Goal: Task Accomplishment & Management: Use online tool/utility

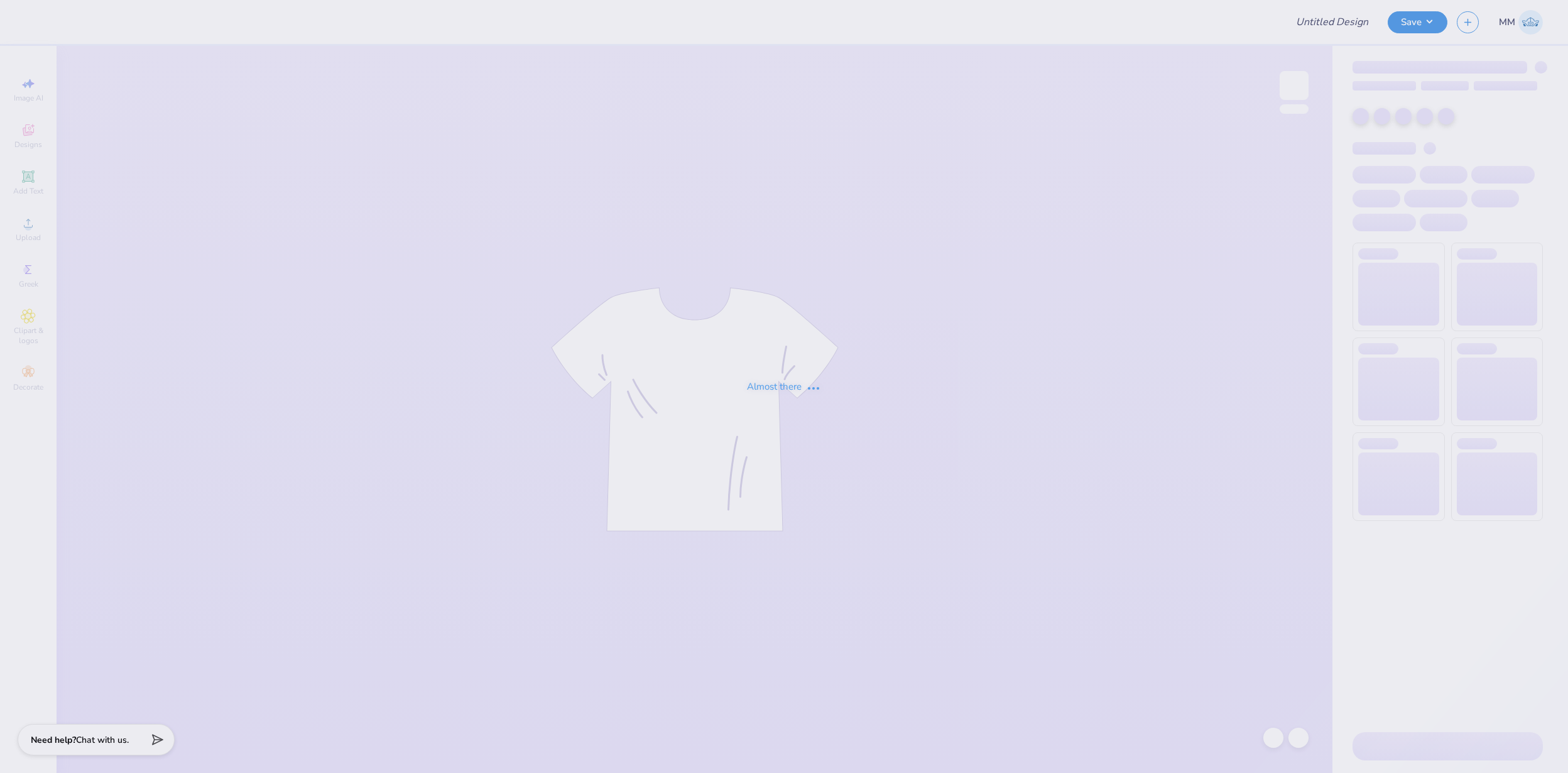
type input "FPS239910"
type input "FPS239911"
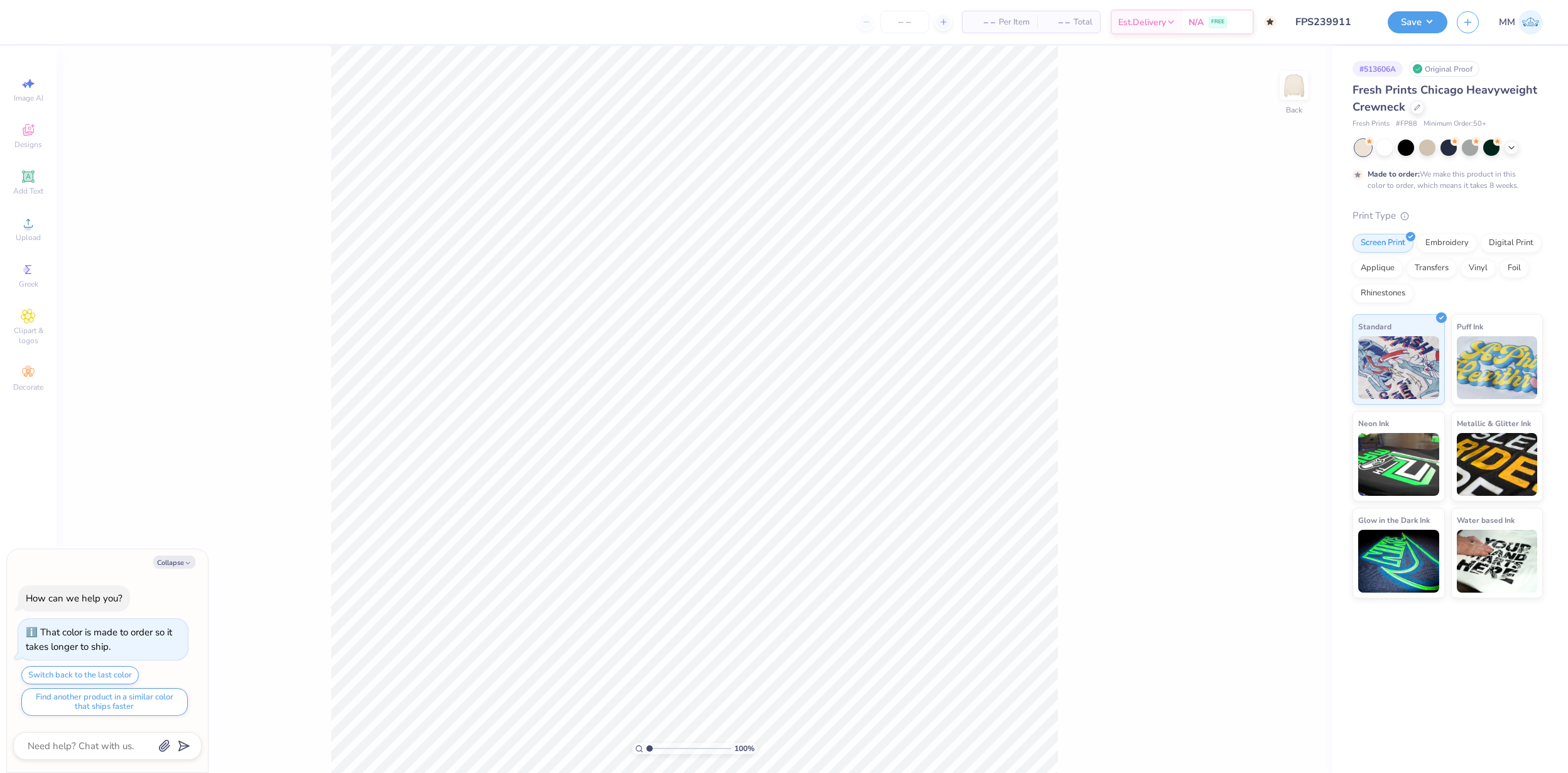
type textarea "x"
type input "2.24"
click at [660, 747] on input "range" at bounding box center [689, 749] width 85 height 11
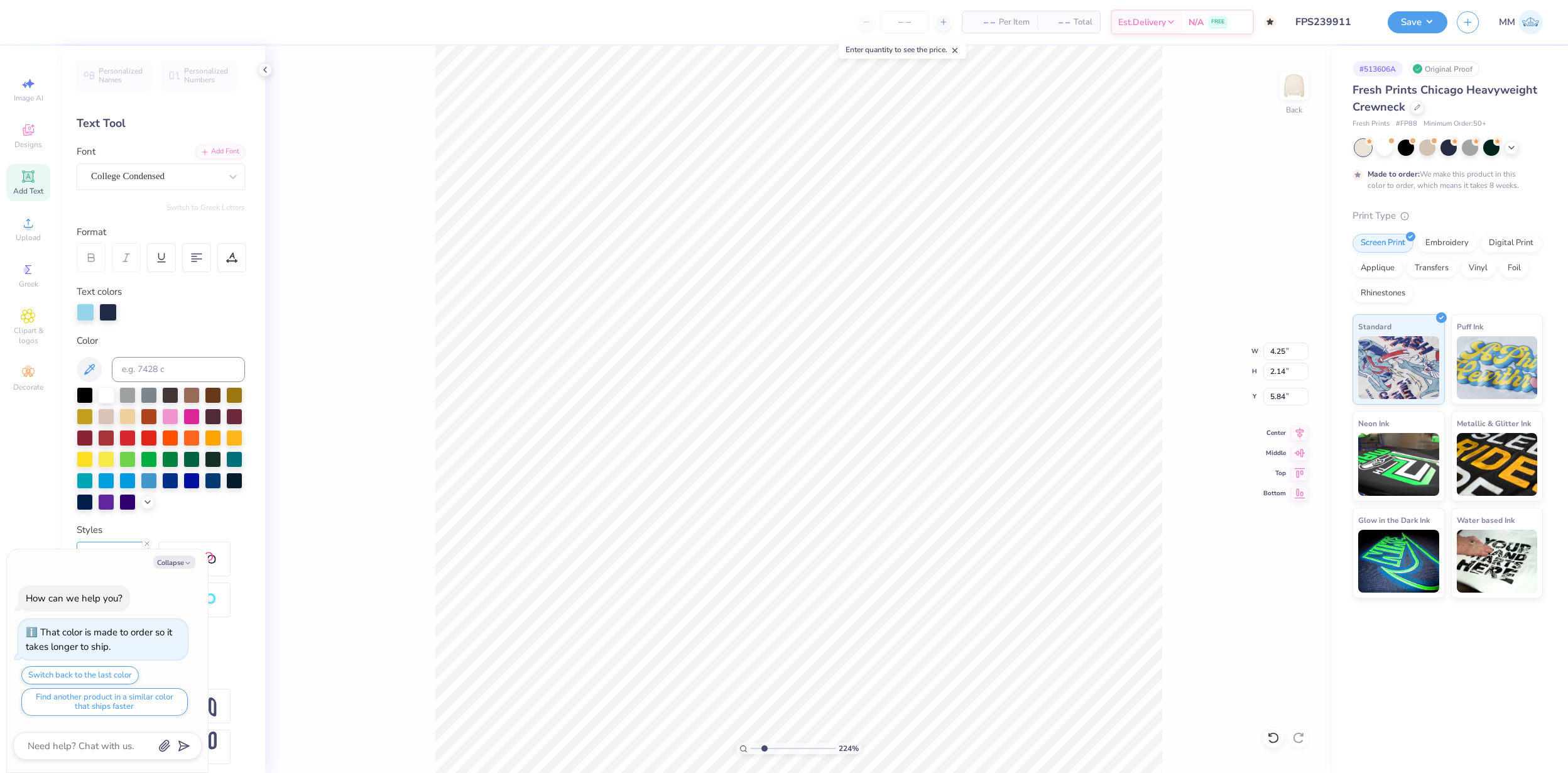
type textarea "x"
type input "3.66"
type input "1.85"
type input "6.13"
type textarea "x"
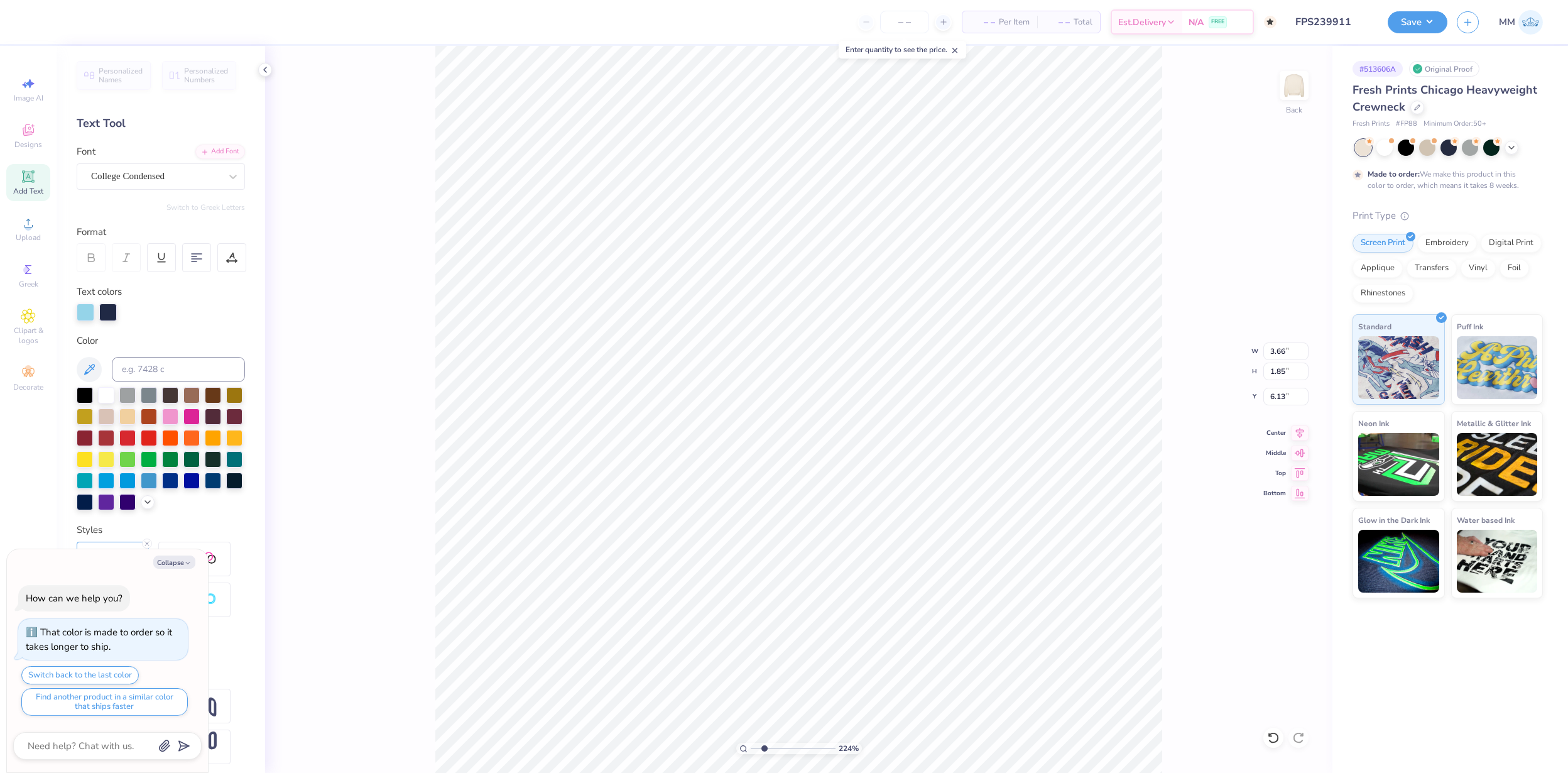
type input "5.56"
type textarea "x"
type input "1.37"
type input "0.49"
type input "8.27"
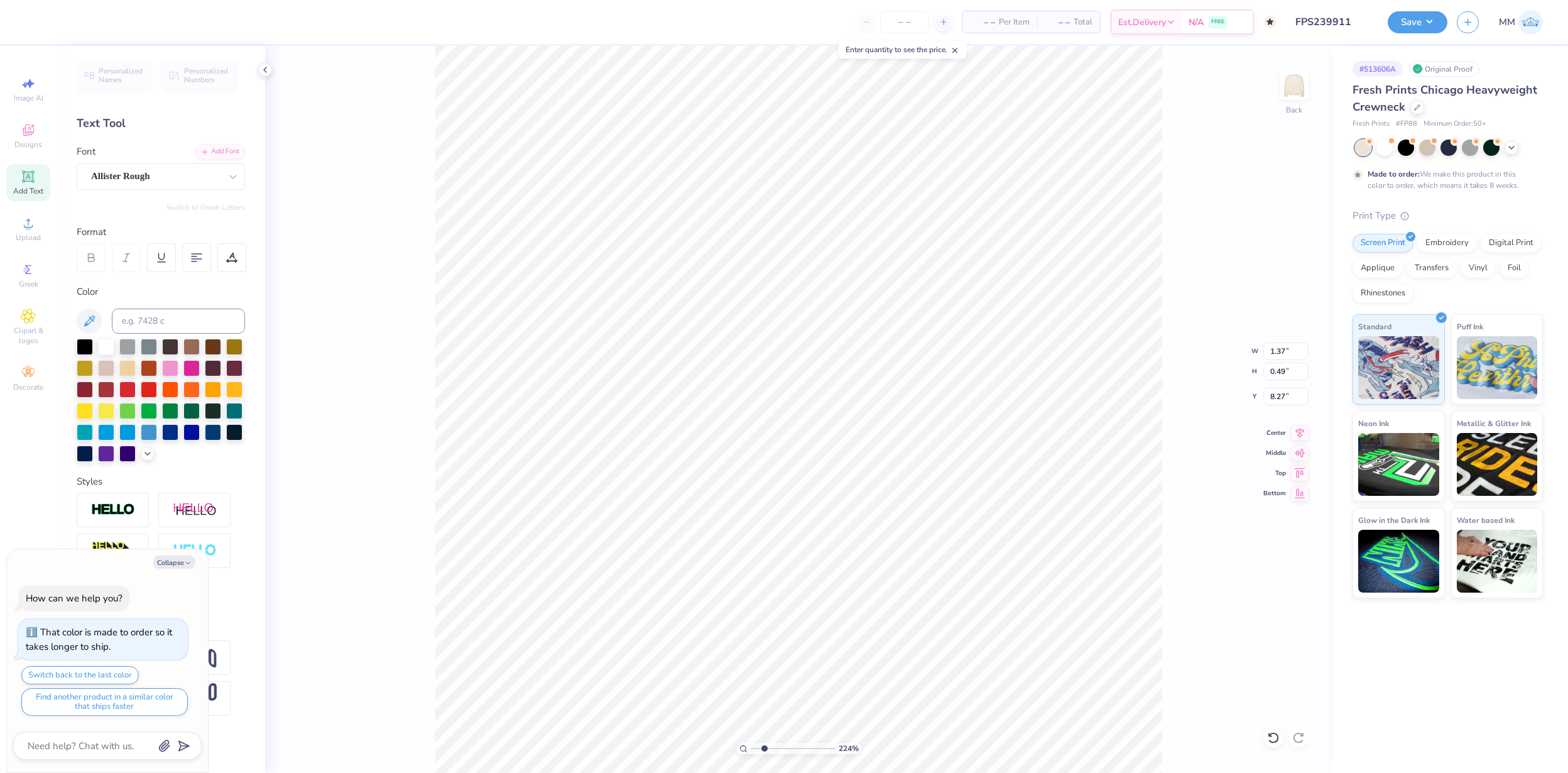
type textarea "x"
type input "7.98"
type textarea "x"
type input "3.66"
type input "1.85"
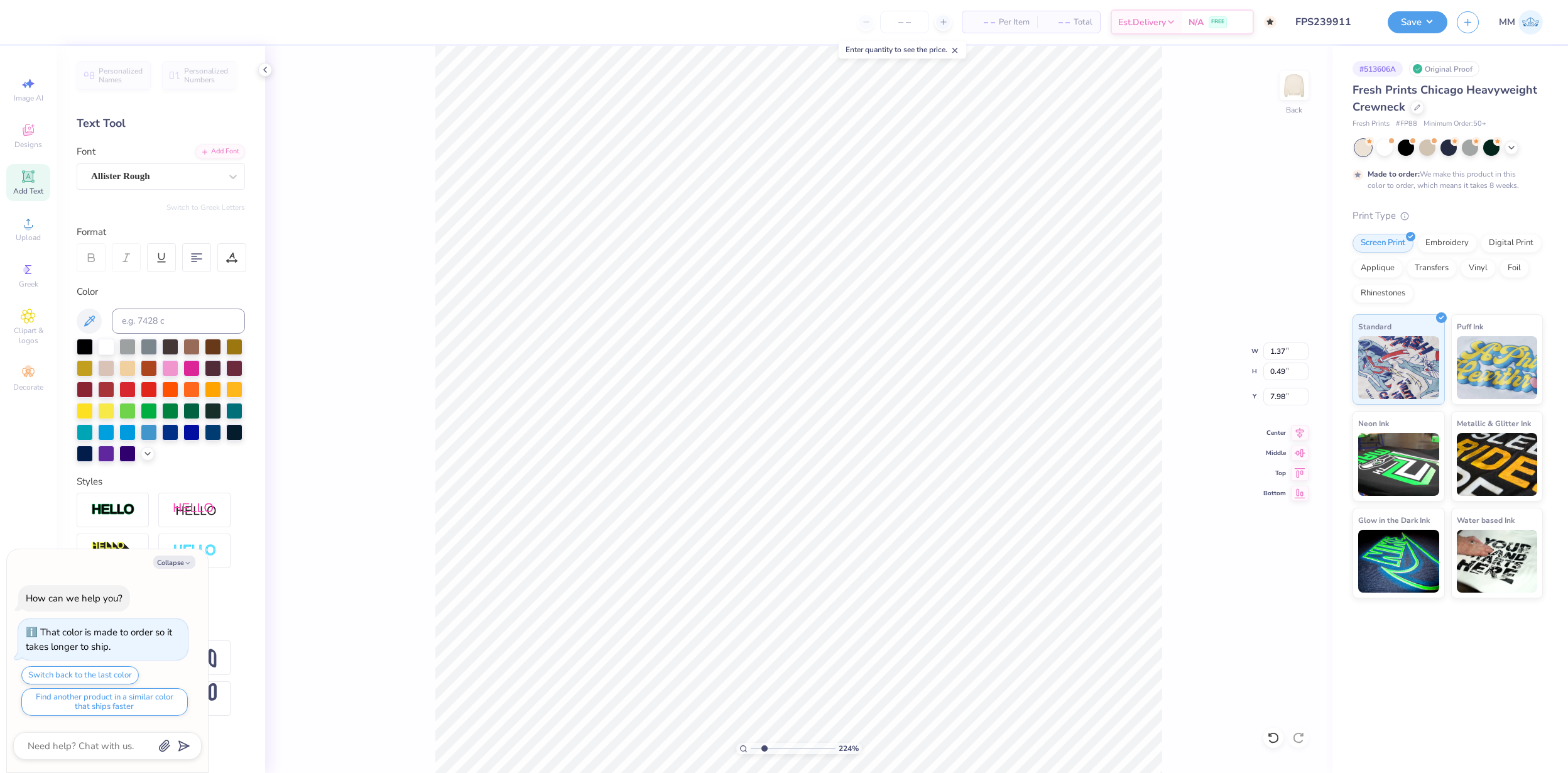
type input "5.56"
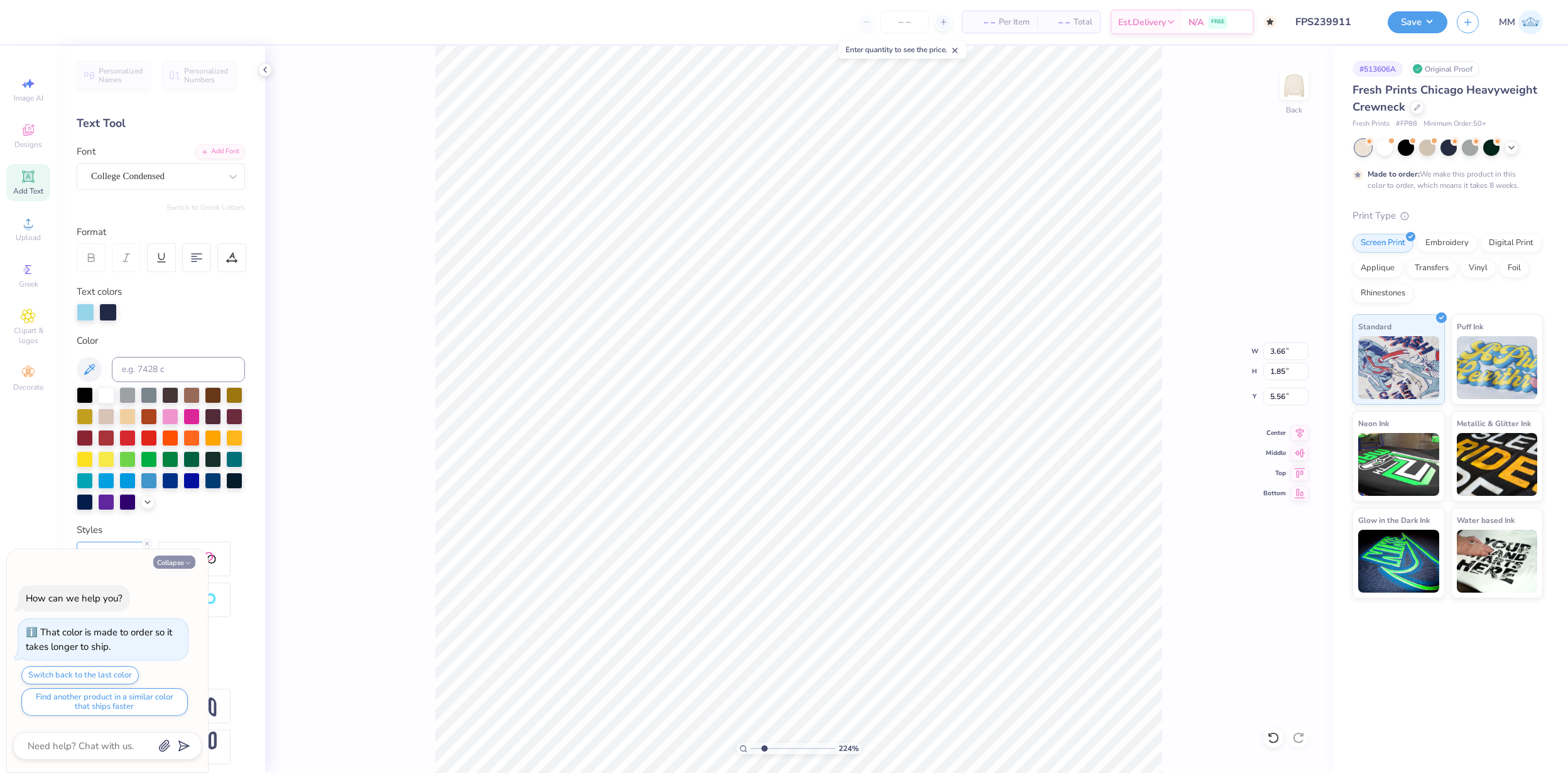
click at [189, 563] on polyline "button" at bounding box center [188, 563] width 4 height 2
type textarea "x"
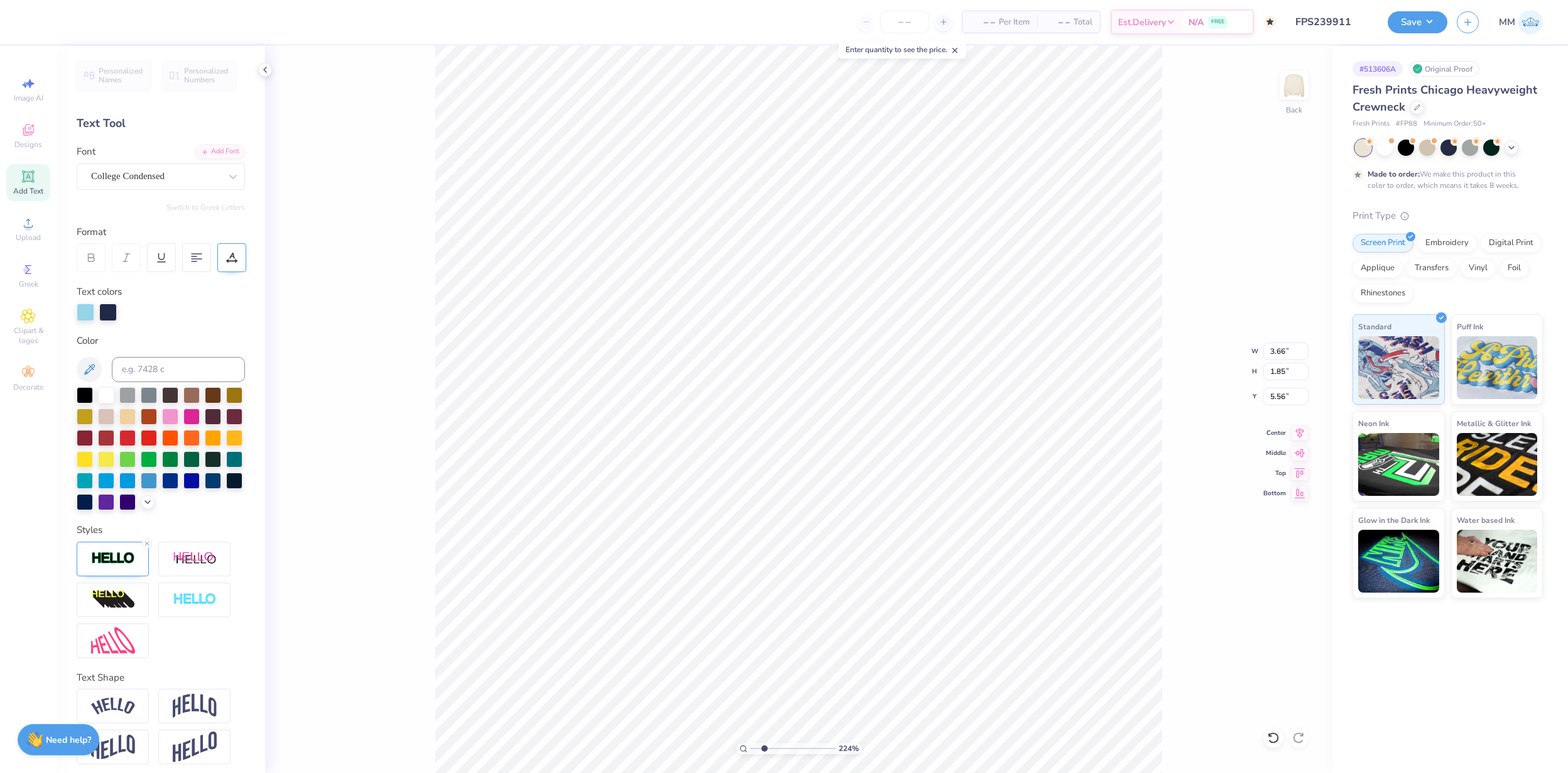
click at [245, 254] on div at bounding box center [231, 257] width 29 height 29
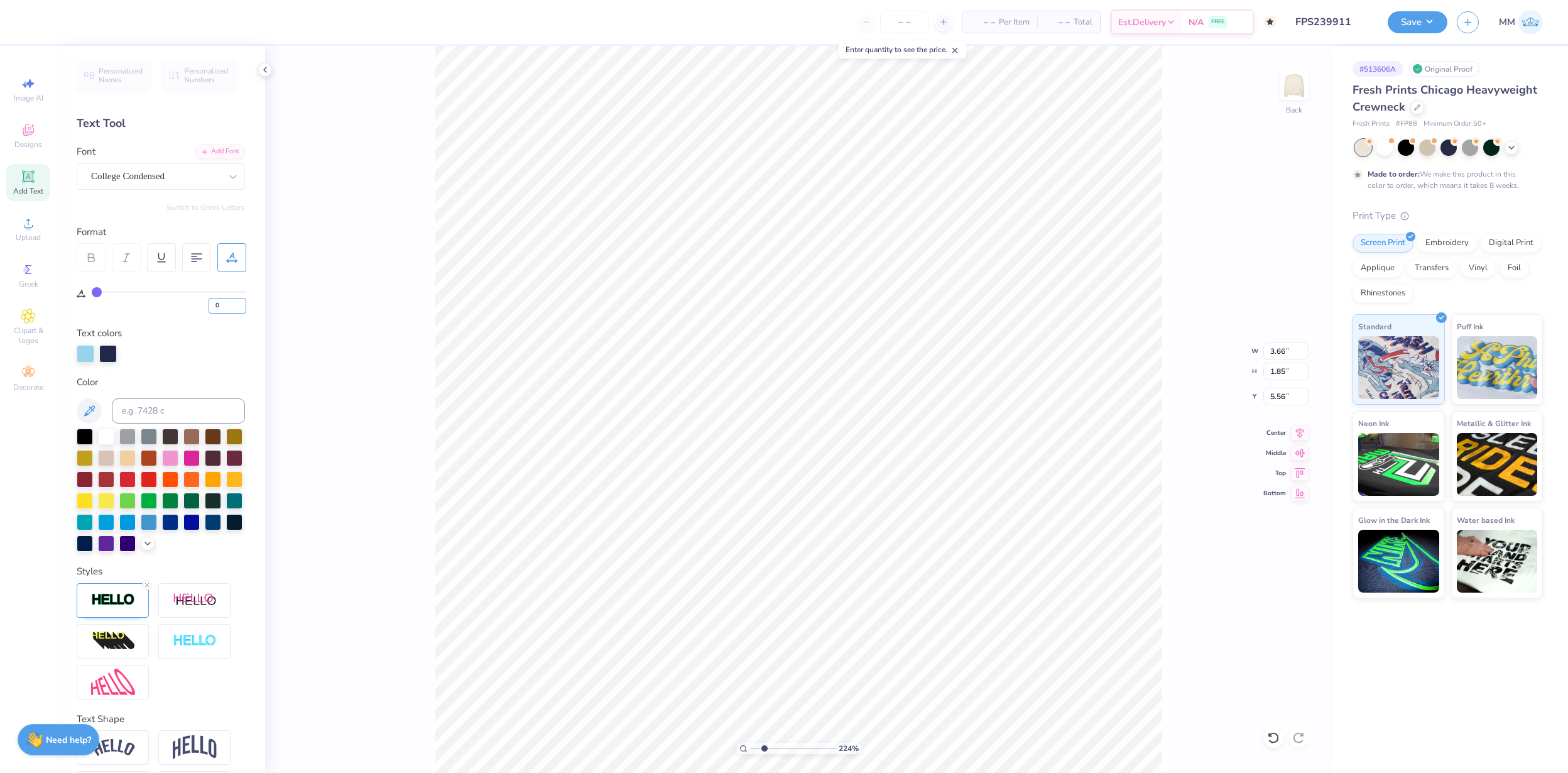
drag, startPoint x: 230, startPoint y: 298, endPoint x: 200, endPoint y: 298, distance: 30.0
click at [200, 298] on div "0" at bounding box center [169, 302] width 154 height 22
click at [243, 312] on input "0" at bounding box center [227, 306] width 38 height 16
click at [242, 304] on input "1" at bounding box center [227, 306] width 38 height 16
type input "0"
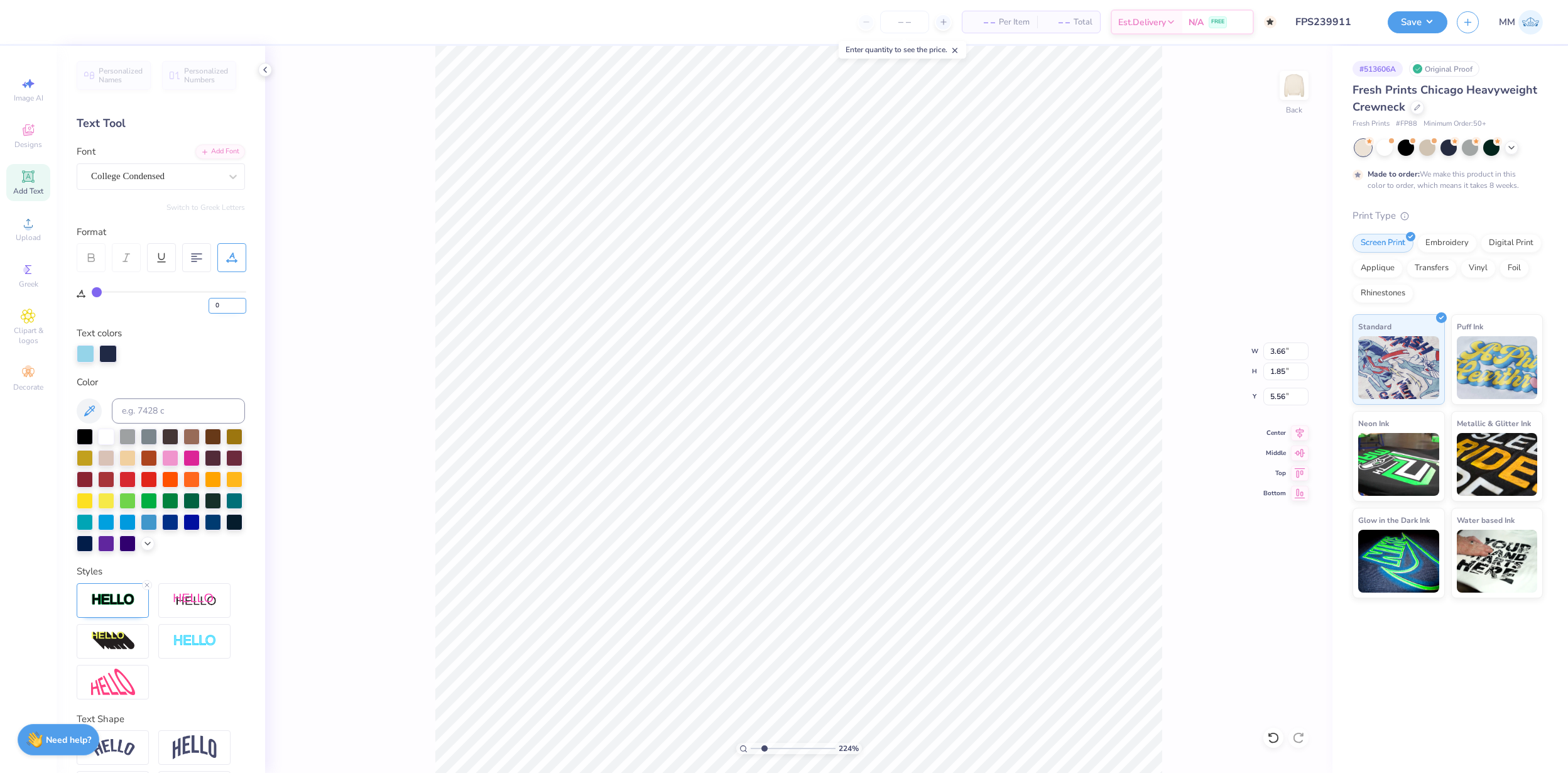
click at [242, 305] on input "0" at bounding box center [227, 306] width 38 height 16
click at [242, 308] on input "0" at bounding box center [227, 306] width 38 height 16
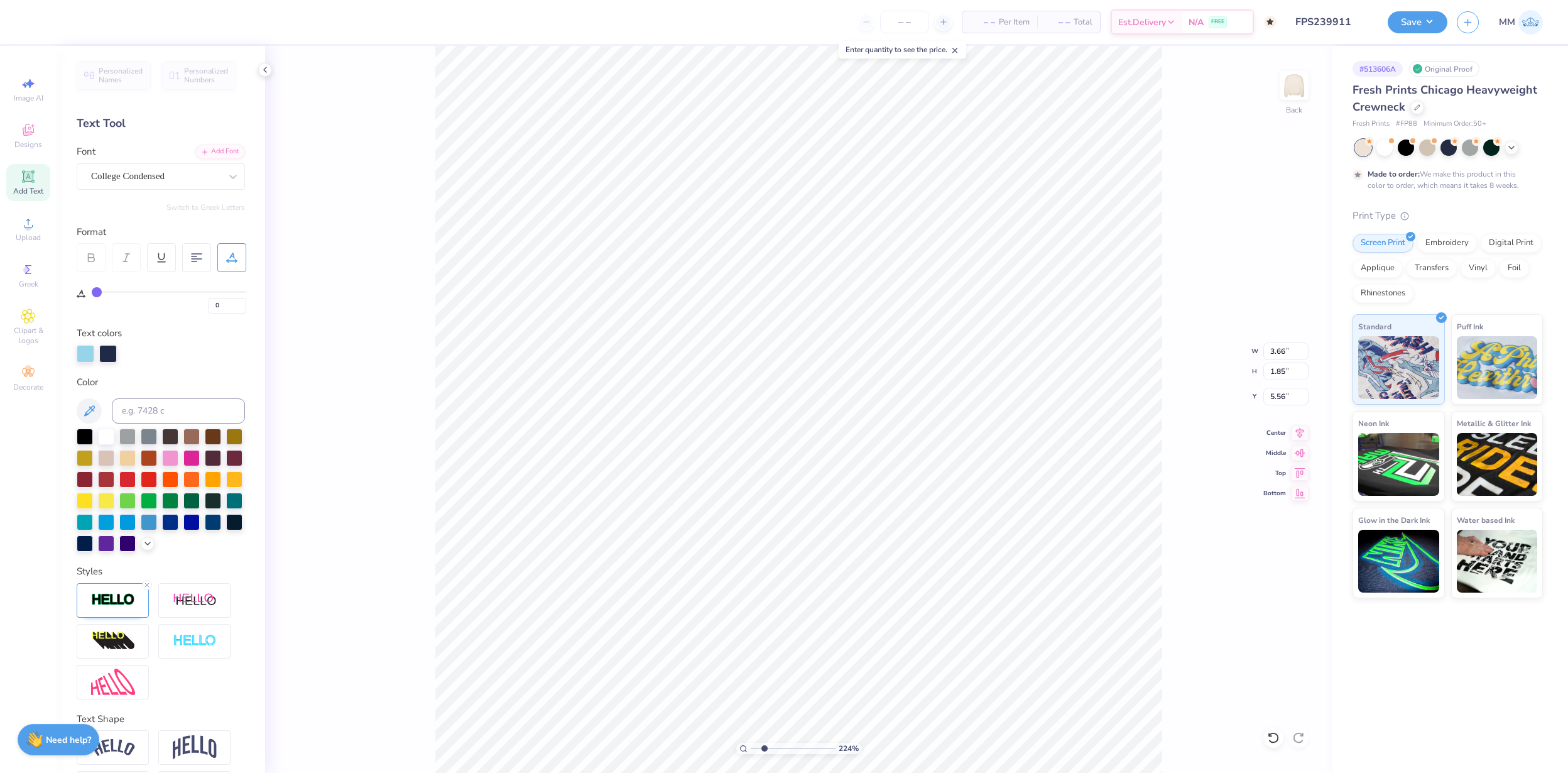
type input "3.17"
type input "1.60"
type input "5.82"
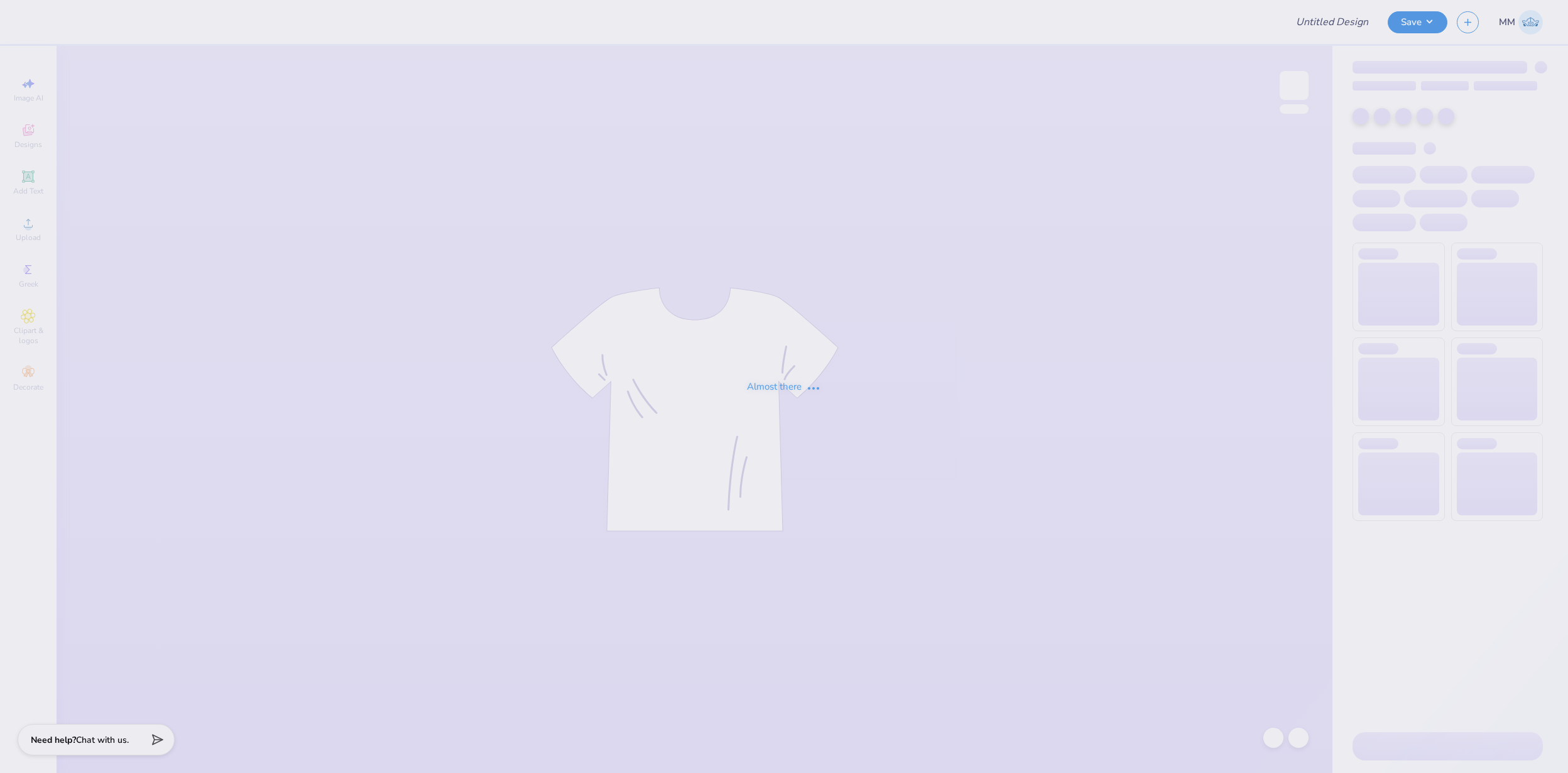
type input "FPS239912"
type input "FPS239914"
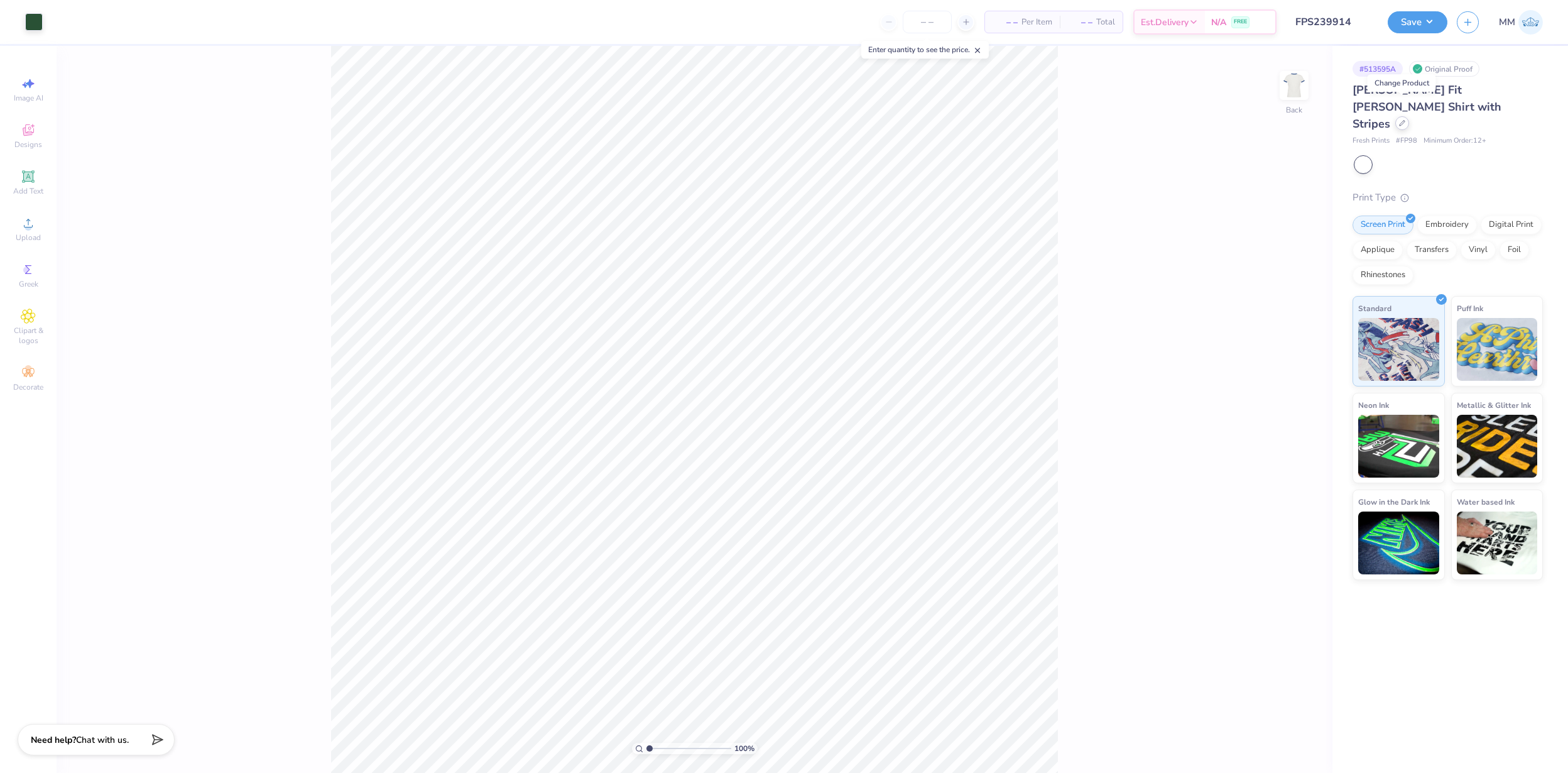
click at [1403, 120] on icon at bounding box center [1402, 123] width 6 height 6
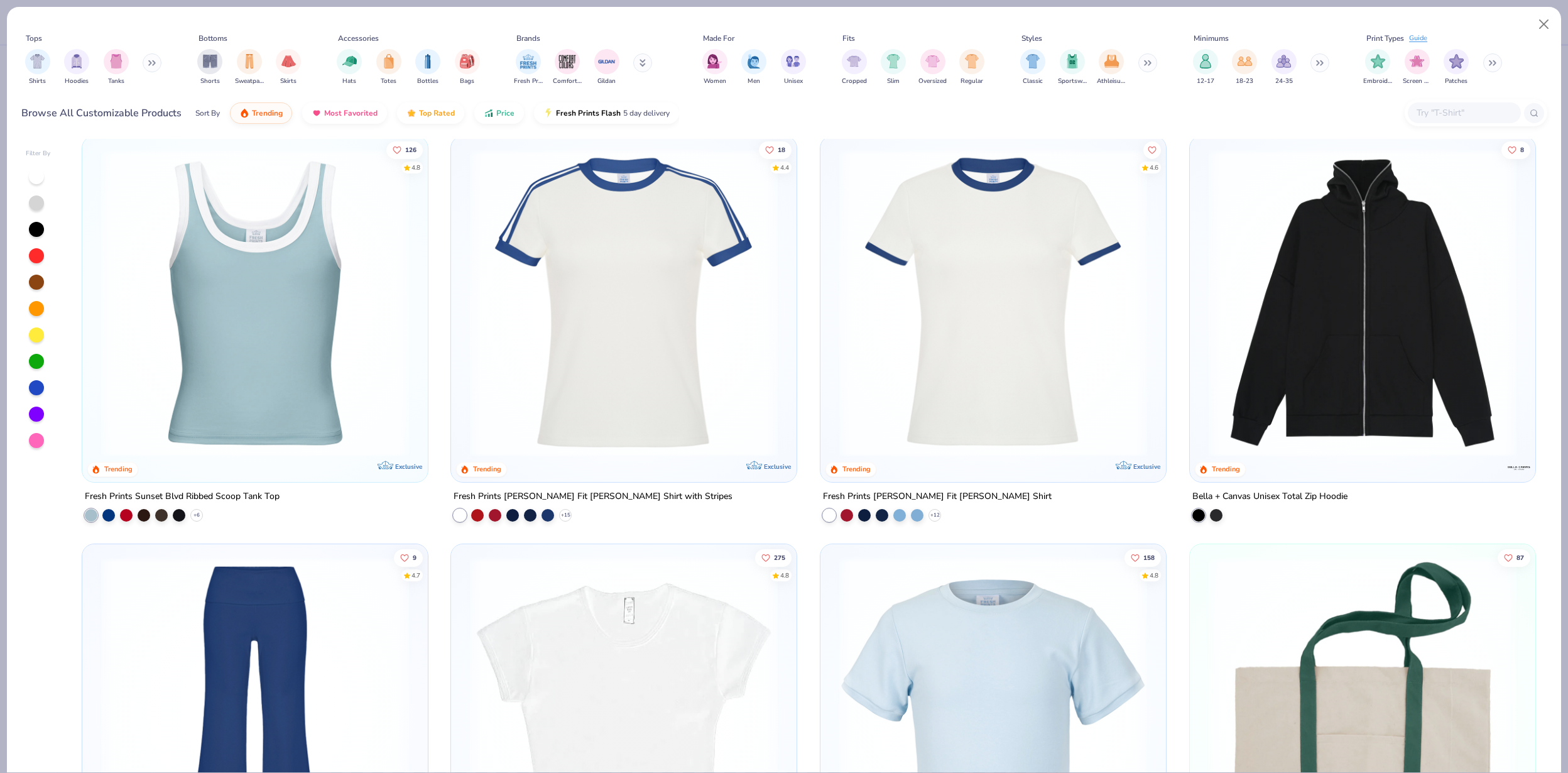
scroll to position [1987, 0]
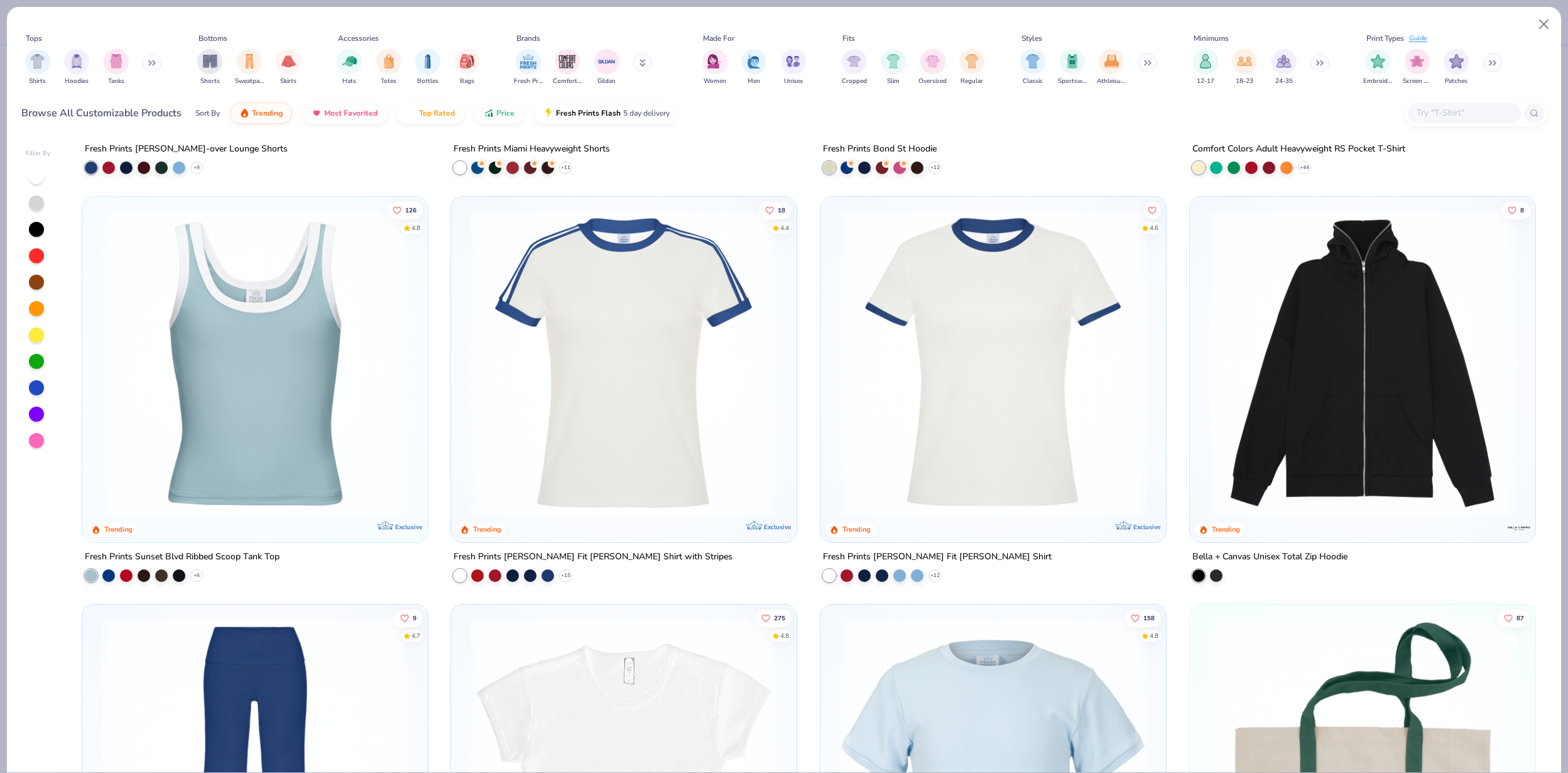
click at [958, 386] on img at bounding box center [993, 363] width 320 height 308
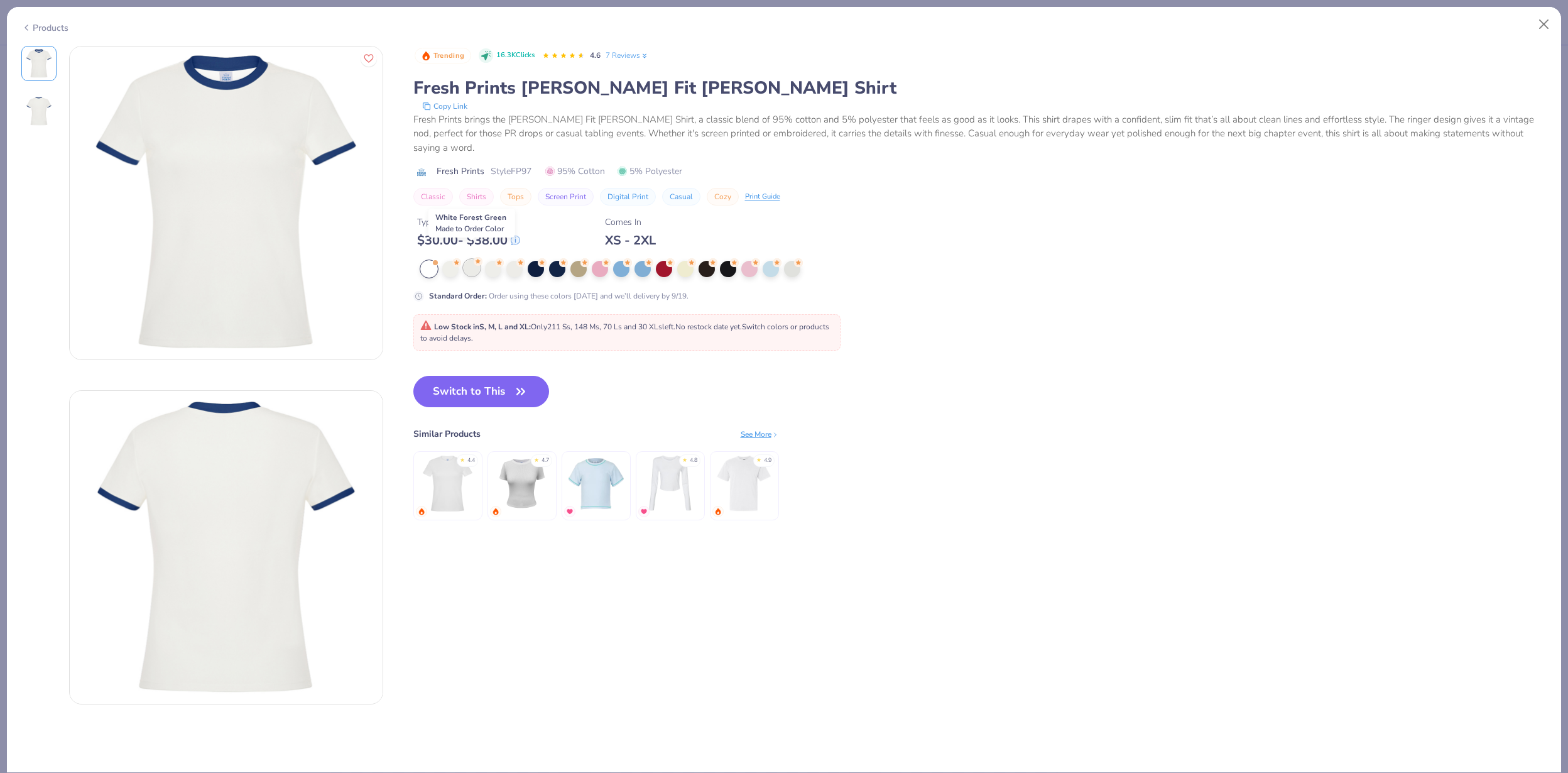
click at [465, 260] on div at bounding box center [472, 268] width 17 height 17
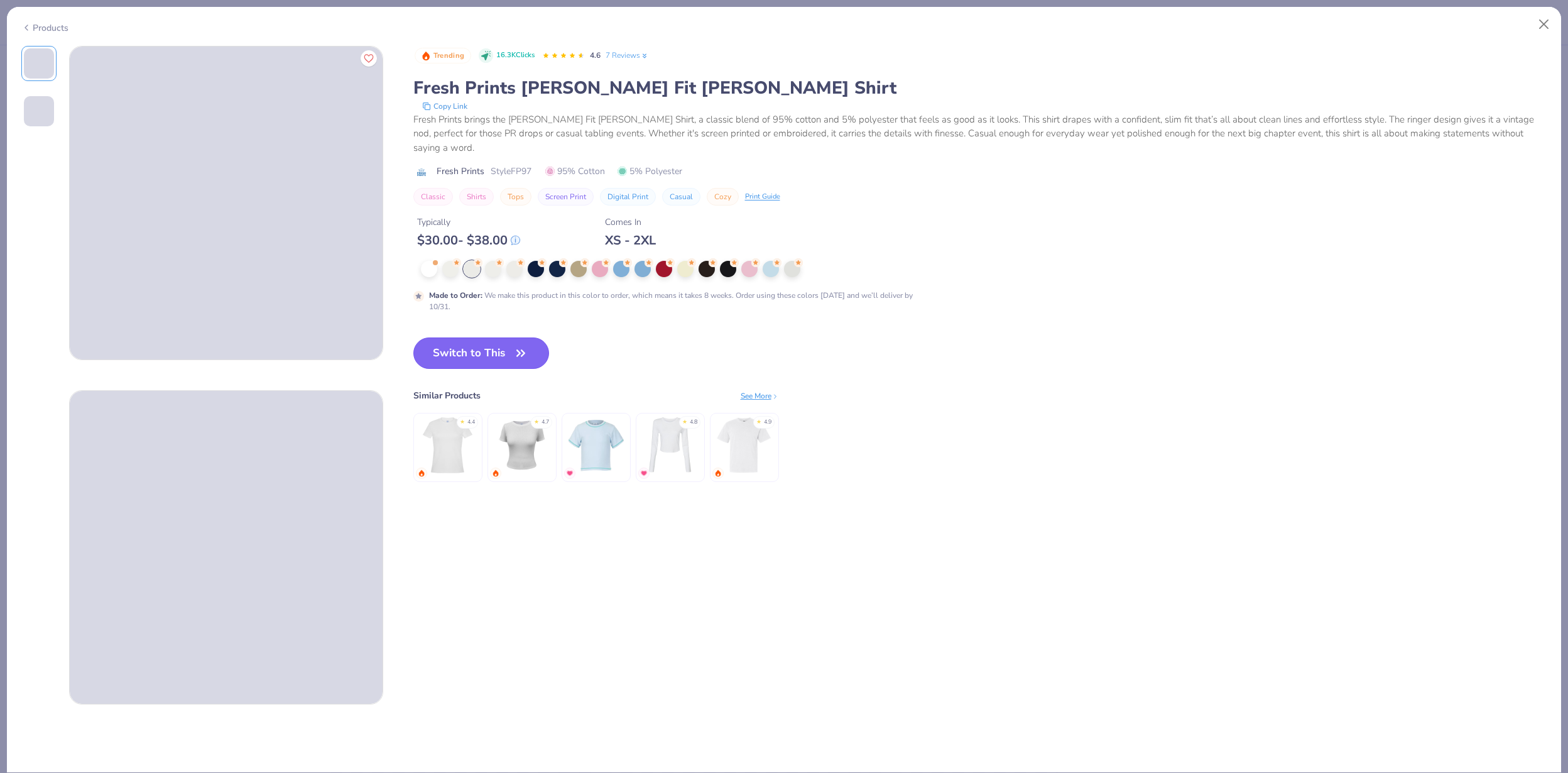
click at [478, 337] on button "Switch to This" at bounding box center [481, 353] width 136 height 31
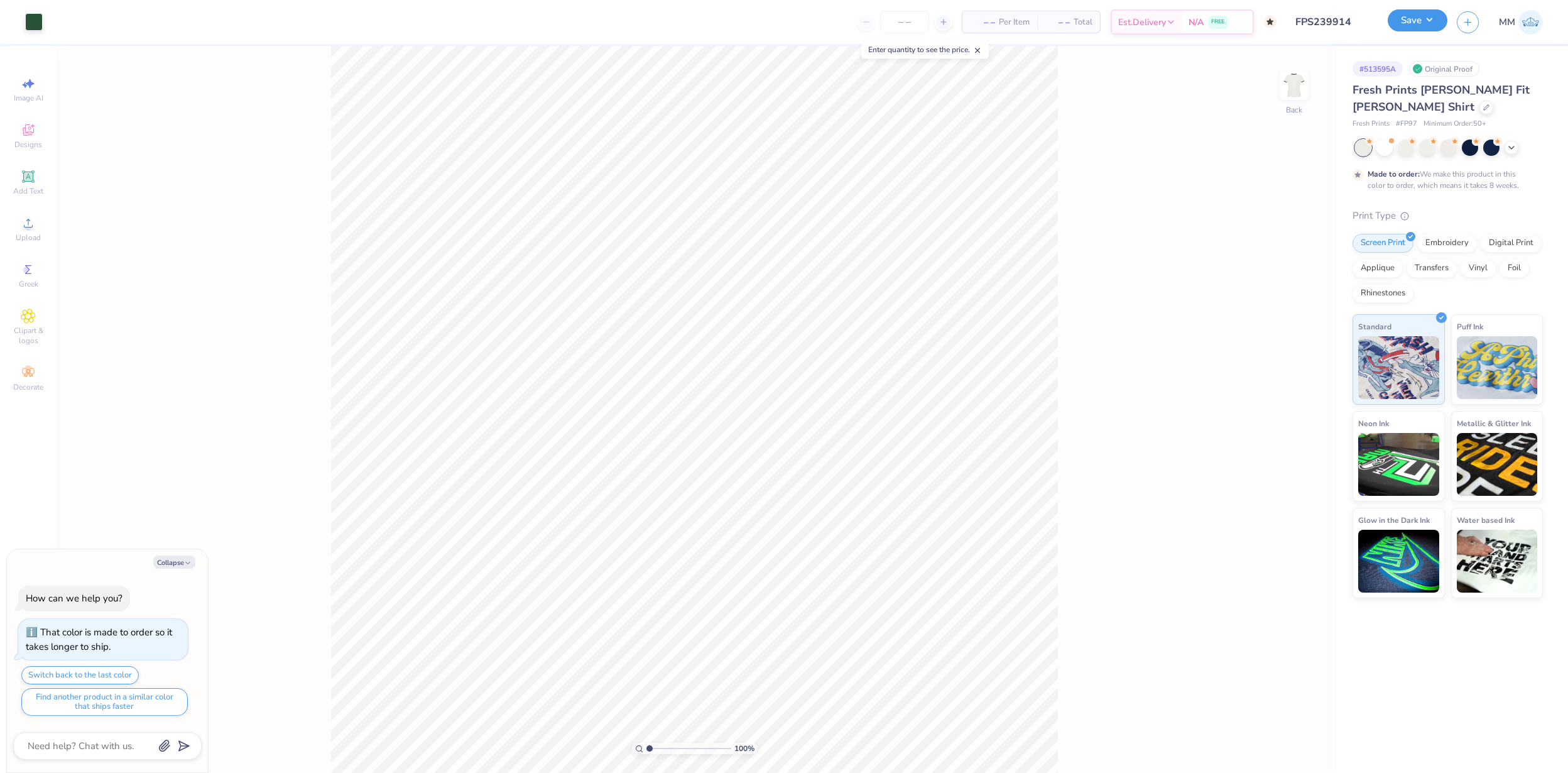
click at [1414, 13] on button "Save" at bounding box center [1418, 20] width 60 height 22
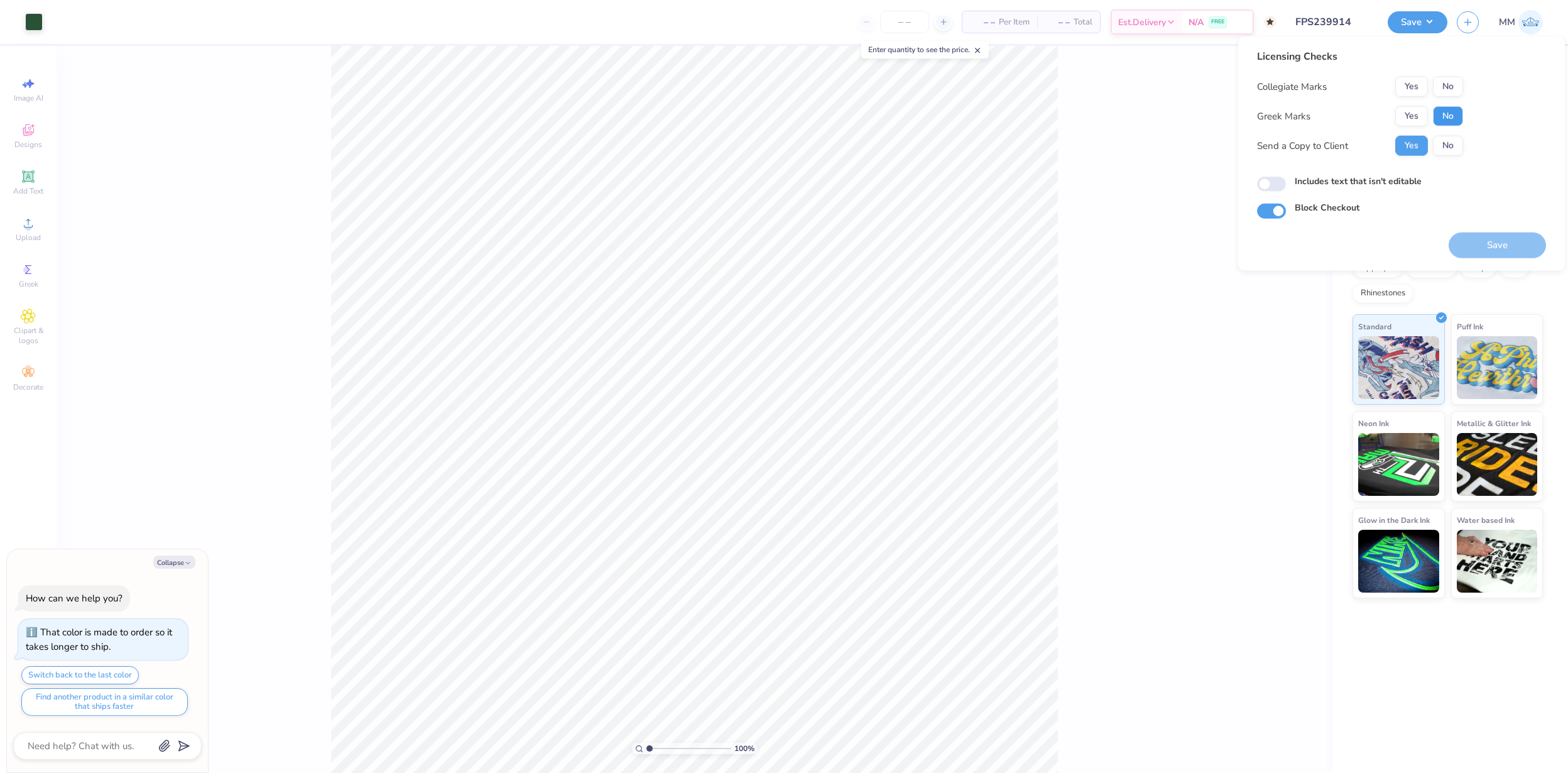
click at [1447, 119] on button "No" at bounding box center [1447, 117] width 30 height 20
click at [1447, 97] on div "Collegiate Marks Yes No Greek Marks Yes No Send a Copy to Client Yes No" at bounding box center [1359, 116] width 206 height 79
click at [1442, 70] on div "Licensing Checks Collegiate Marks Yes No Greek Marks Yes No Send a Copy to Clie…" at bounding box center [1359, 107] width 206 height 116
click at [1442, 82] on button "No" at bounding box center [1447, 87] width 30 height 20
click at [1495, 242] on button "Save" at bounding box center [1497, 246] width 98 height 26
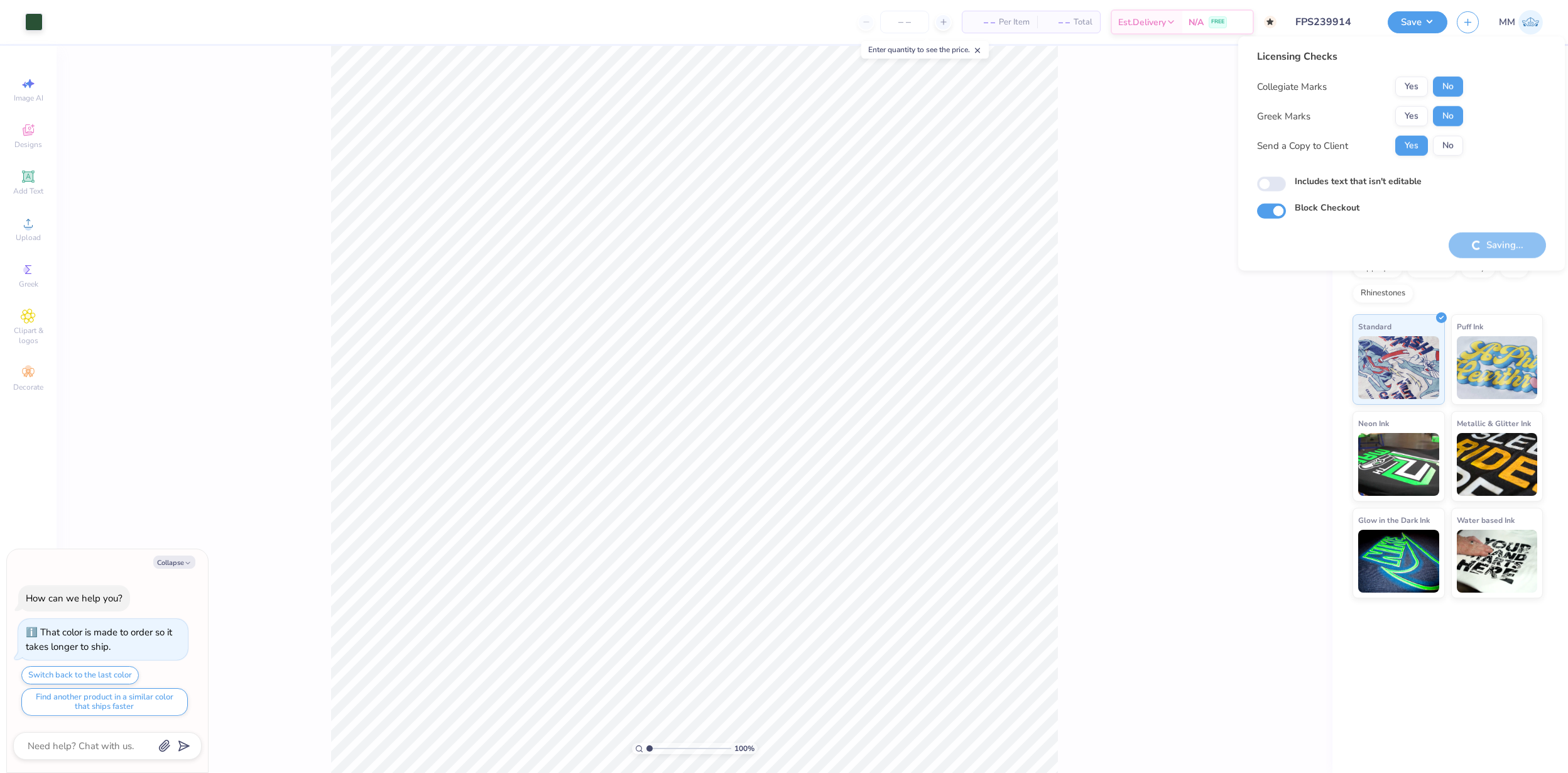
type textarea "x"
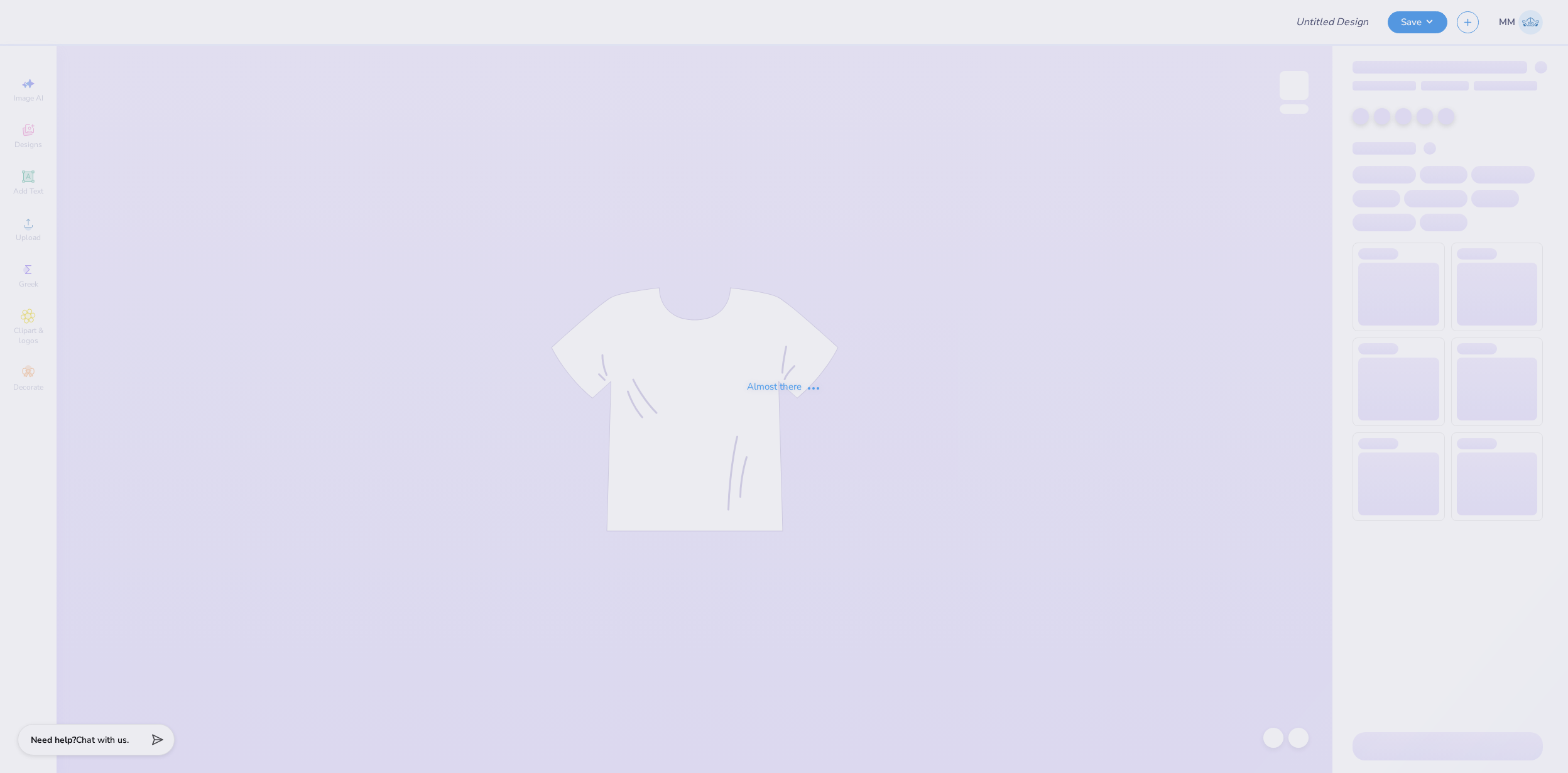
type input "FPS239915"
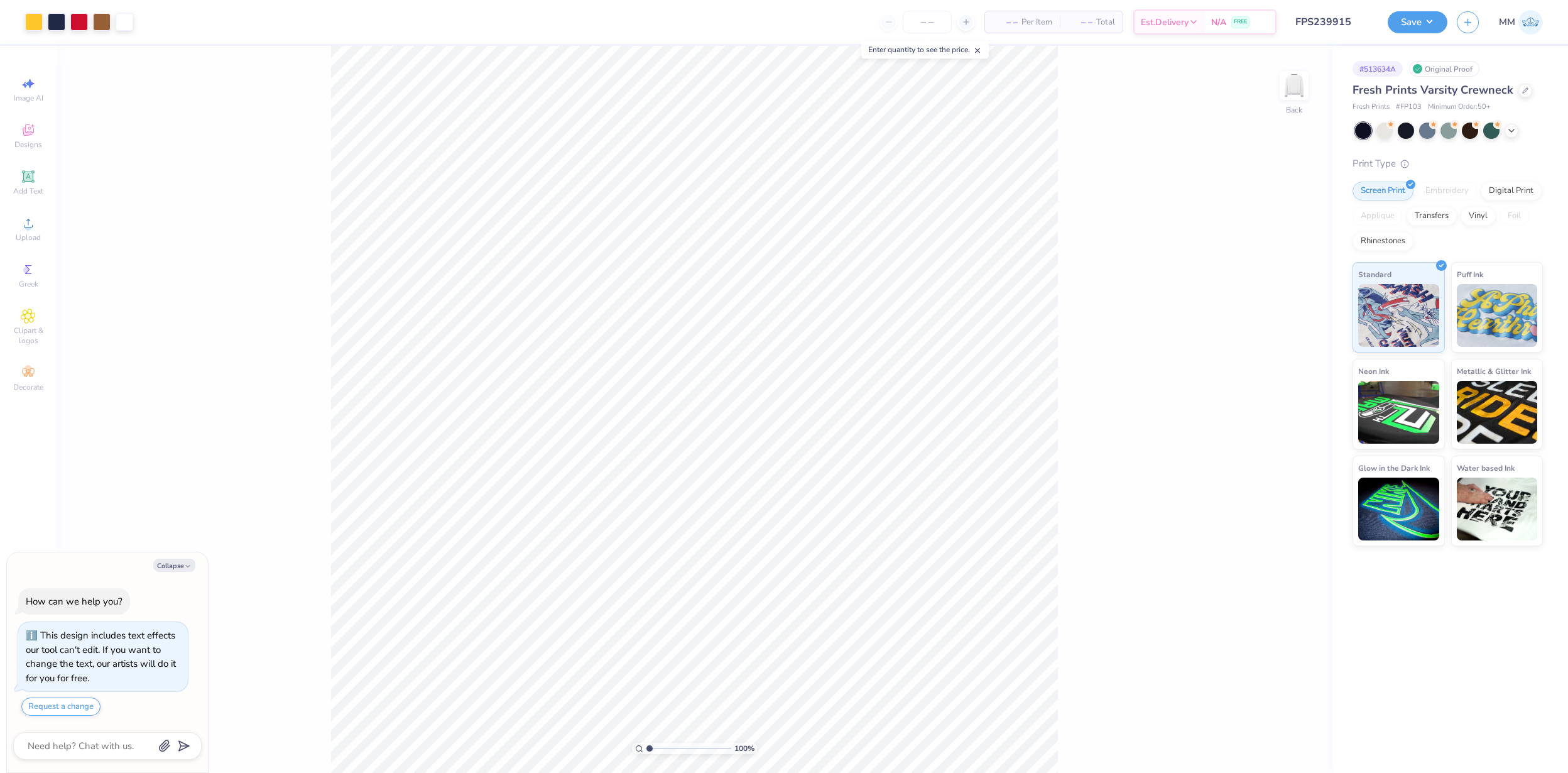
type textarea "x"
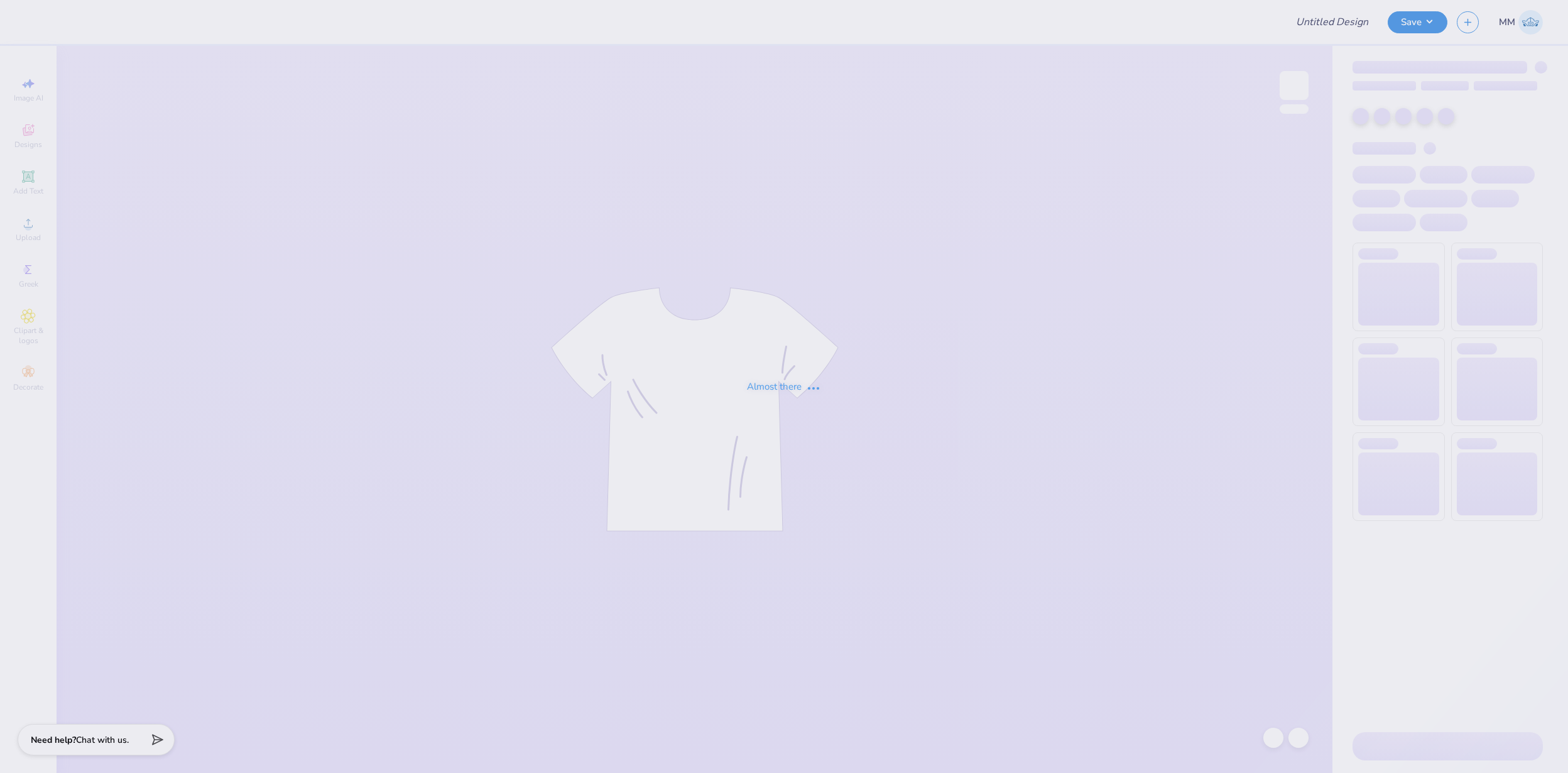
type input "FPS239916"
type input "FPS239917"
type input "FPS239918"
type input "FPS239919"
type input "FPS239920"
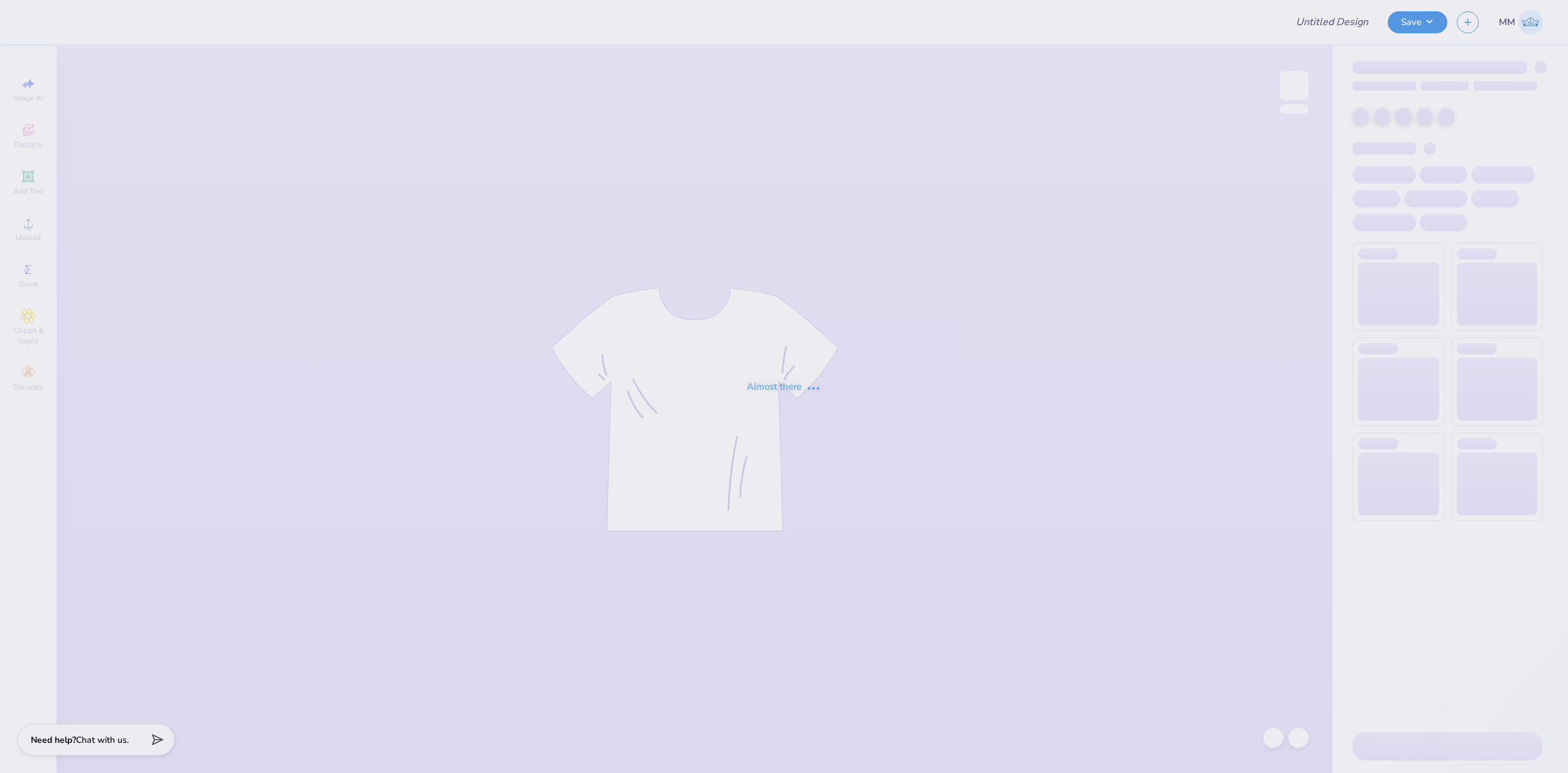
type input "FPS239921"
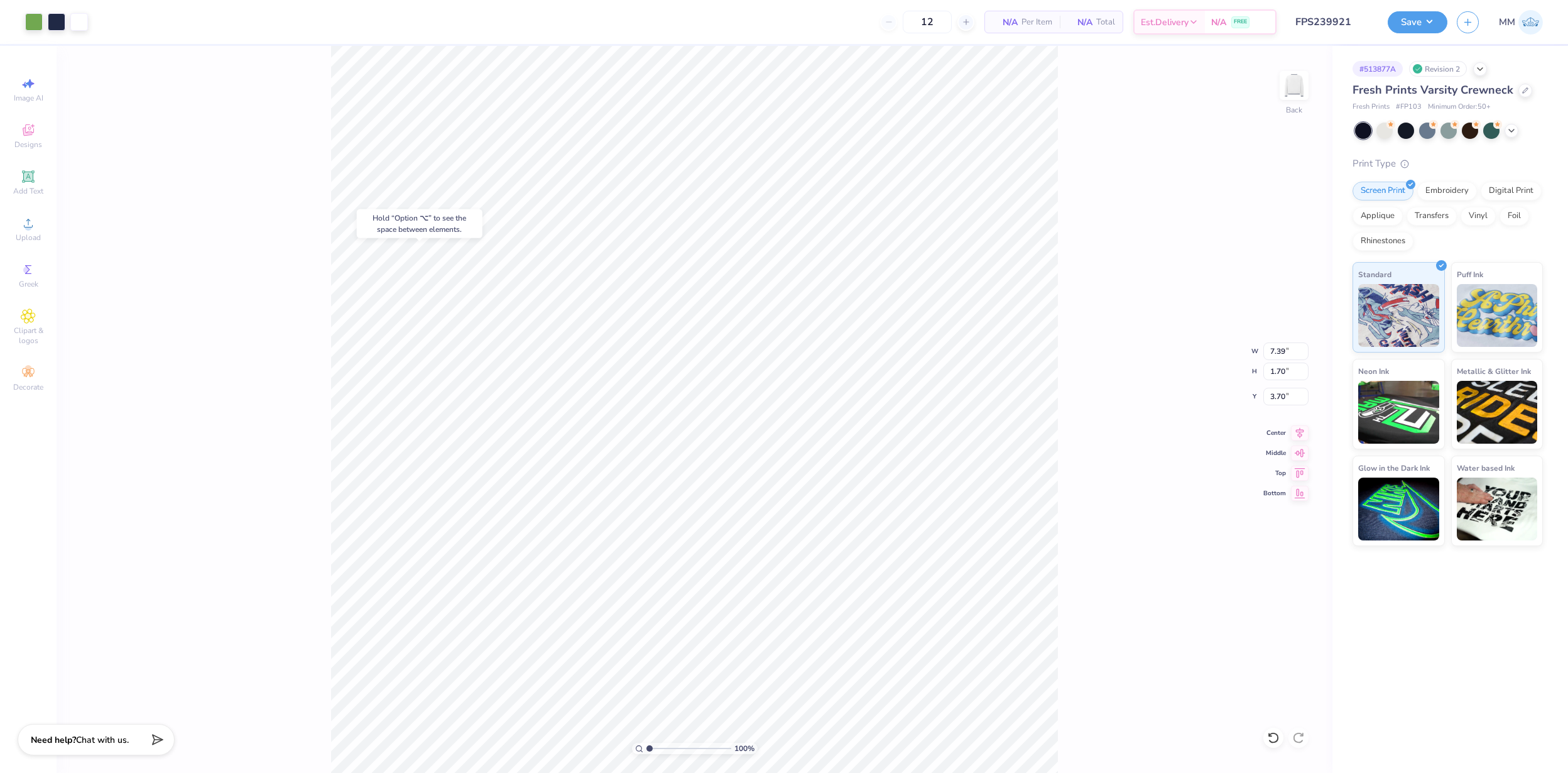
type input "3.70"
click at [1405, 15] on button "Save" at bounding box center [1418, 20] width 60 height 22
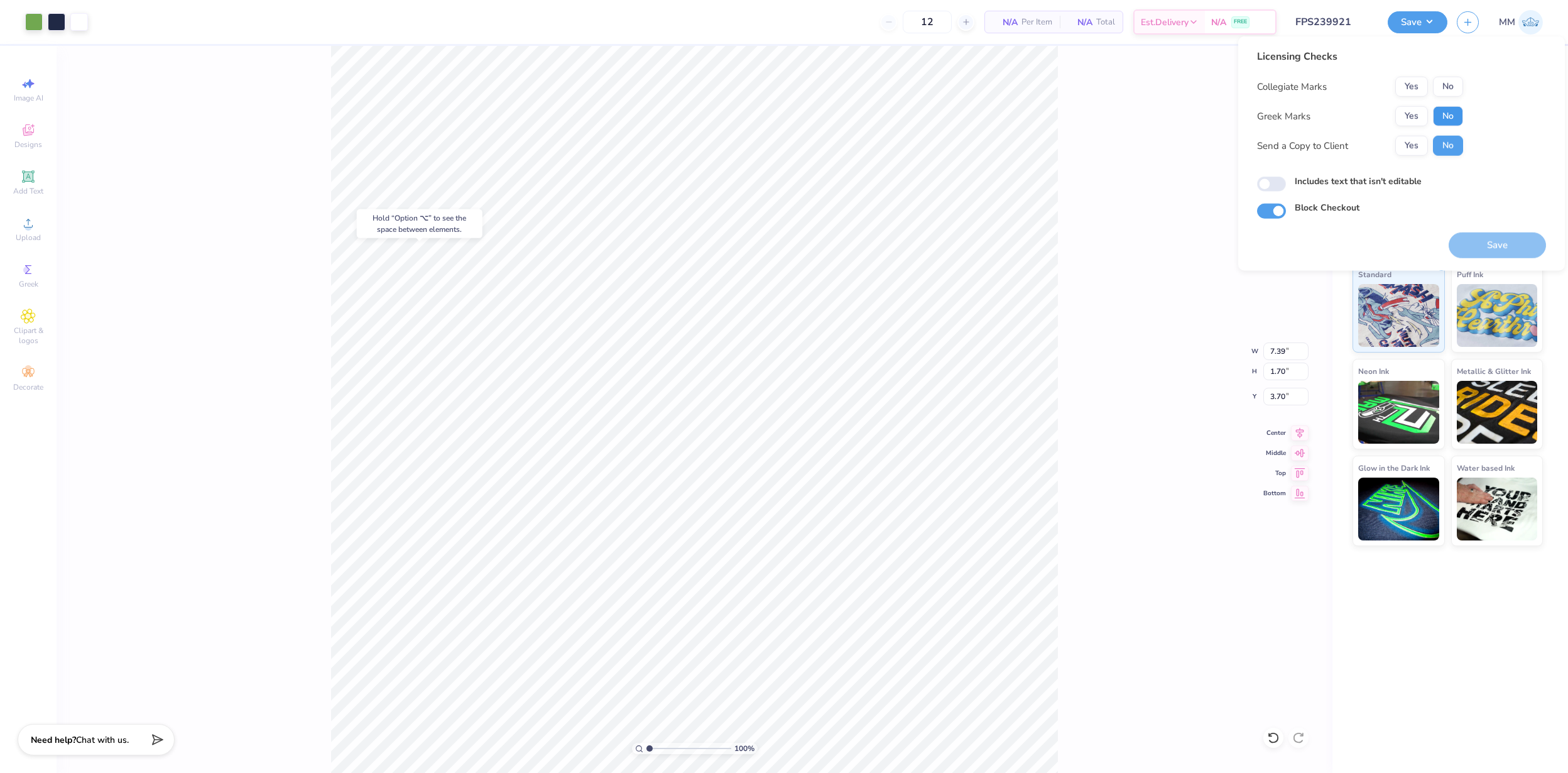
click at [1446, 108] on button "No" at bounding box center [1447, 117] width 30 height 20
click at [1446, 88] on button "No" at bounding box center [1447, 87] width 30 height 20
click at [1488, 239] on button "Save" at bounding box center [1497, 246] width 98 height 26
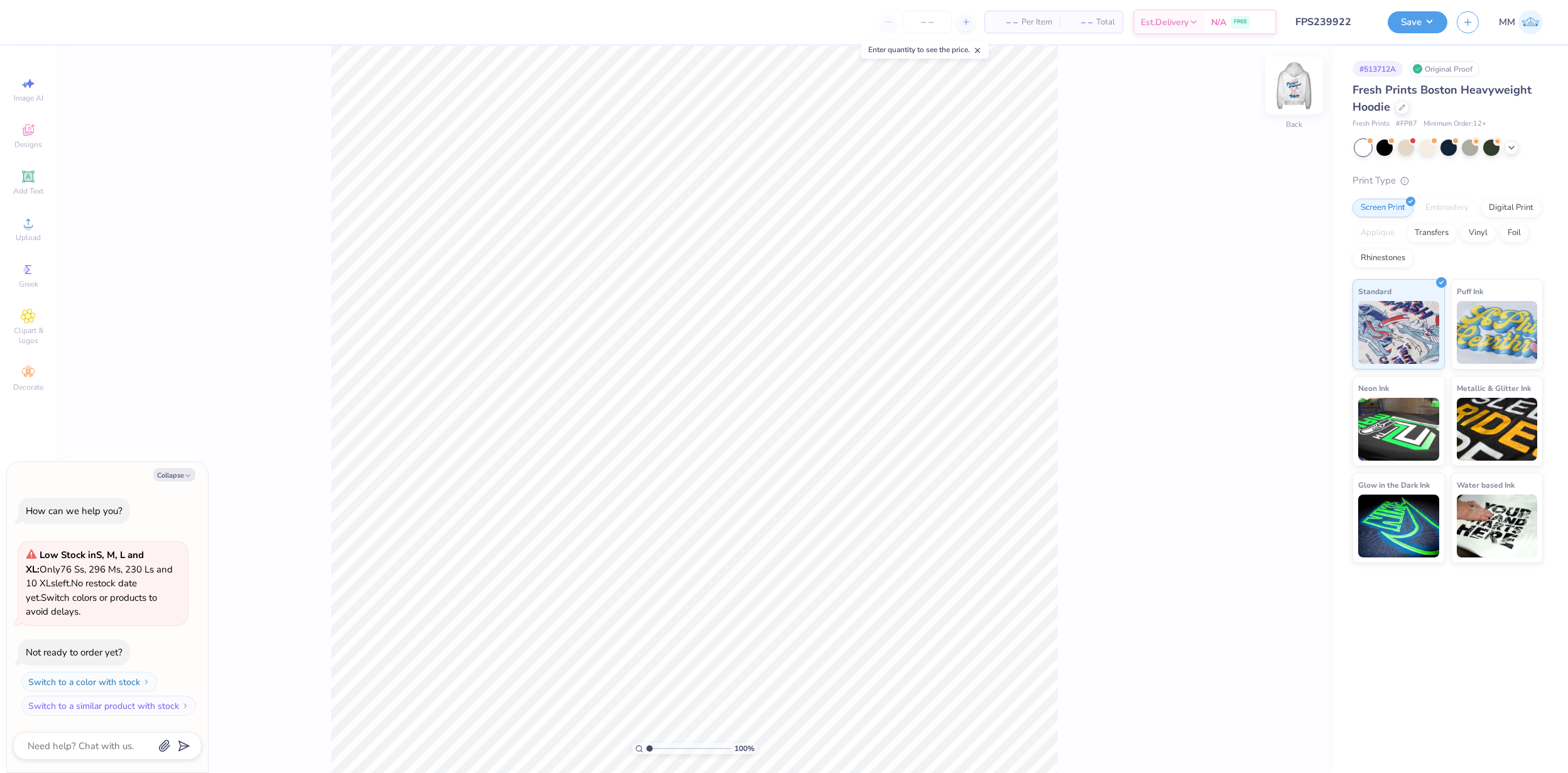
click at [1288, 83] on img at bounding box center [1294, 85] width 50 height 50
type textarea "x"
type input "5.25"
click at [1405, 11] on button "Save" at bounding box center [1418, 20] width 60 height 22
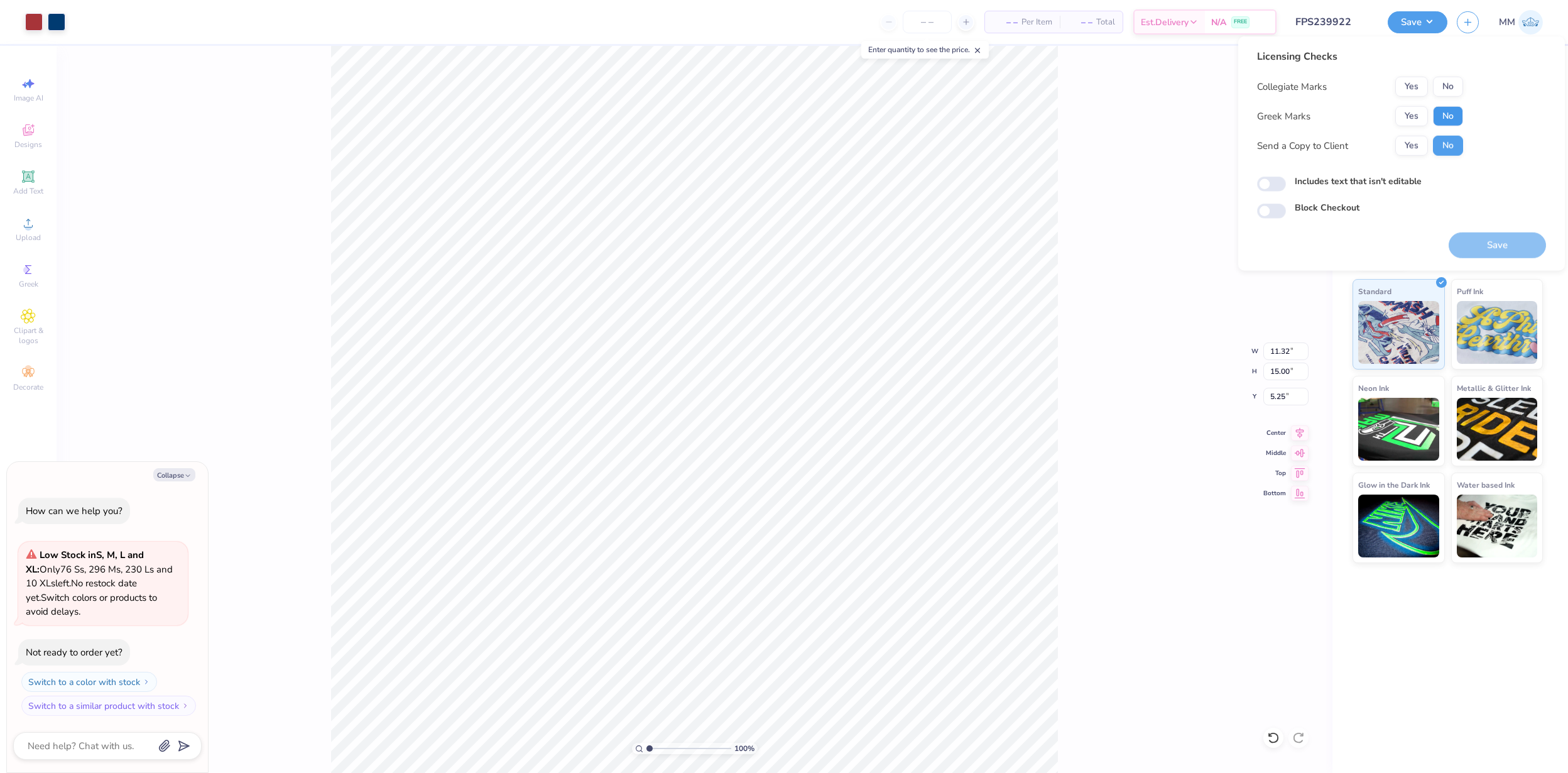
click at [1440, 112] on button "No" at bounding box center [1447, 117] width 30 height 20
click at [1444, 80] on button "No" at bounding box center [1447, 87] width 30 height 20
click at [1495, 252] on button "Save" at bounding box center [1497, 246] width 98 height 26
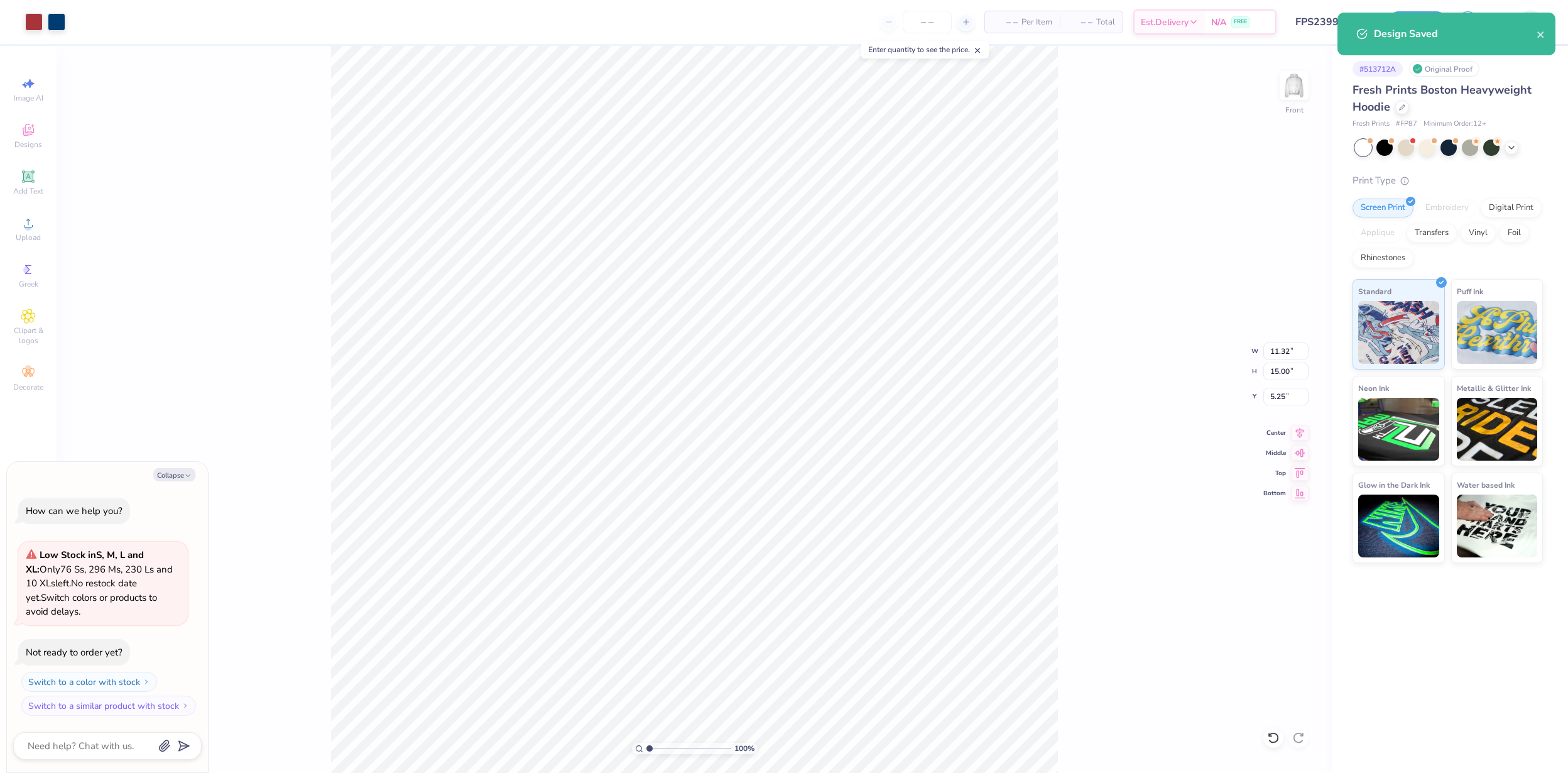
type textarea "x"
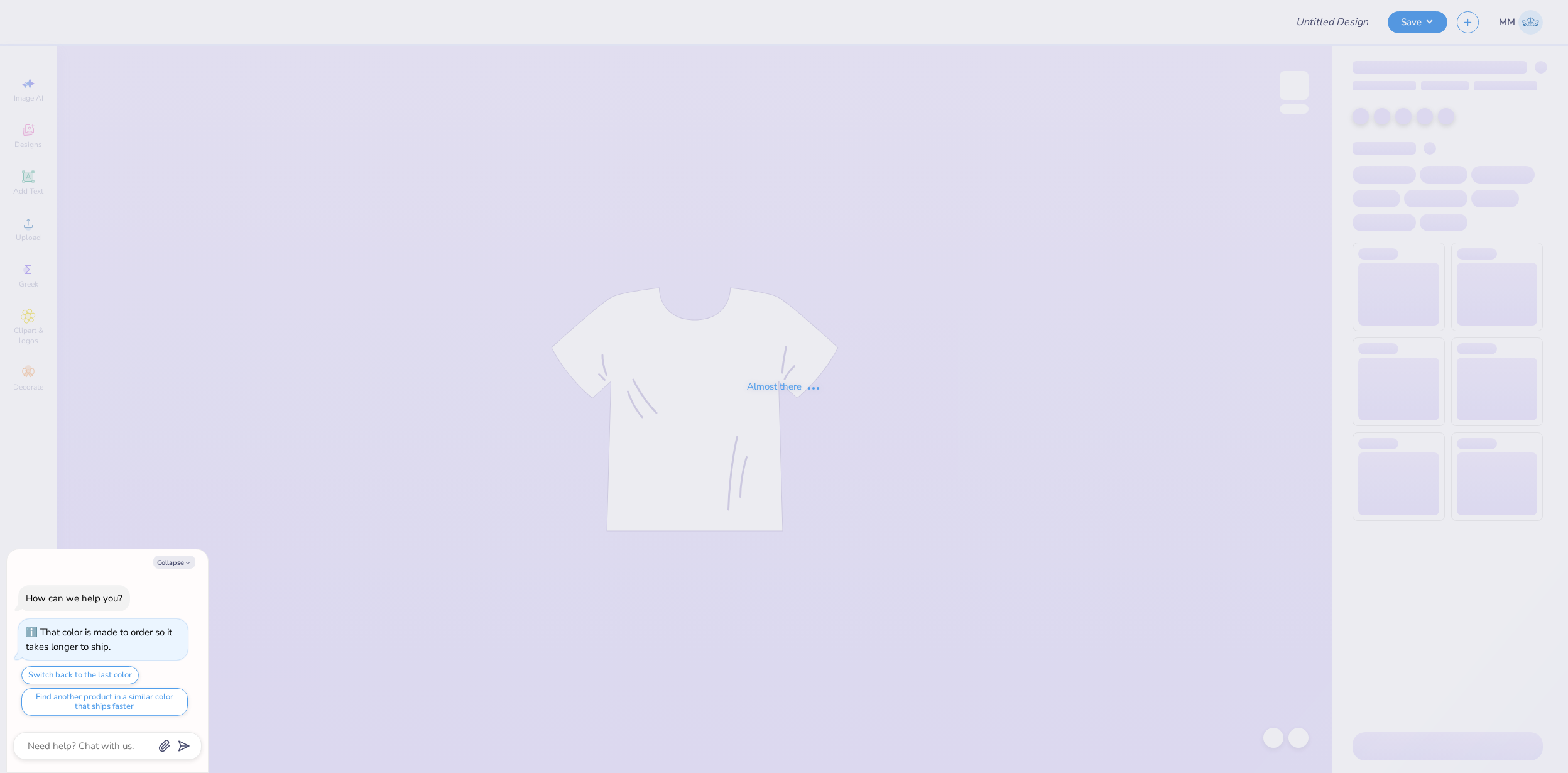
type textarea "x"
type input "FPS239923"
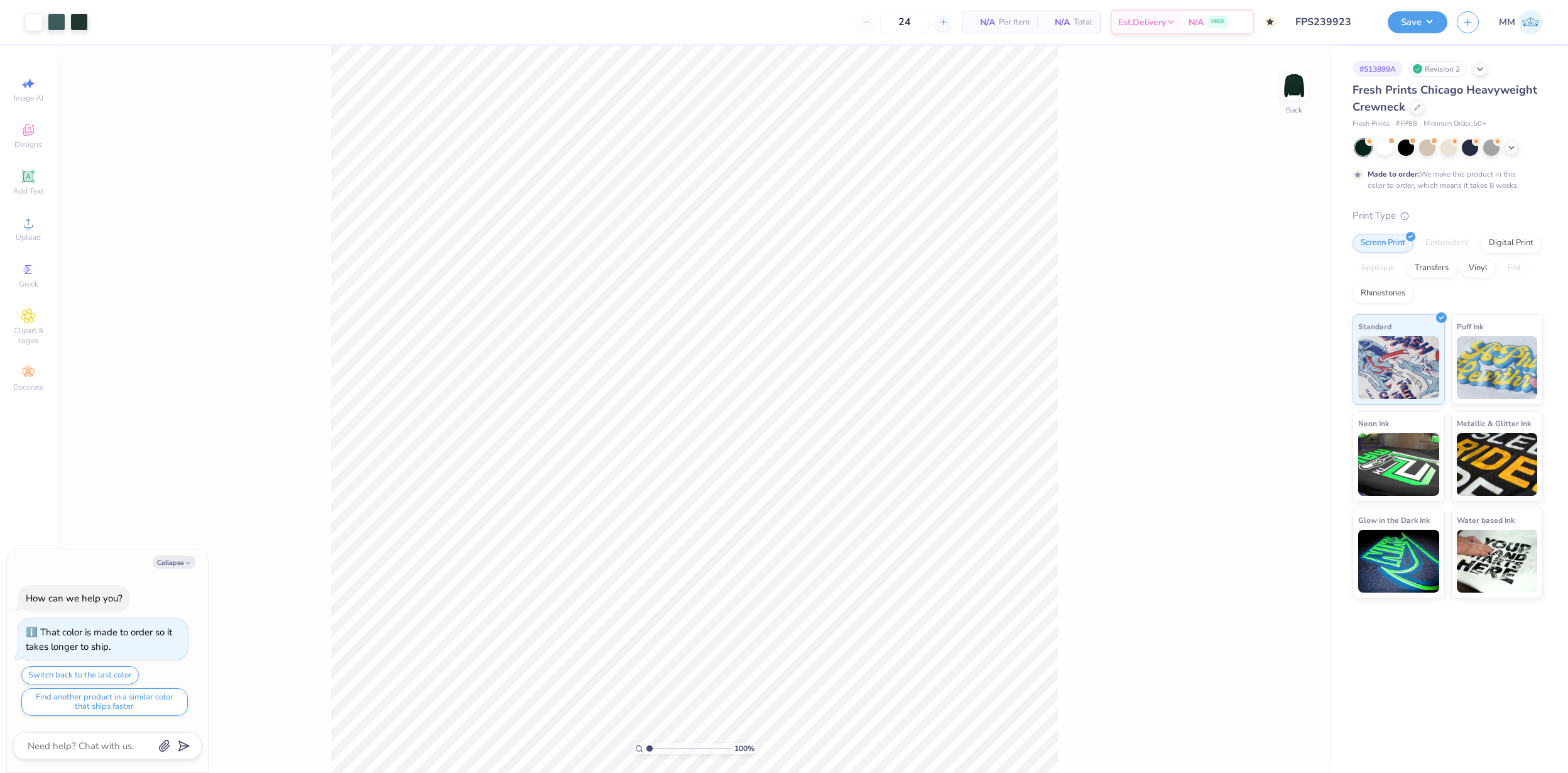
type textarea "x"
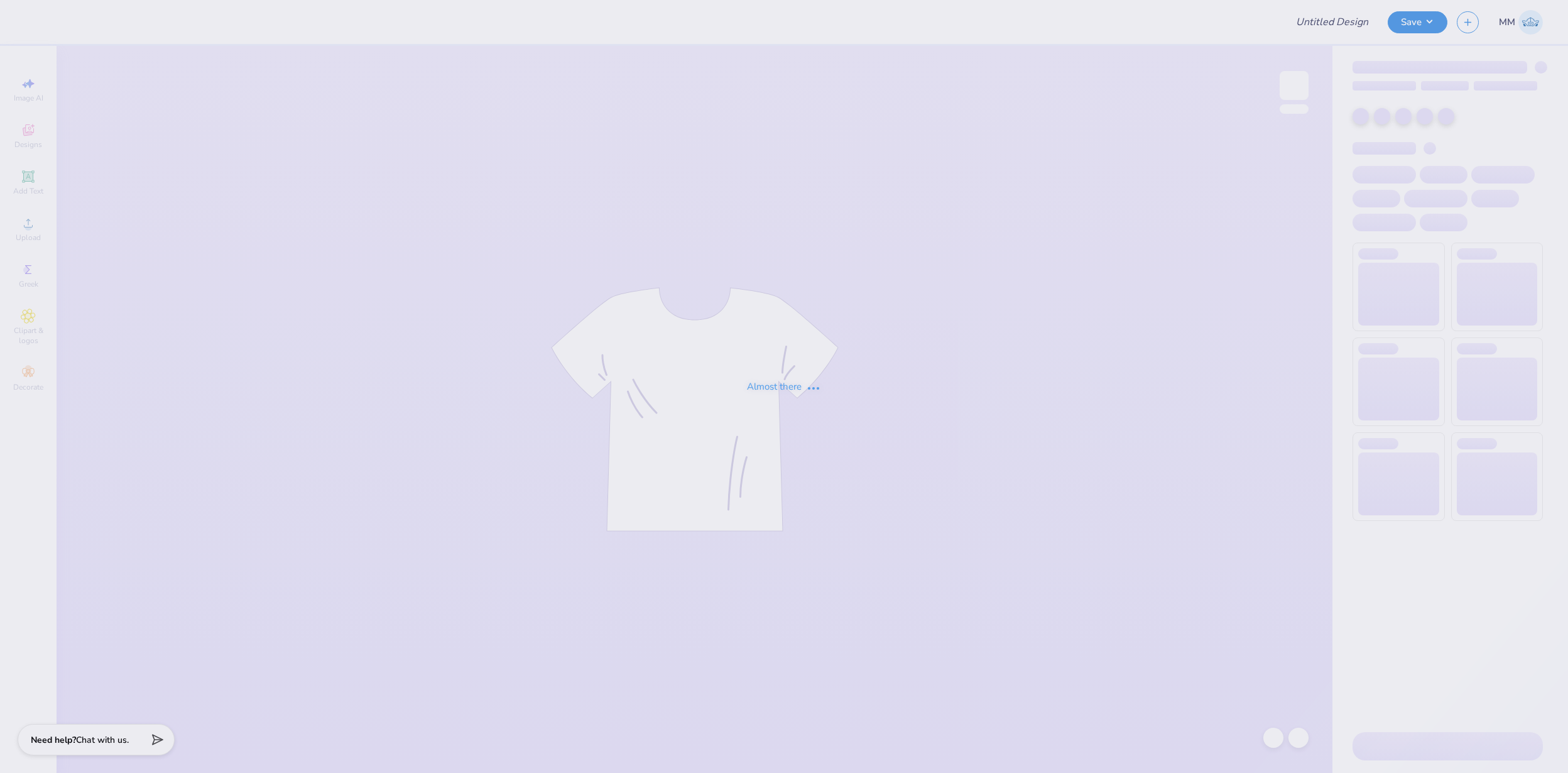
type input "FPS239925"
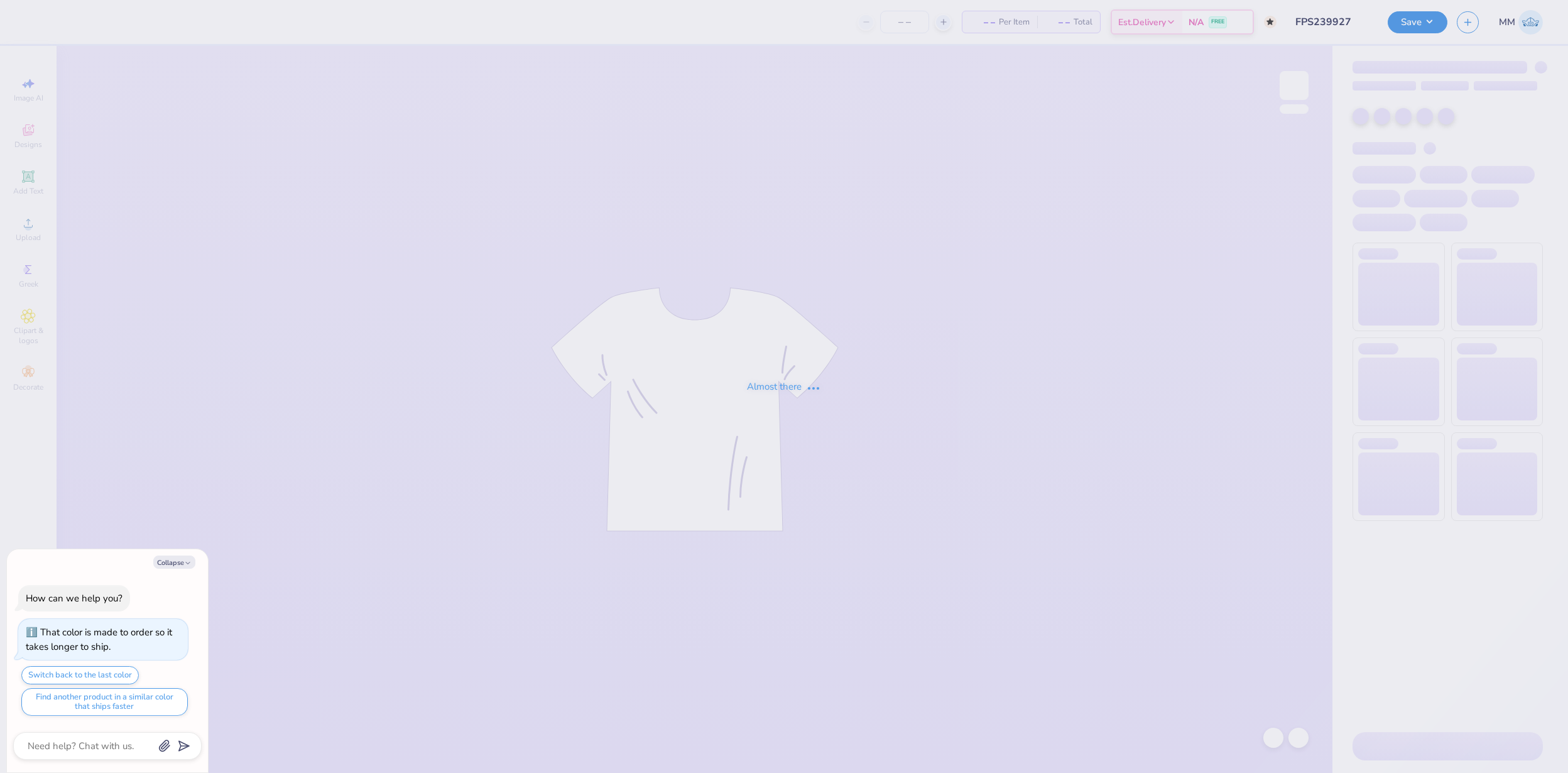
type input "FPS239927"
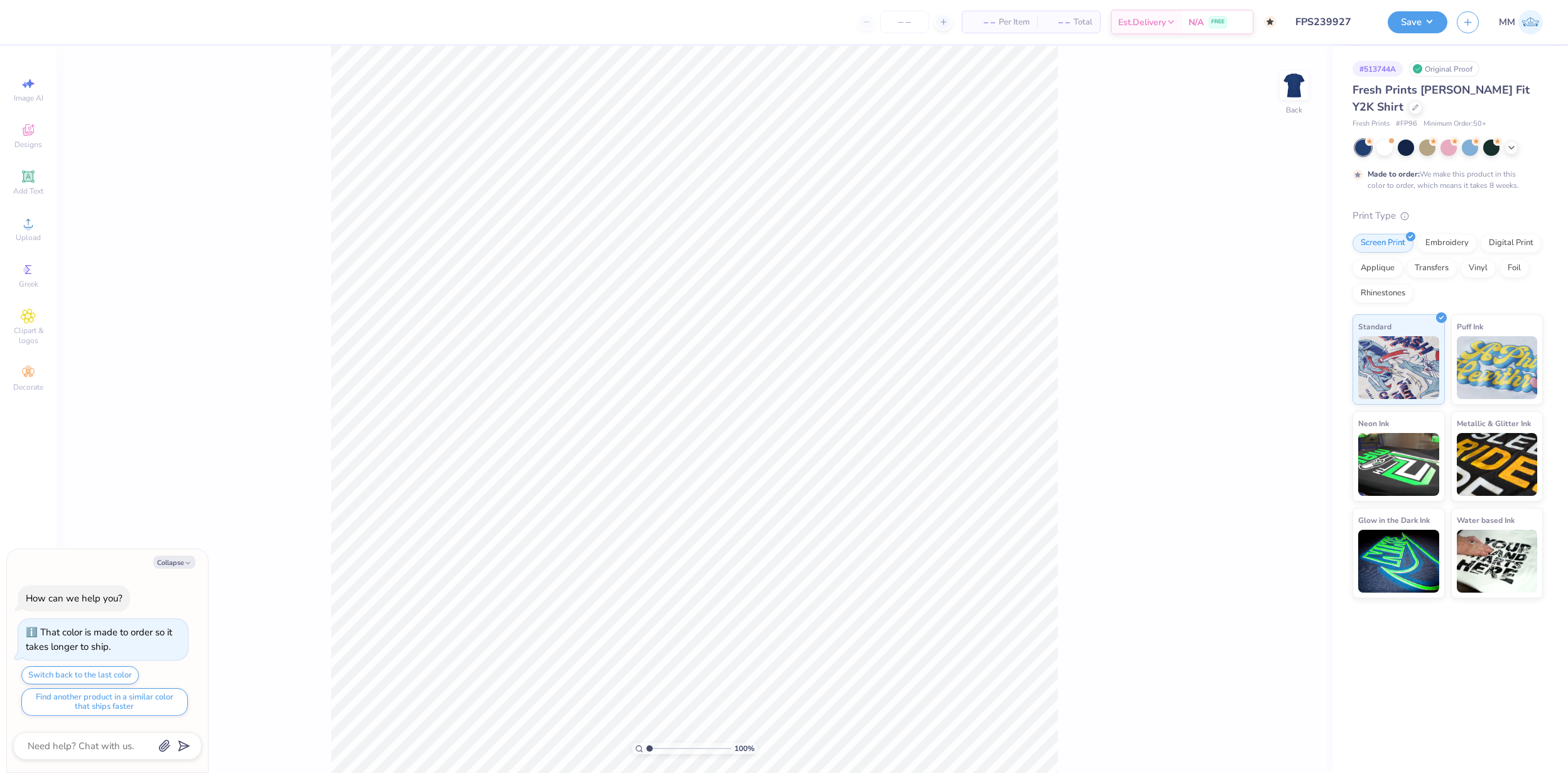
type textarea "x"
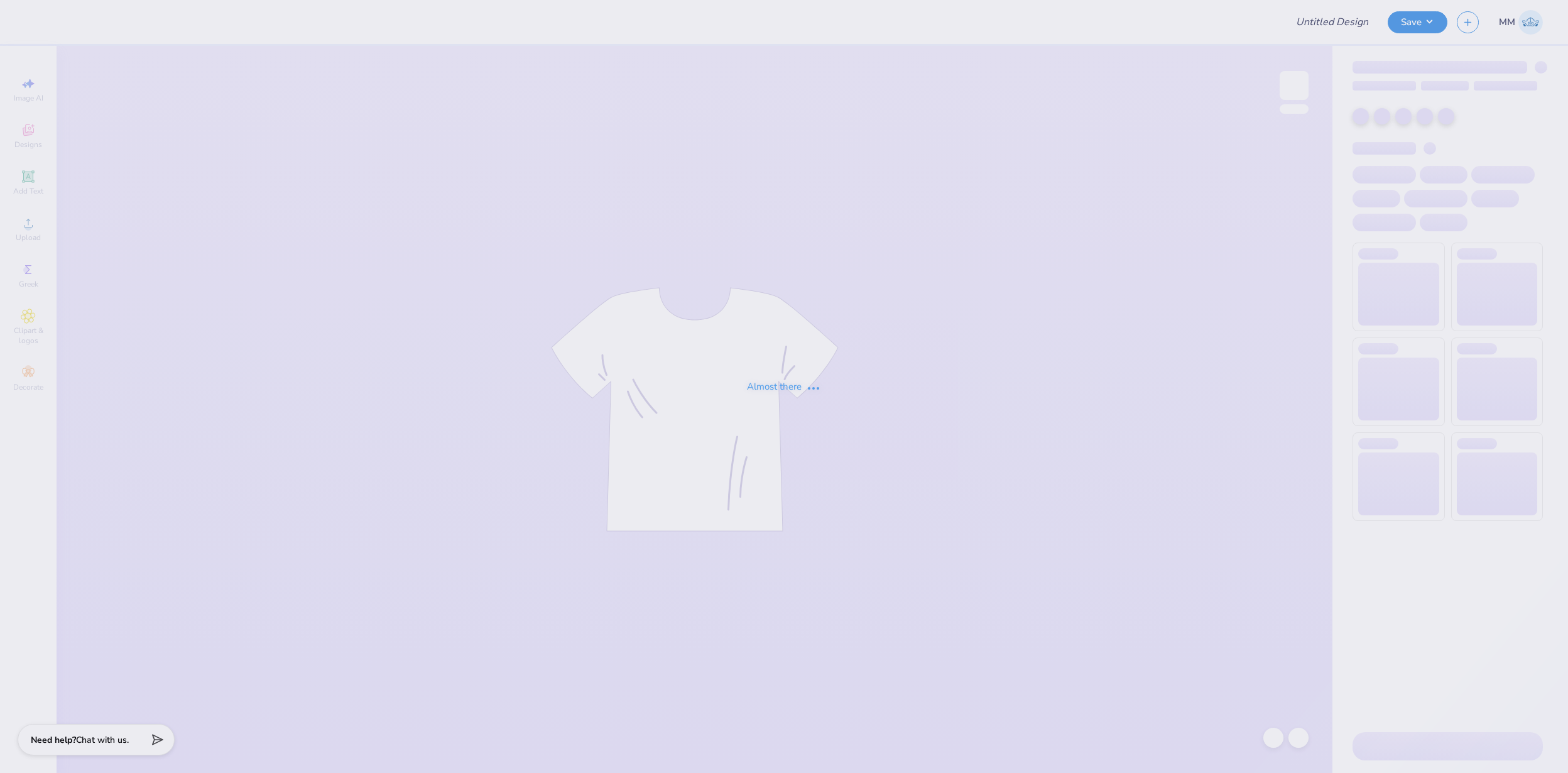
type input "FPS239928"
type input "FPS239929"
type input "FPS239930"
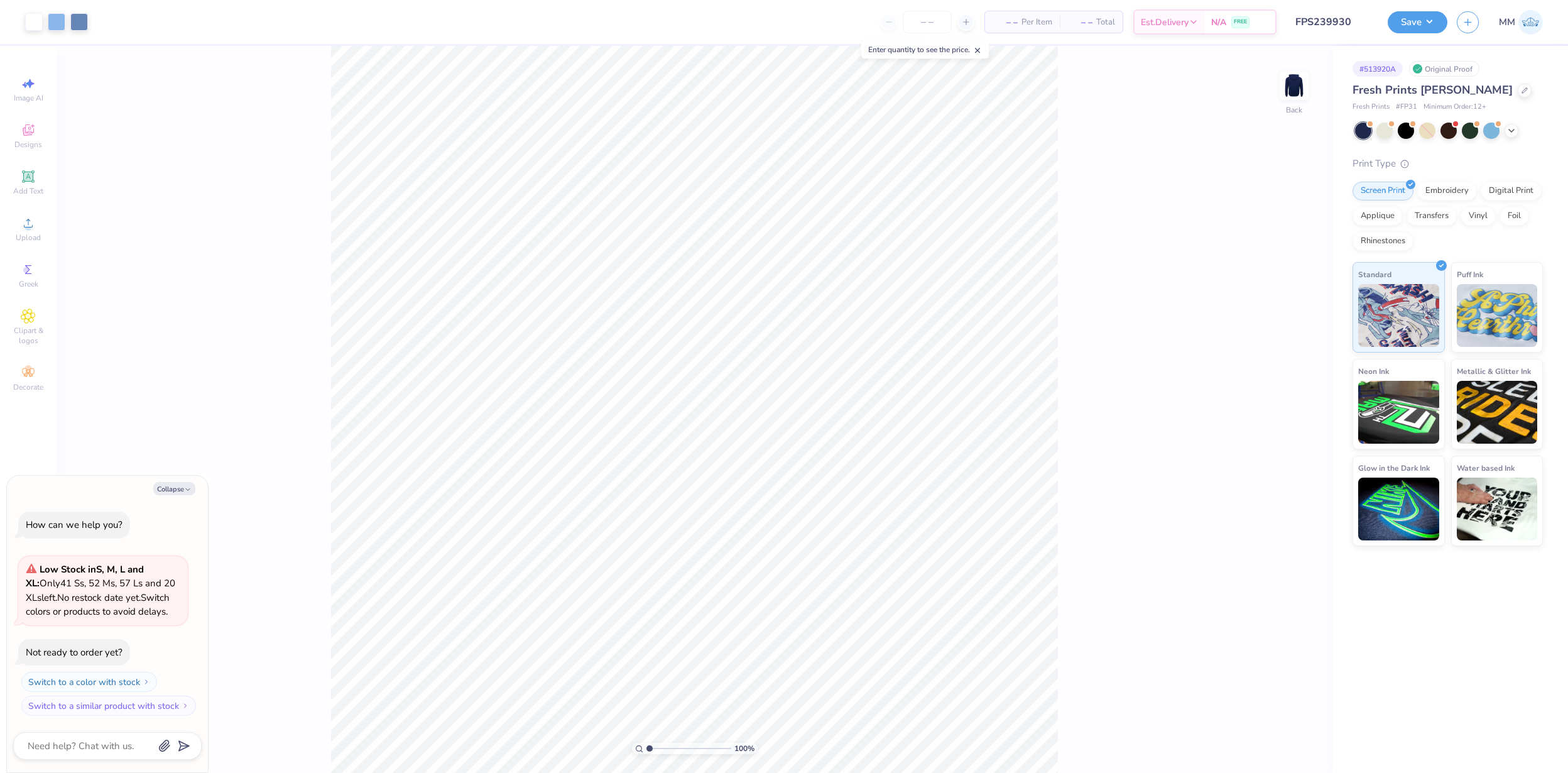
type textarea "x"
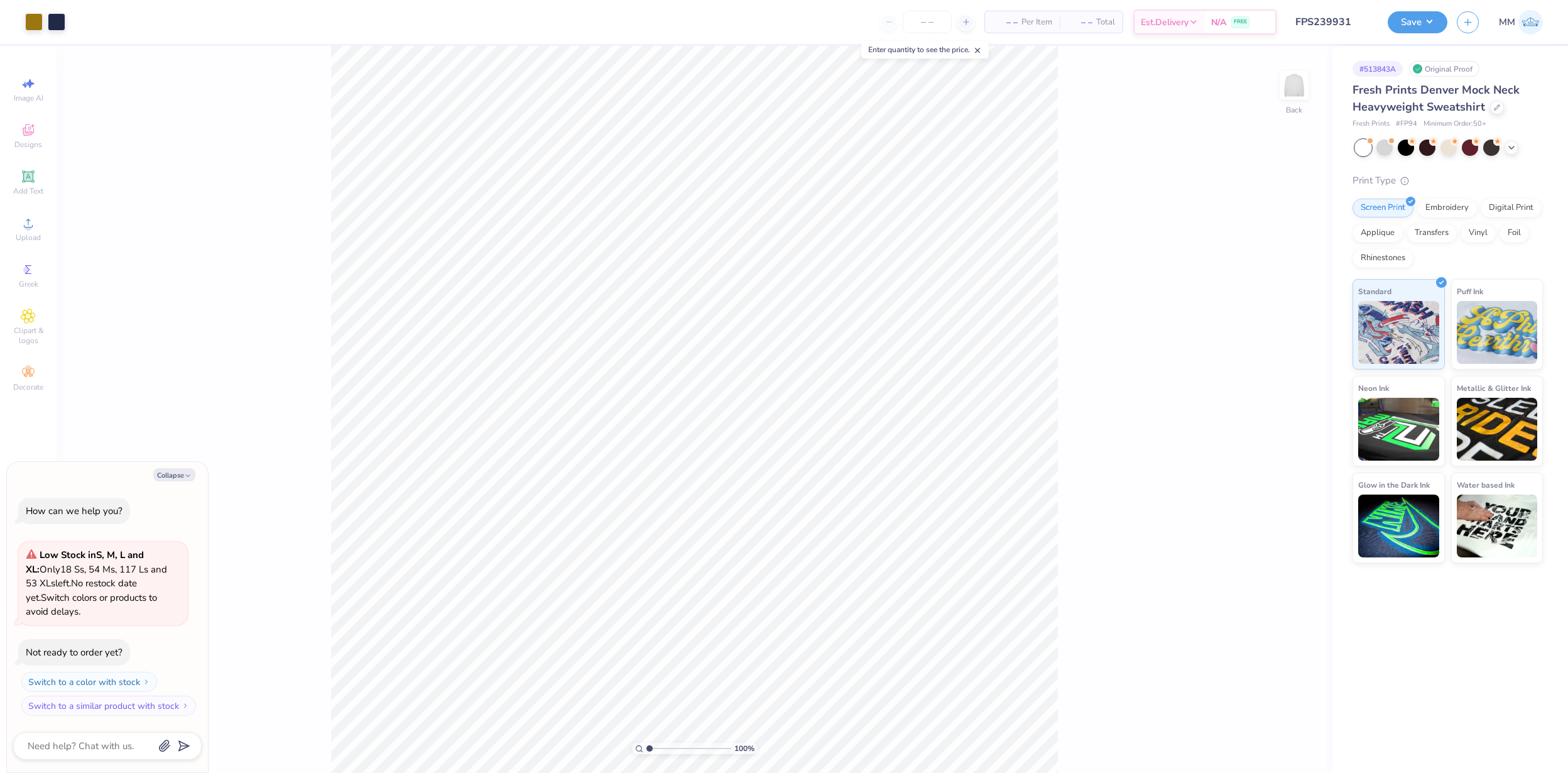
type textarea "x"
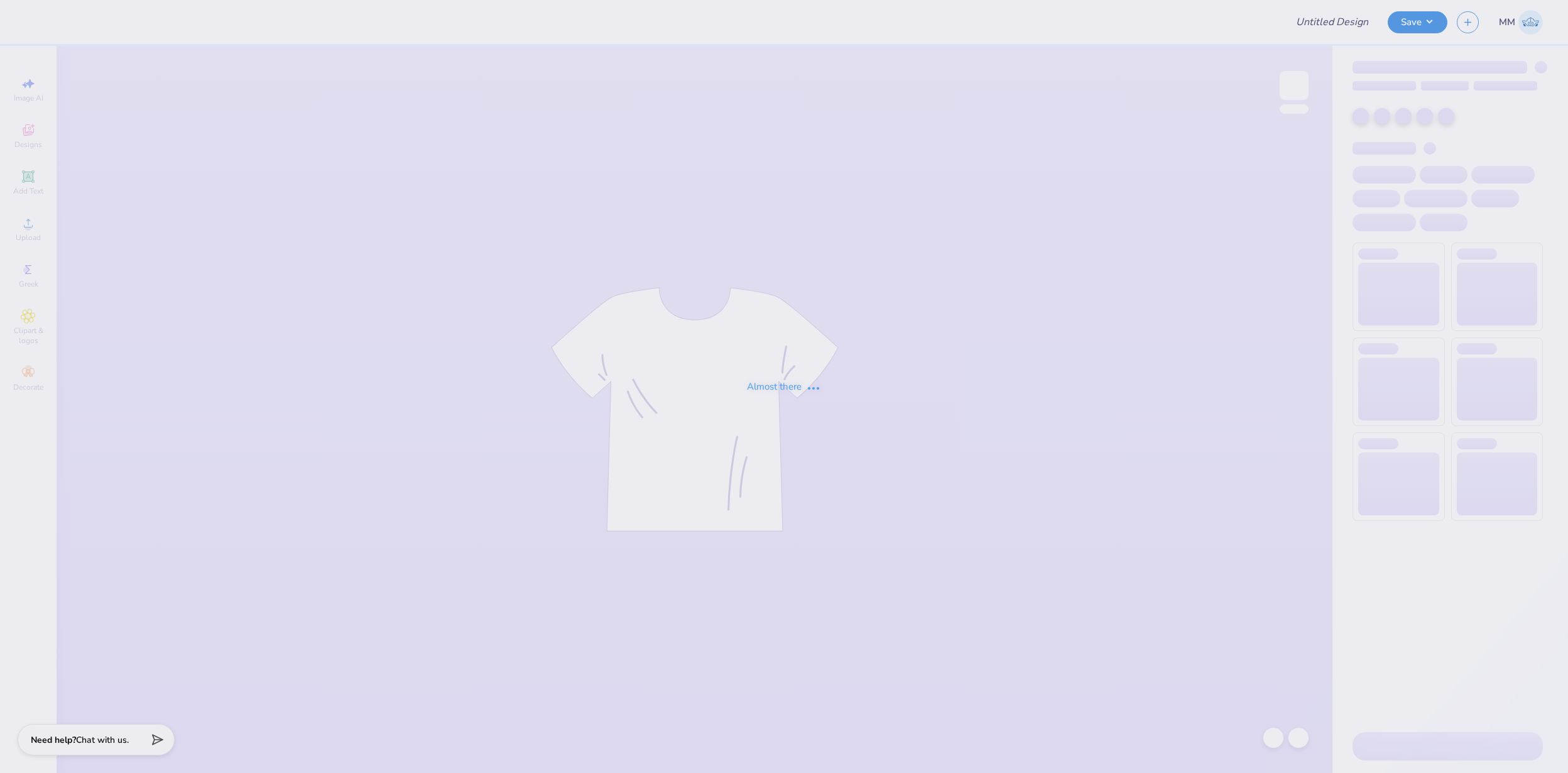
type input "FPS239933"
type input "FPS239935"
type input "FPS239937"
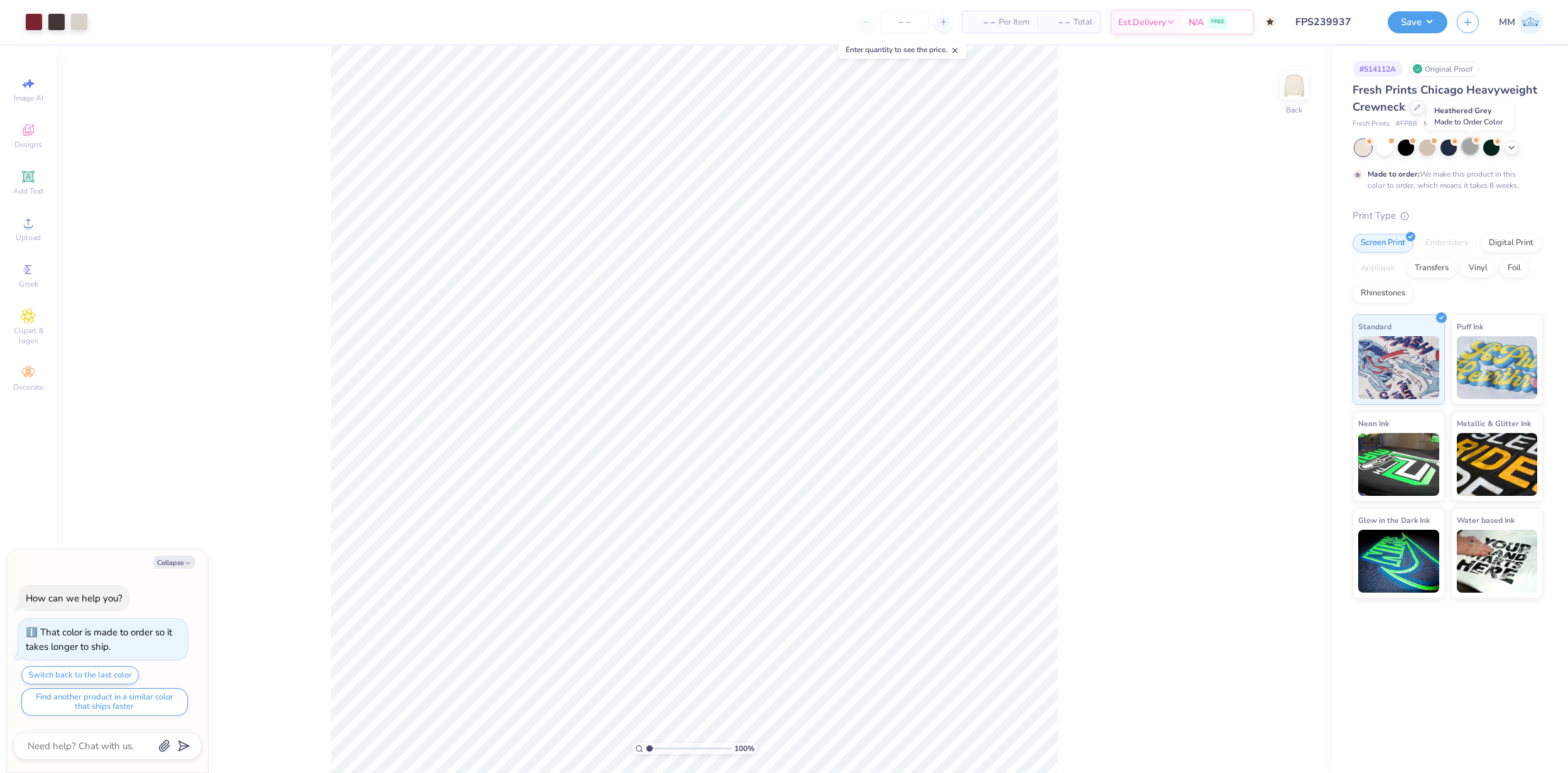
click at [1474, 150] on div at bounding box center [1470, 147] width 17 height 17
click at [1448, 153] on div at bounding box center [1449, 147] width 17 height 17
type textarea "x"
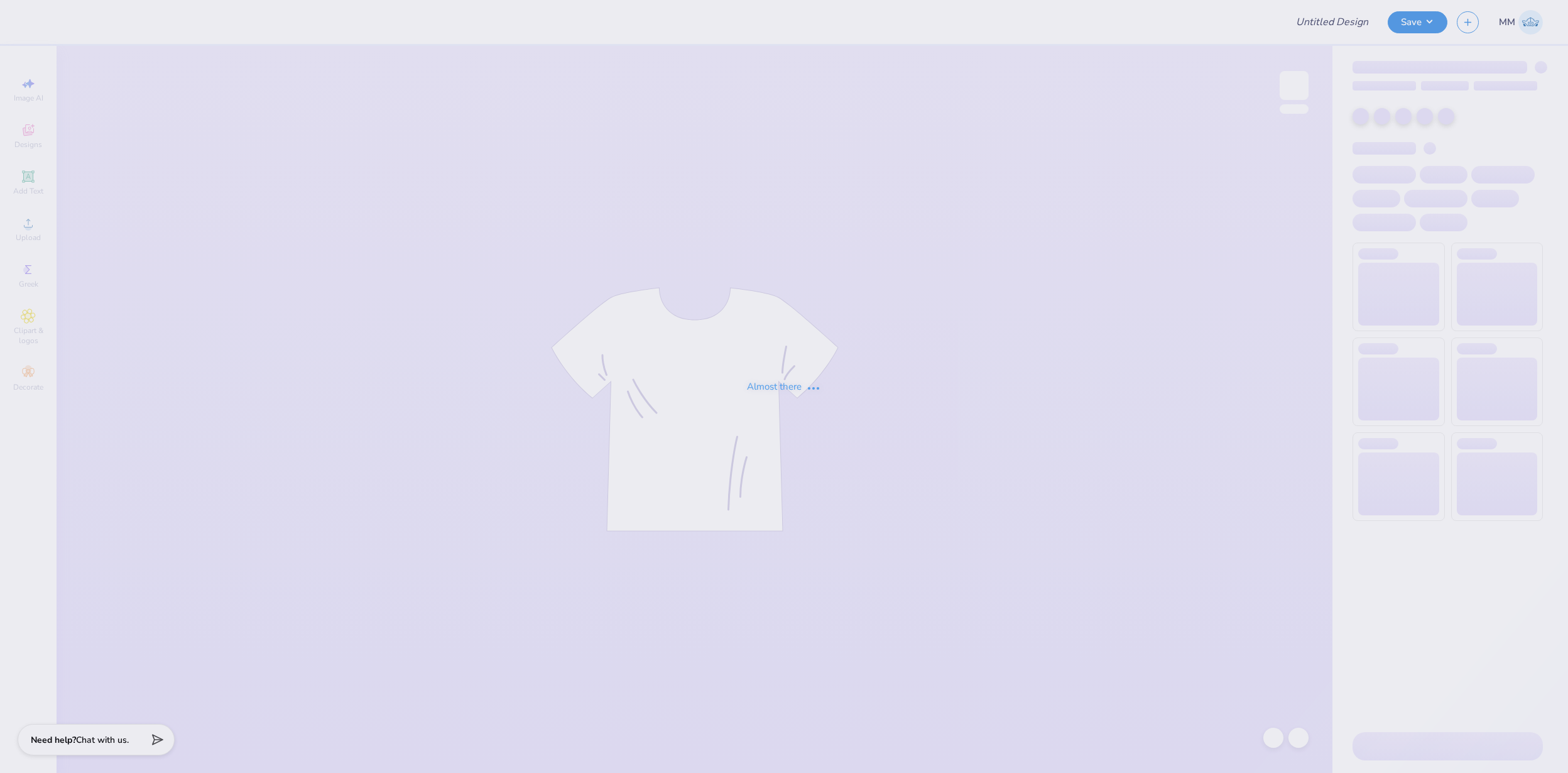
type input "FPS239938"
type input "FPS239939"
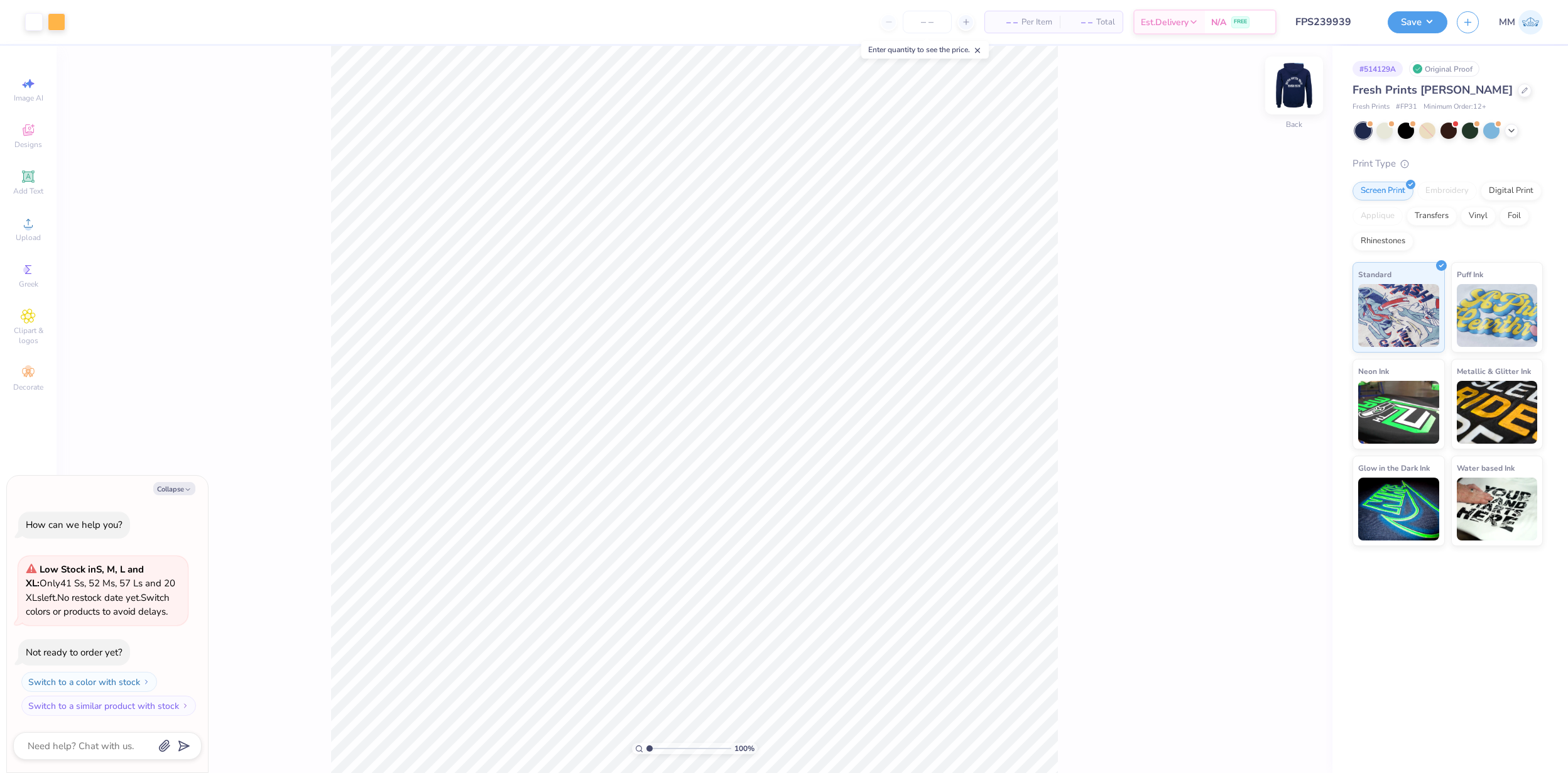
click at [1291, 90] on img at bounding box center [1294, 85] width 50 height 50
type textarea "x"
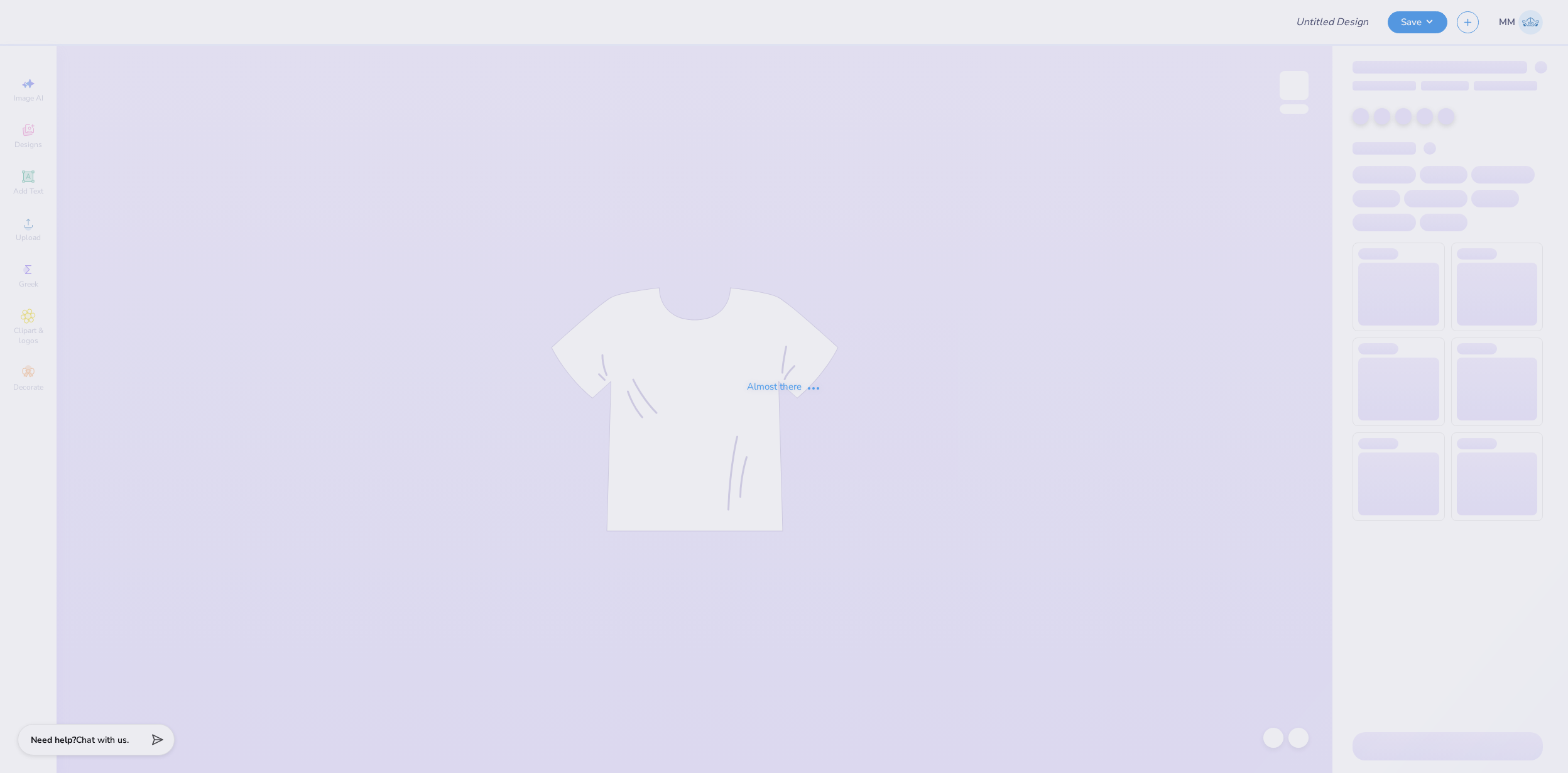
type input "FPS239940"
type input "FPS239941"
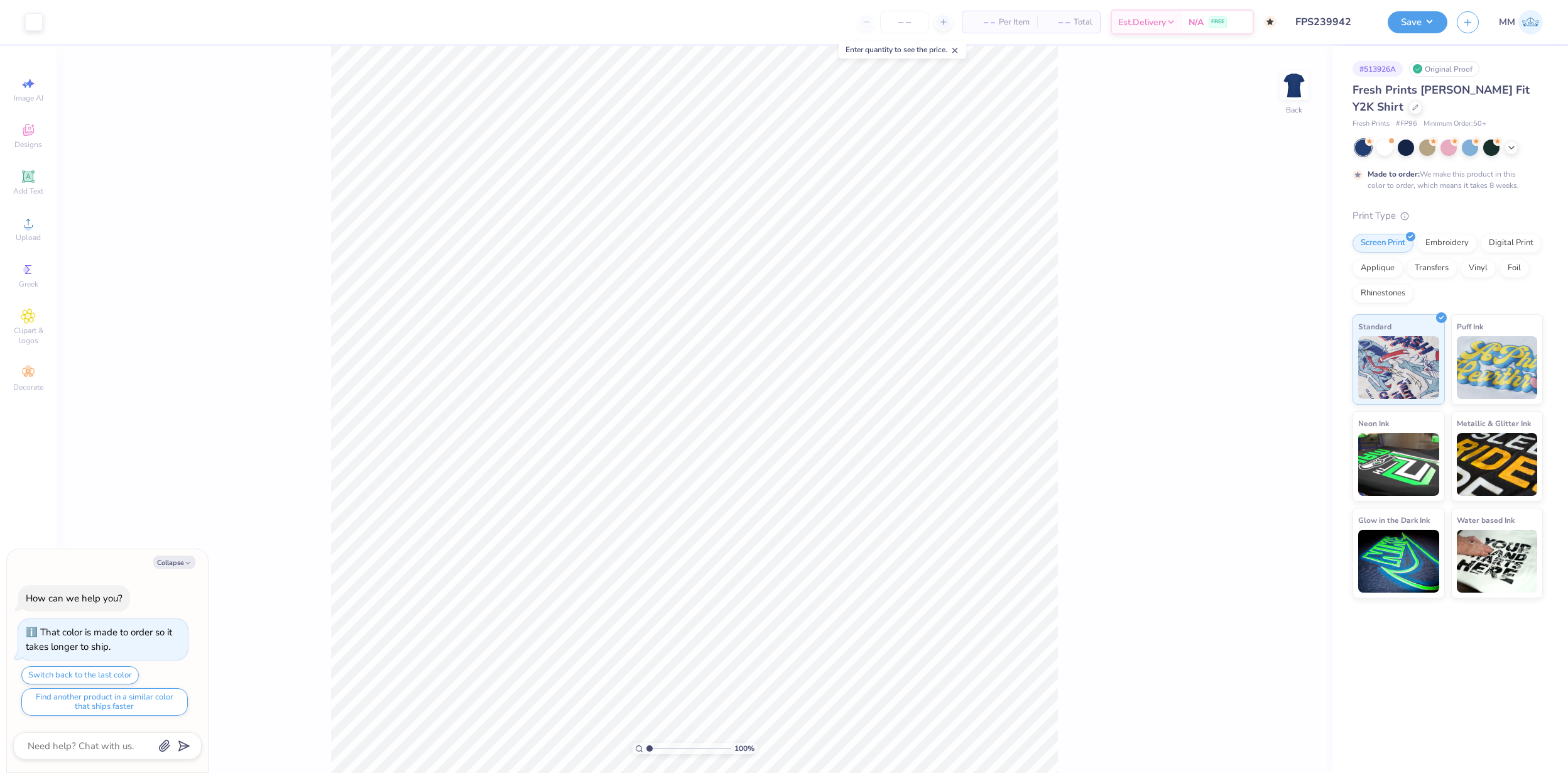
type textarea "x"
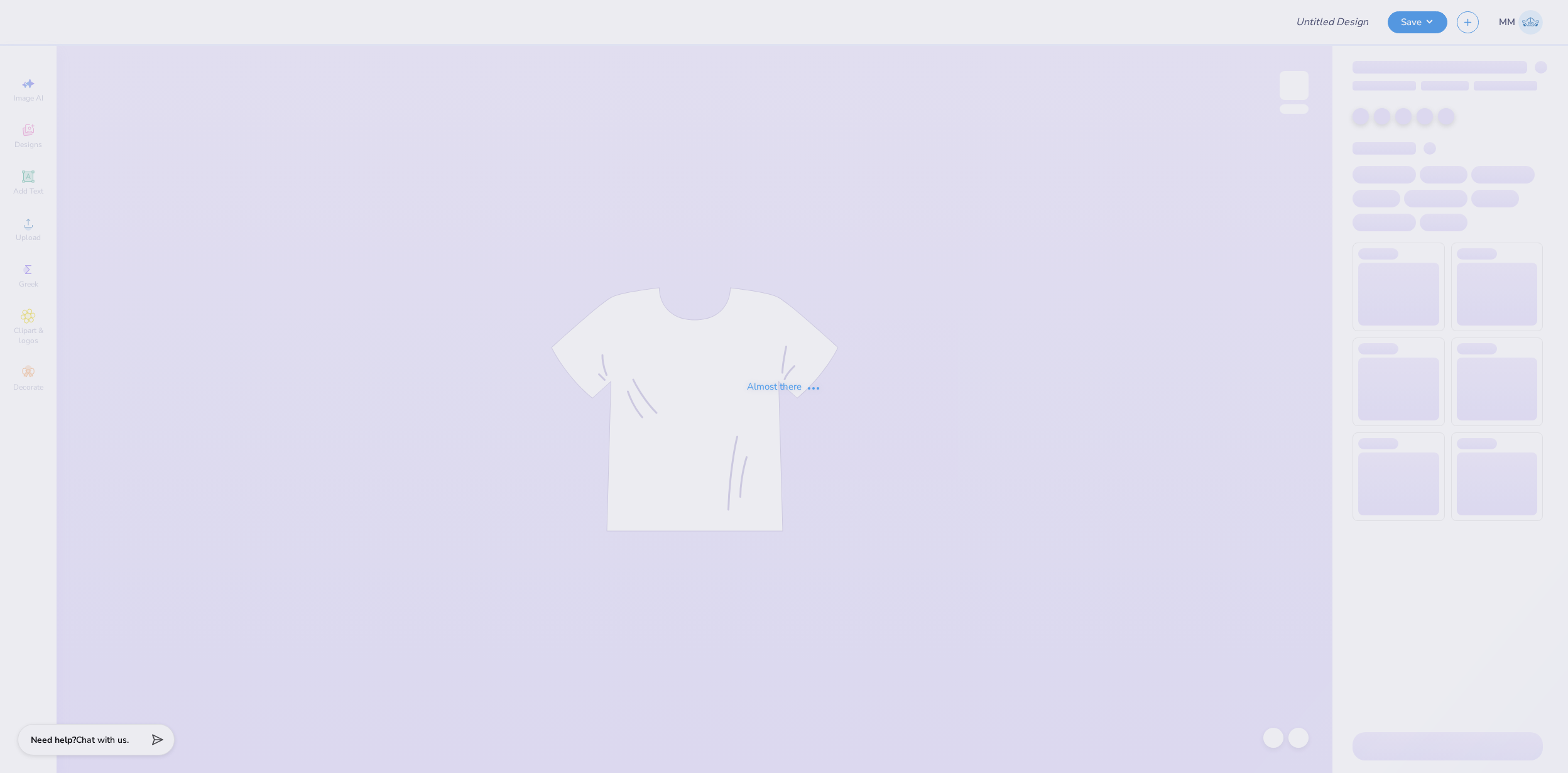
type input "FPS239943"
type input "FPS239944"
type input "FPS239947"
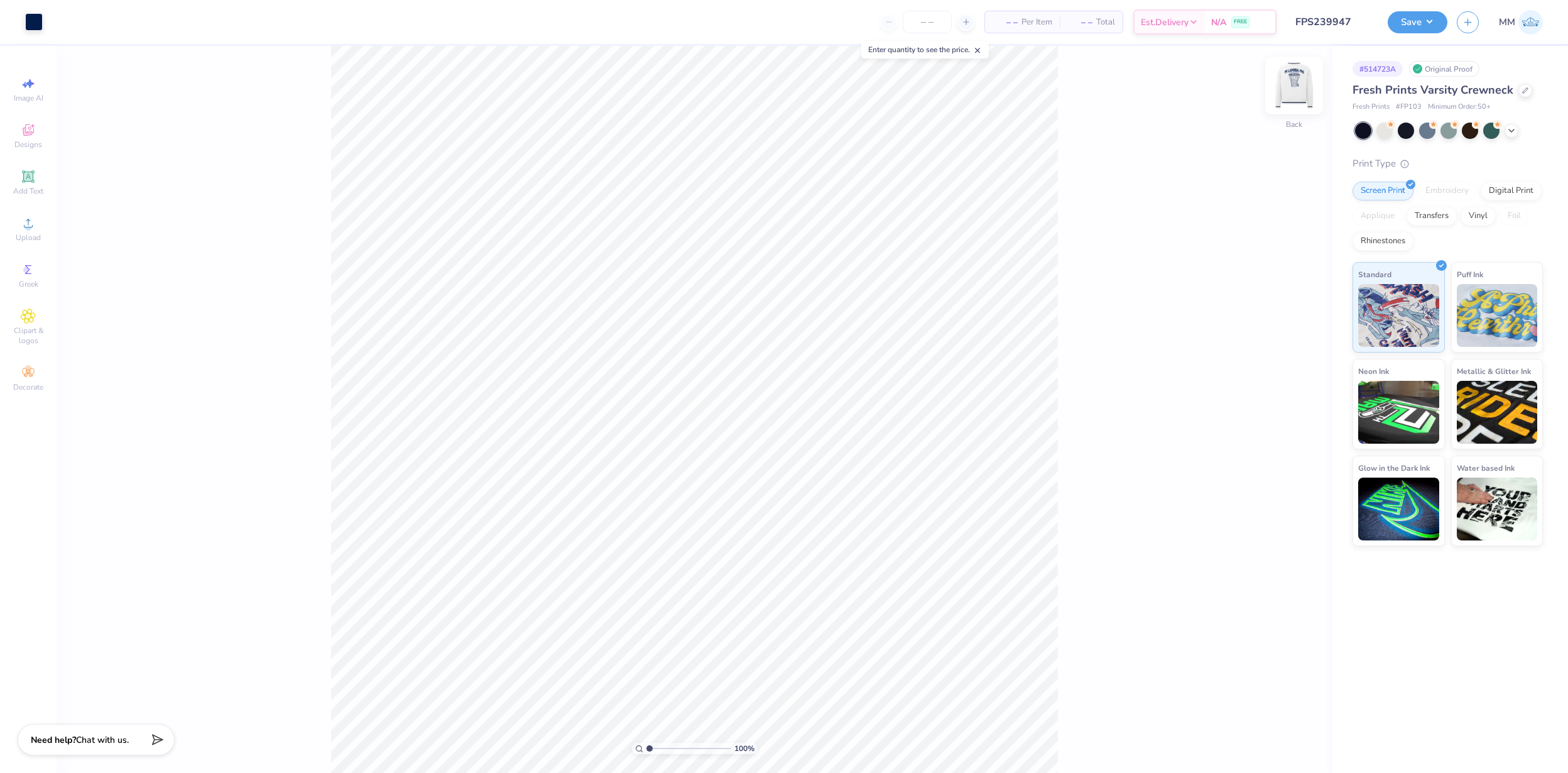
click at [1293, 84] on img at bounding box center [1294, 85] width 50 height 50
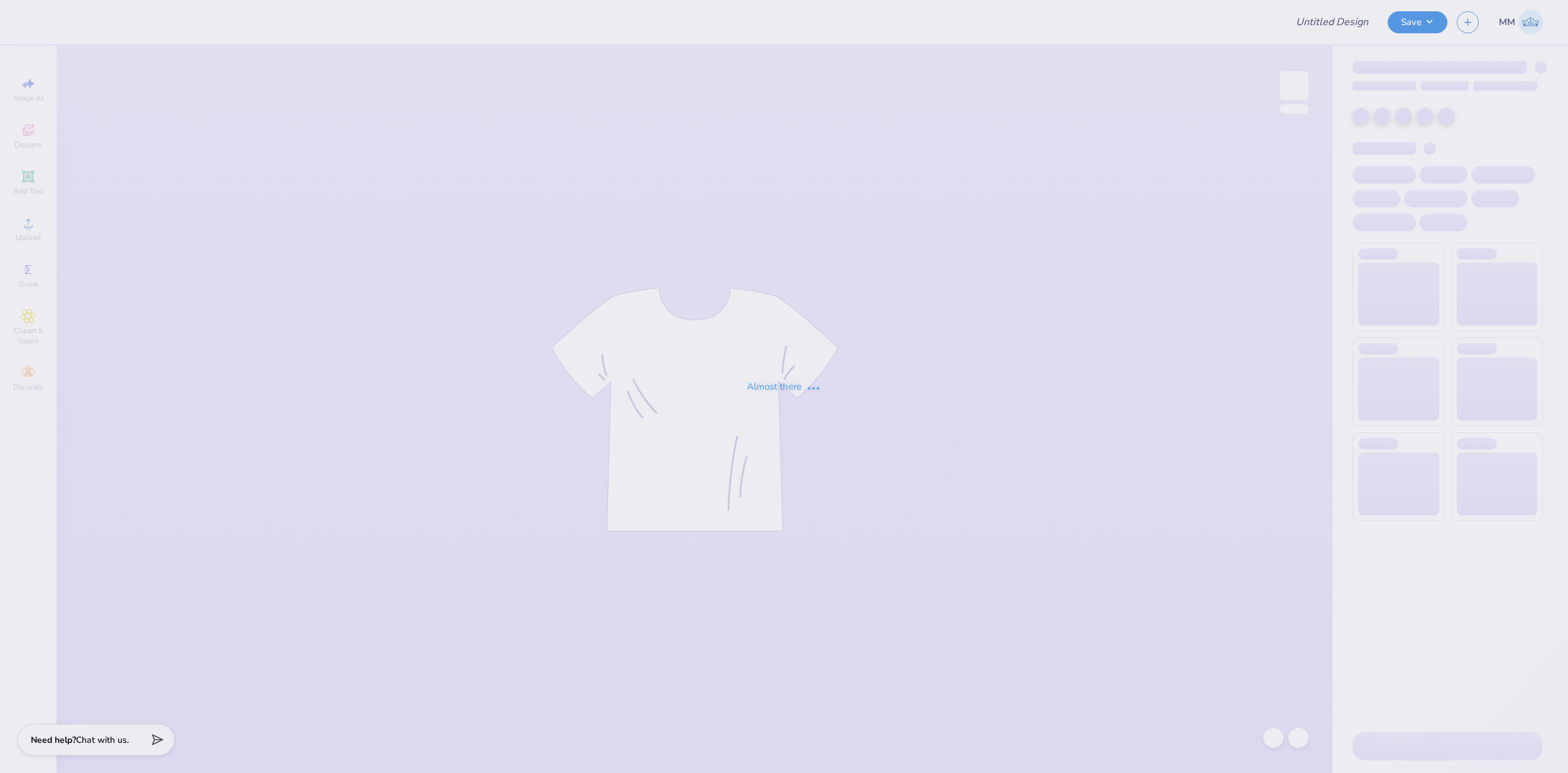
type input "FPS239948"
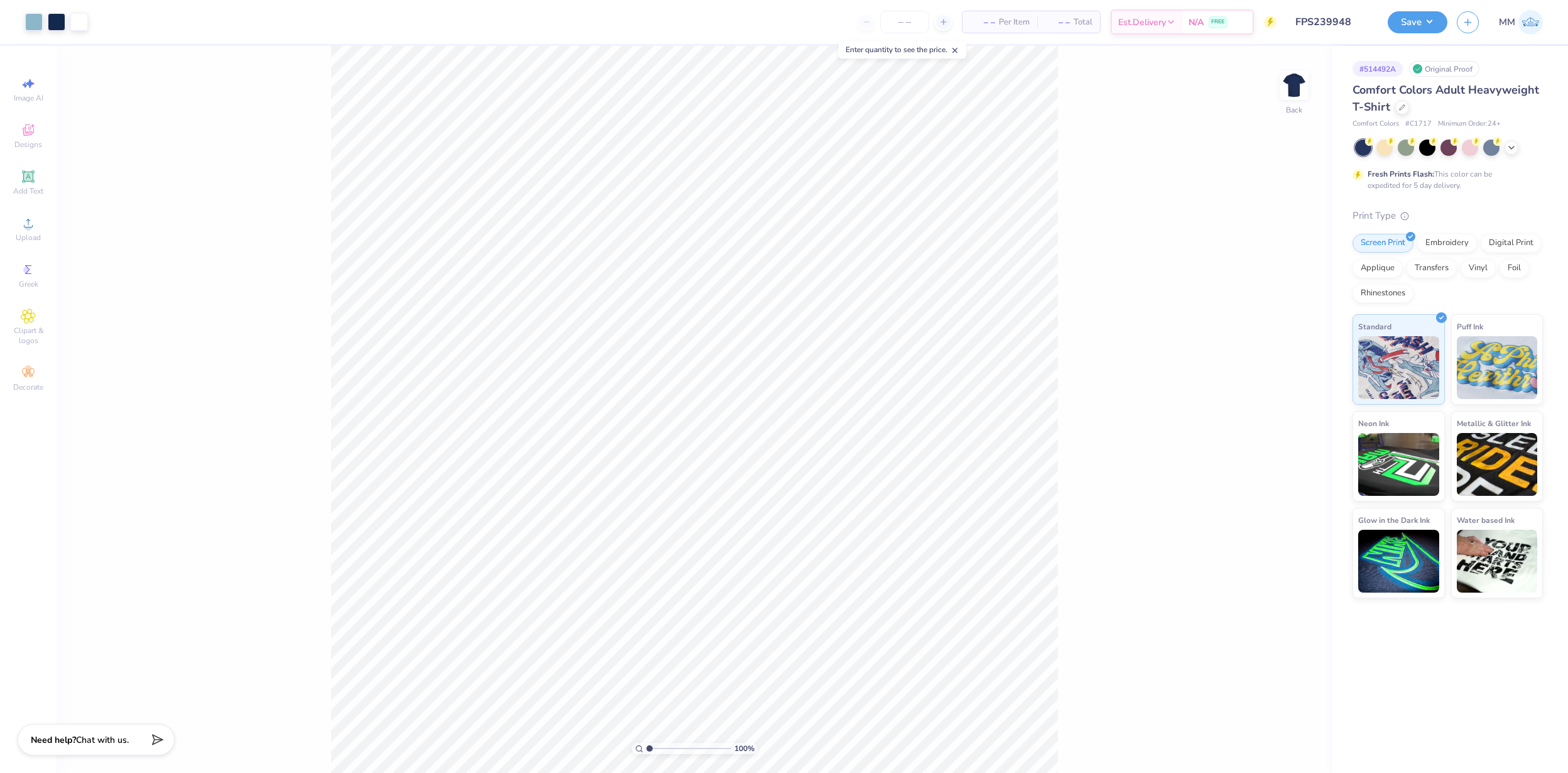
click at [1303, 93] on img at bounding box center [1294, 85] width 25 height 25
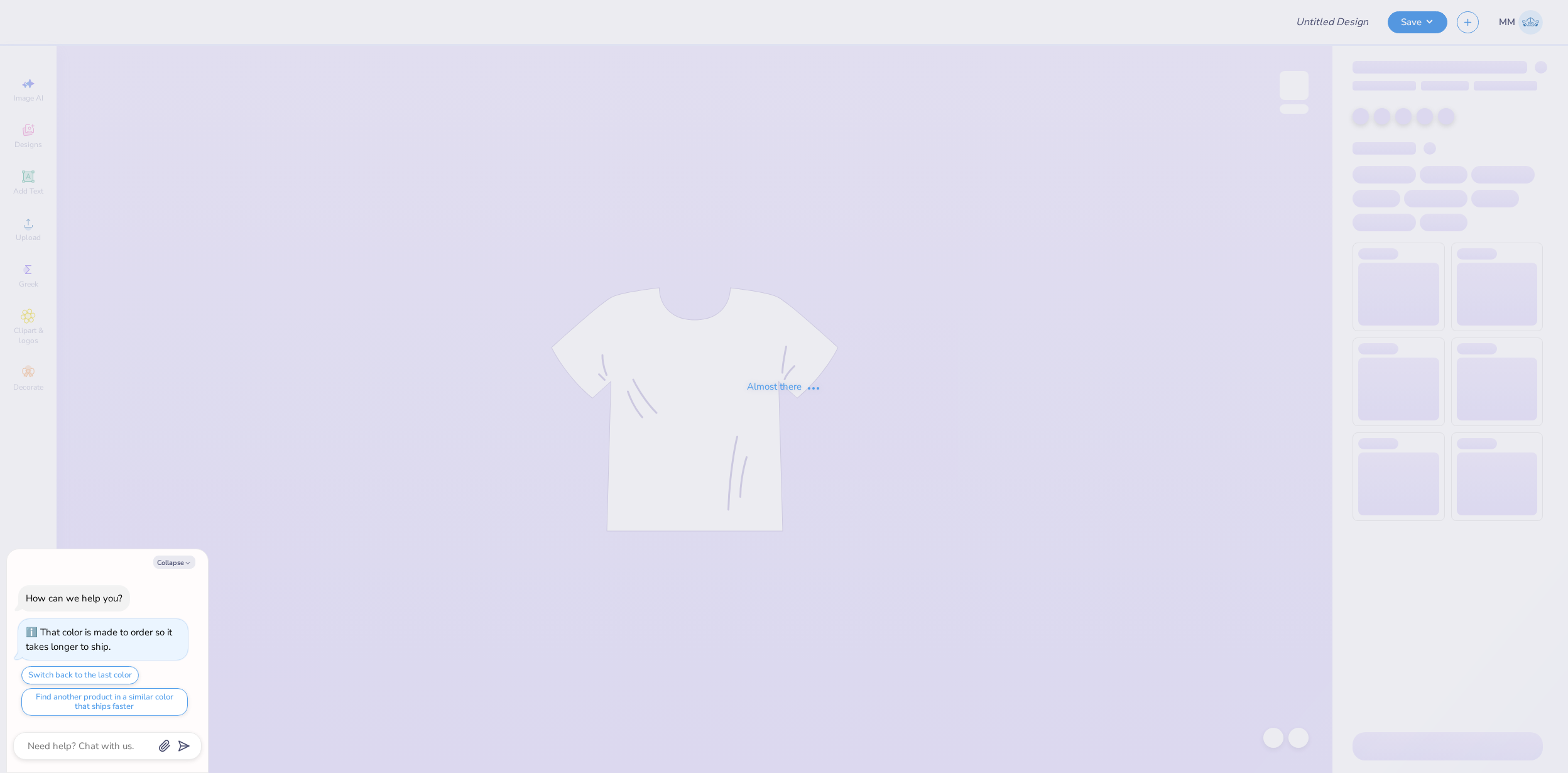
type input "FPS239949"
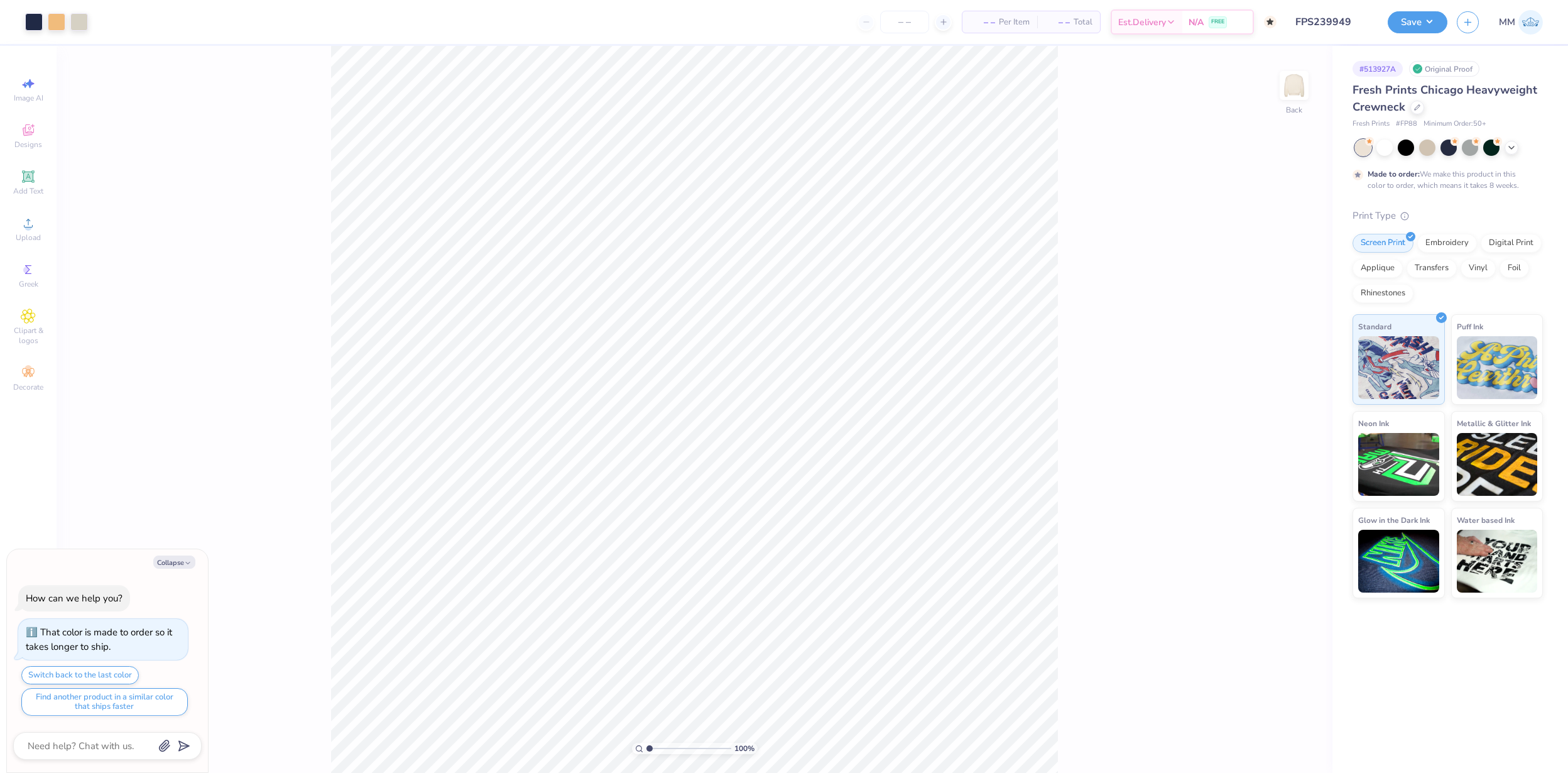
type textarea "x"
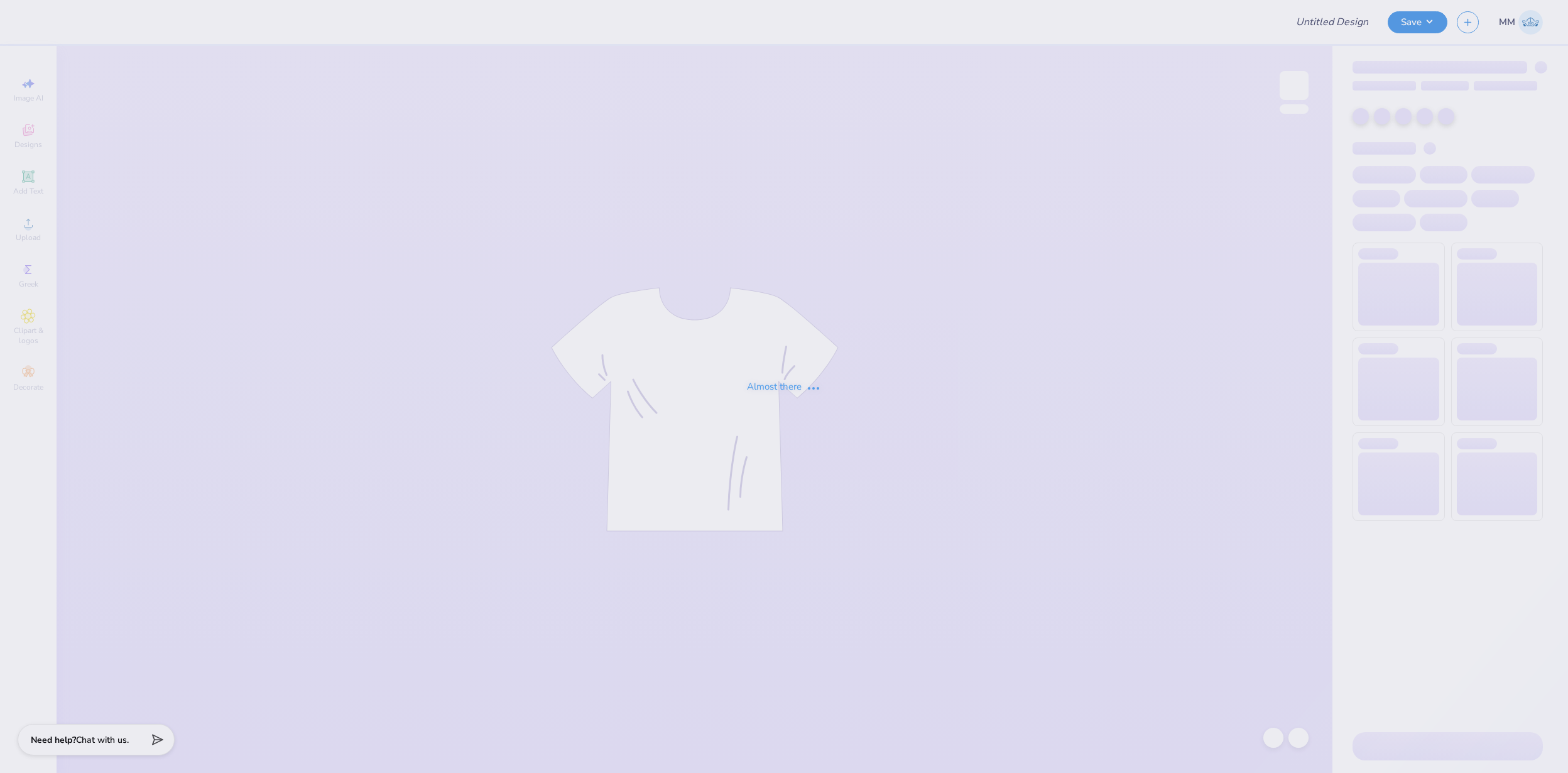
type input "FPS239950"
type input "FPS239952"
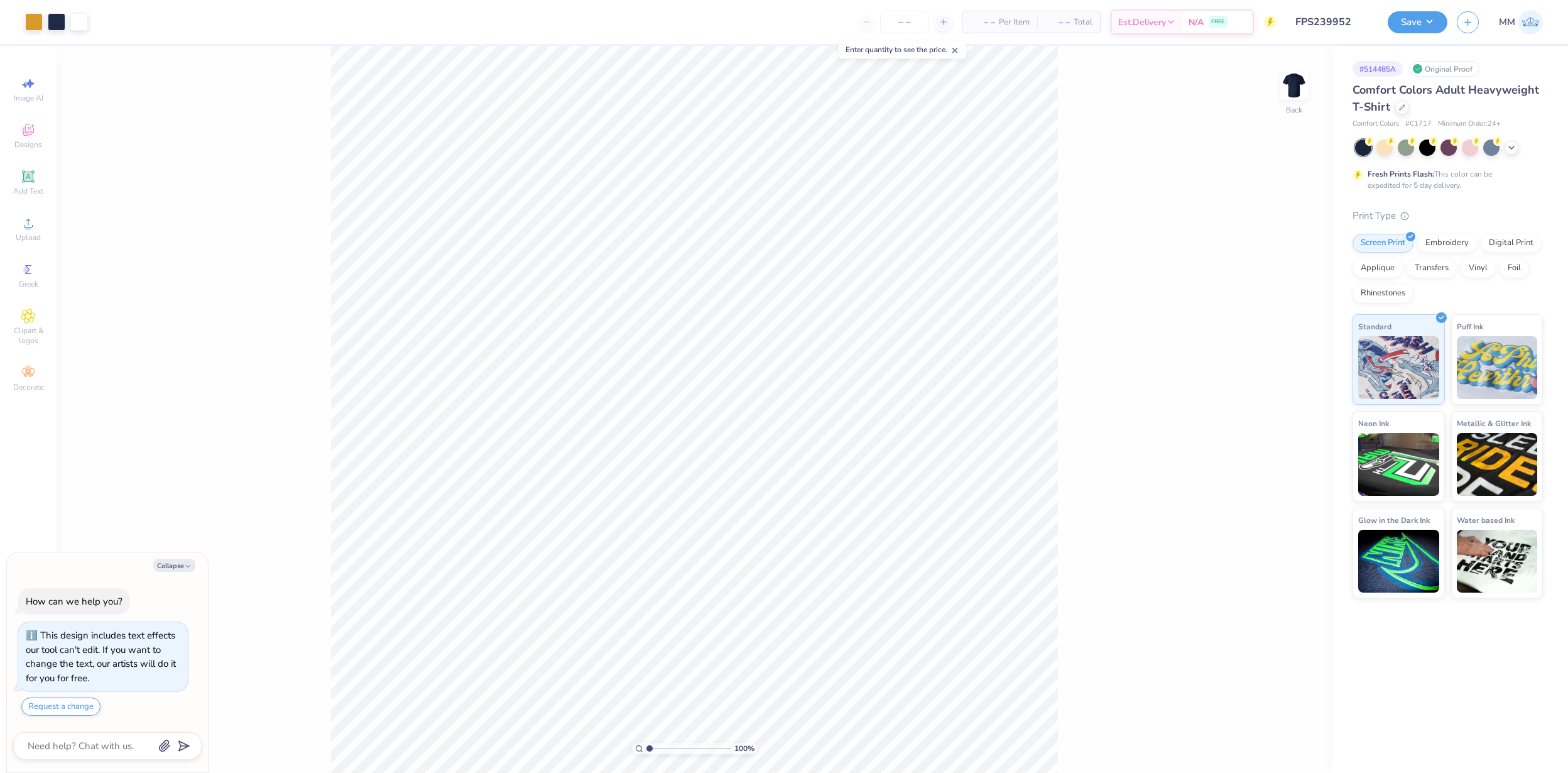
type textarea "x"
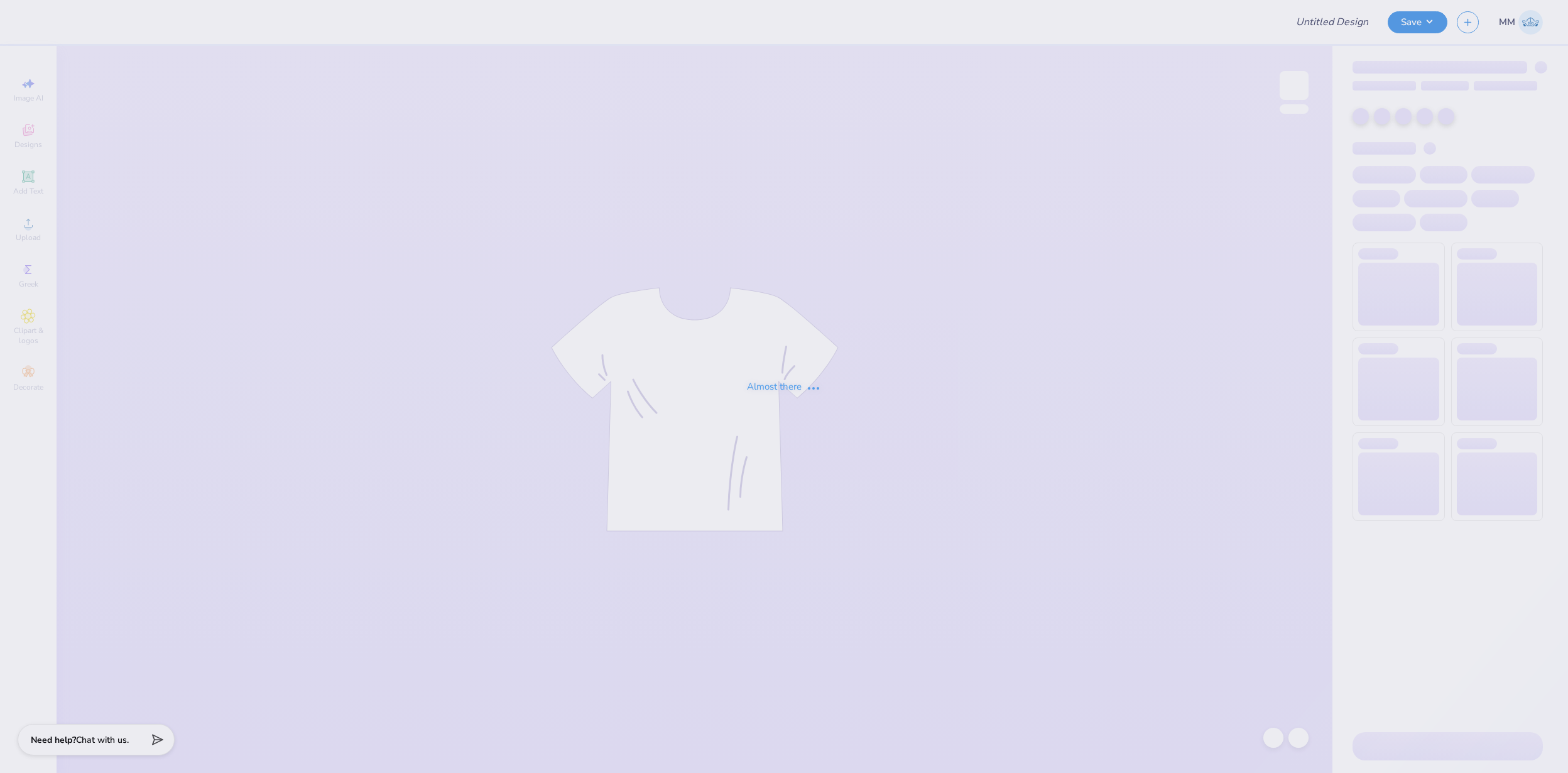
type input "FPS239954"
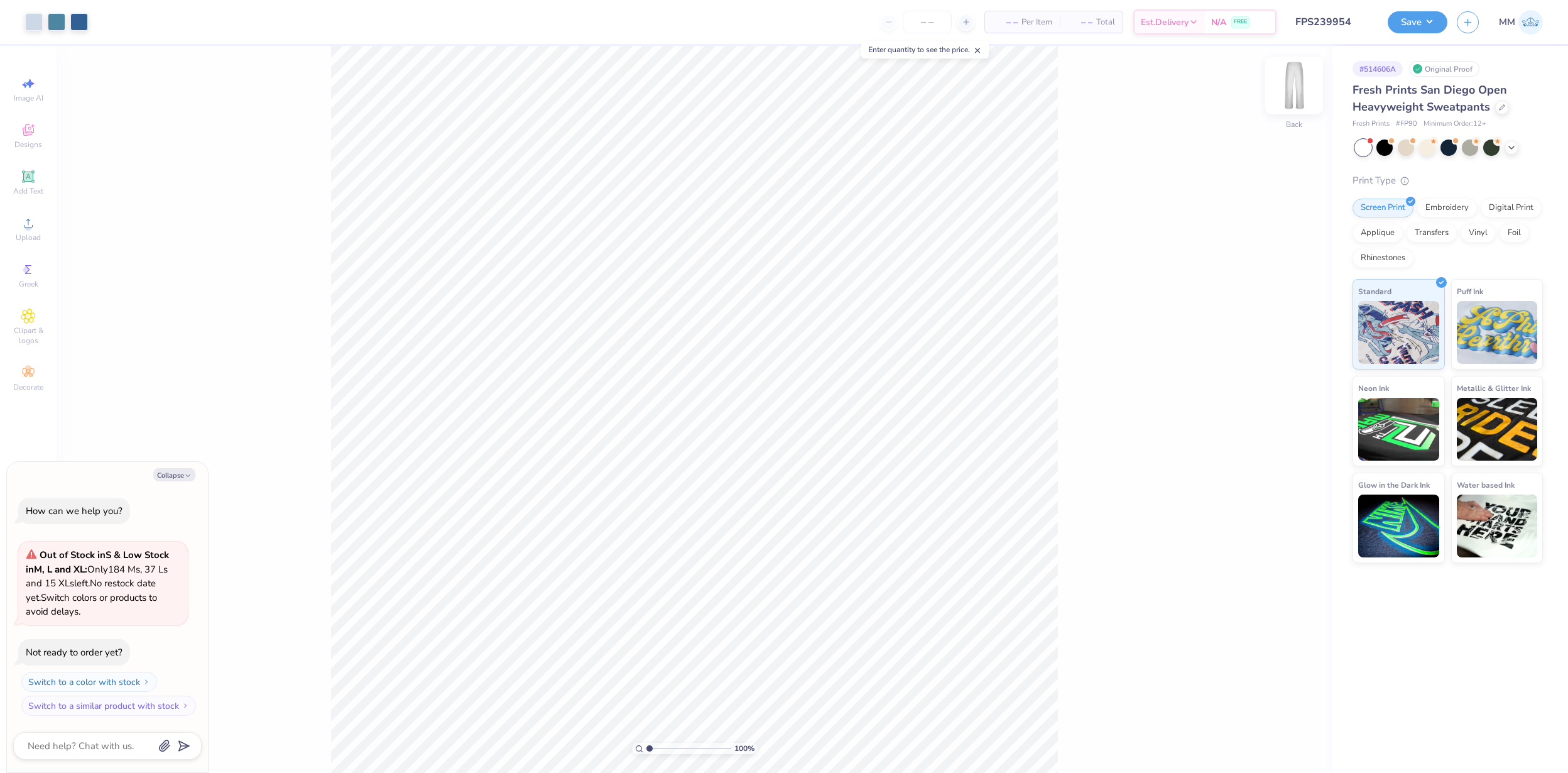
click at [1294, 84] on img at bounding box center [1294, 85] width 50 height 50
type textarea "x"
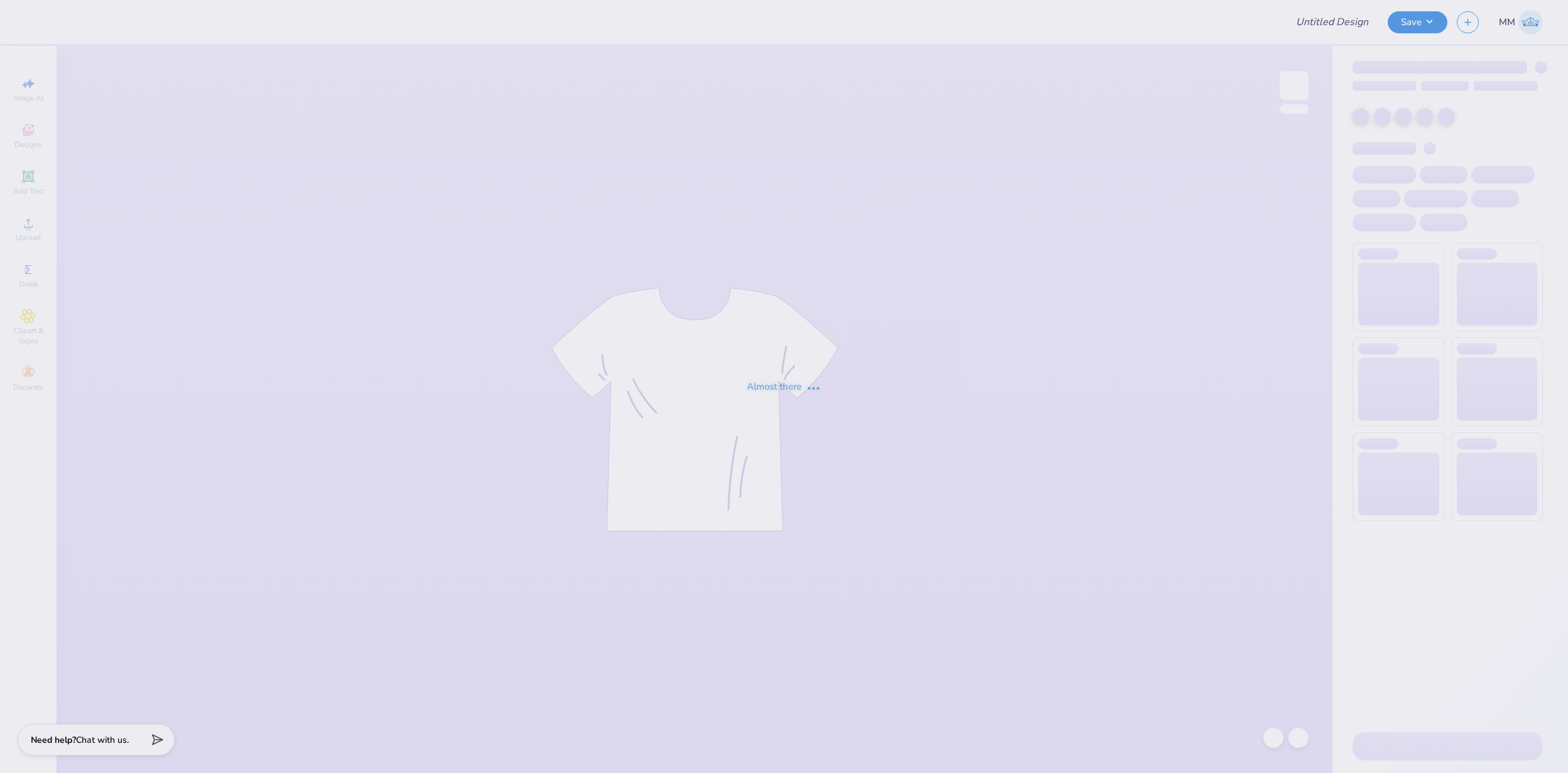
type input "FPS239955"
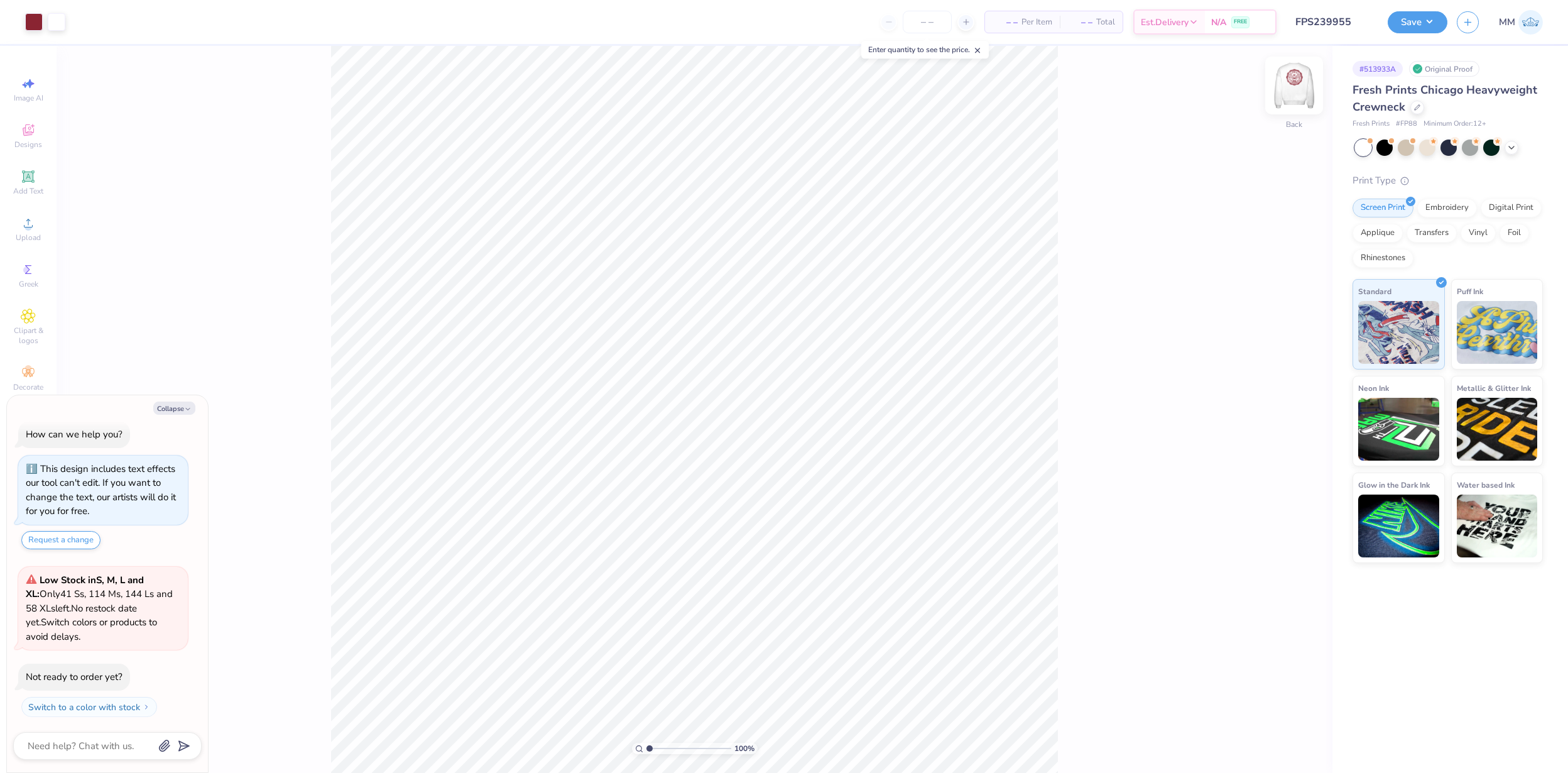
click at [1289, 91] on img at bounding box center [1294, 85] width 50 height 50
type textarea "x"
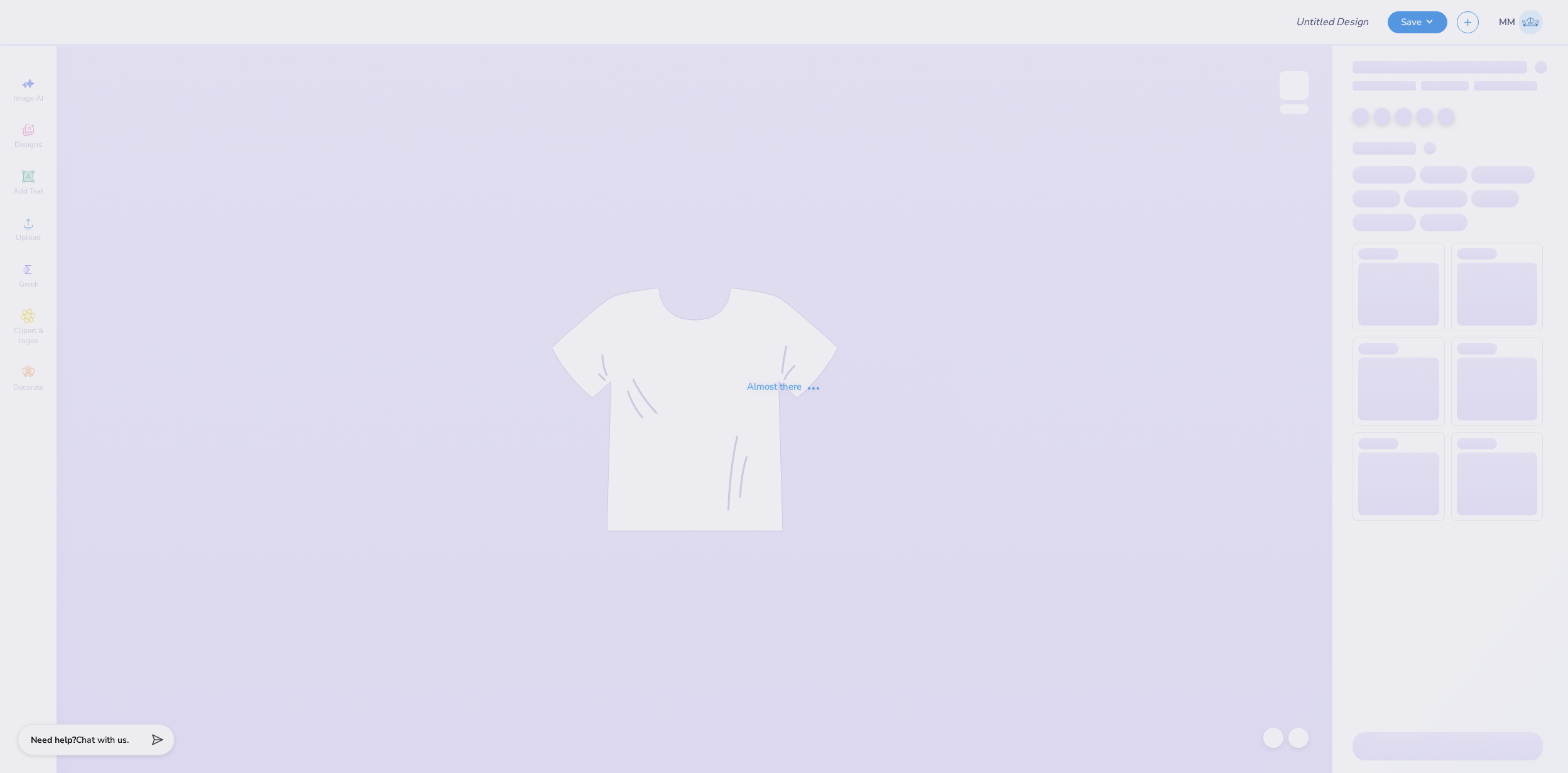
type input "FPS239956"
type input "FPS239957"
type input "FPS239958"
type input "FPS239959"
type input "FPS239960"
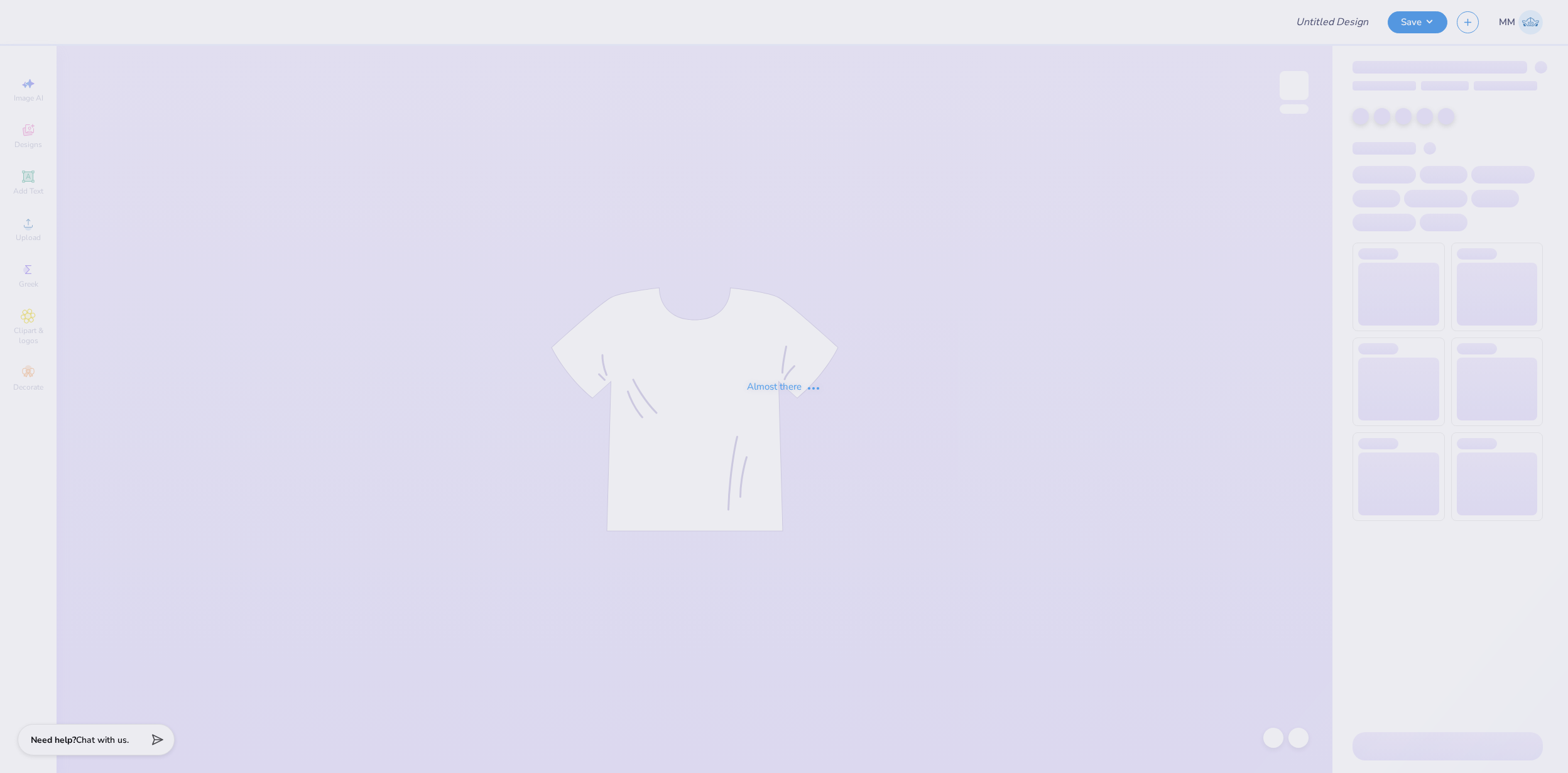
type input "FPS239961"
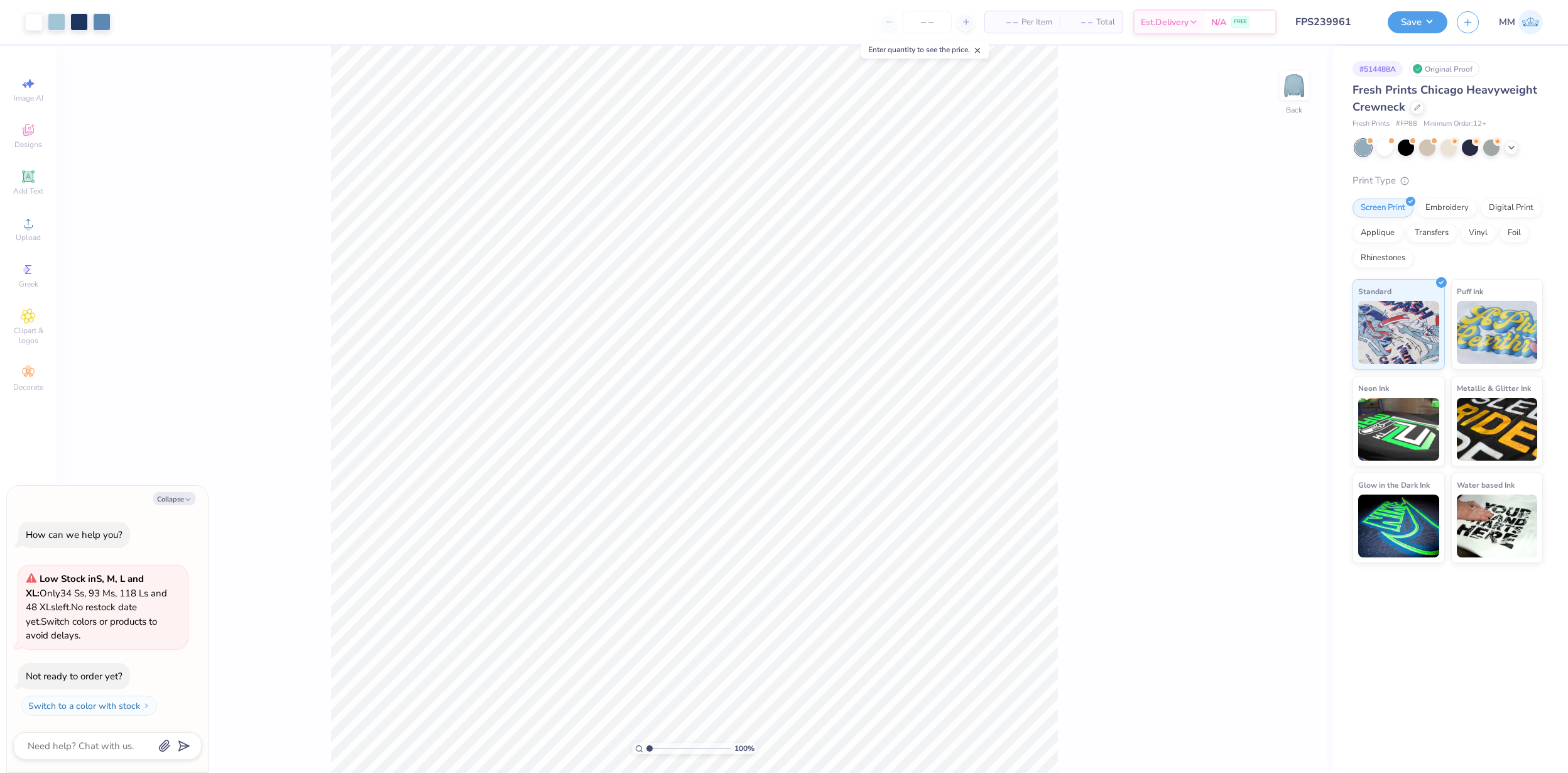
type textarea "x"
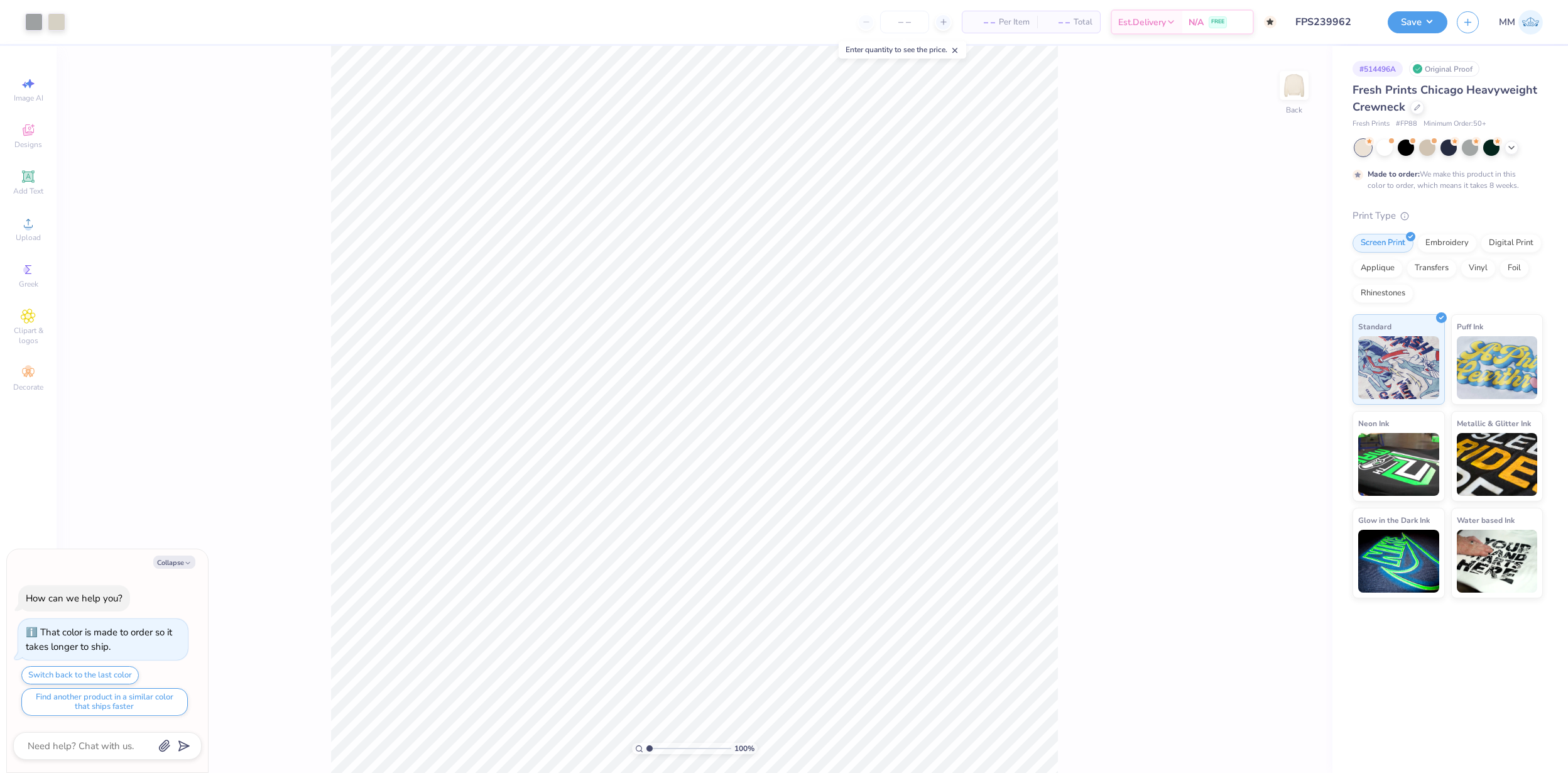
type textarea "x"
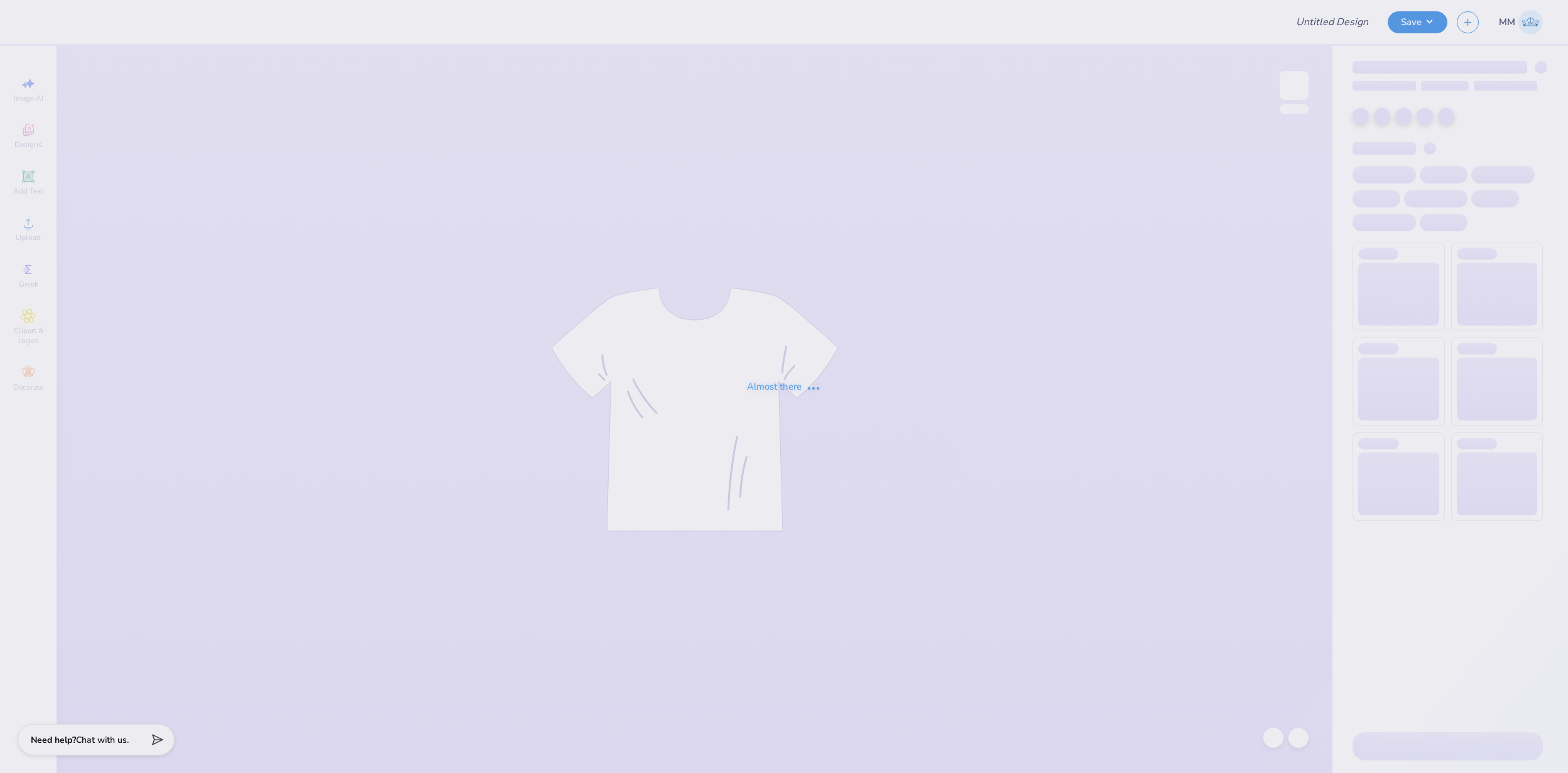
type input "FPS239965"
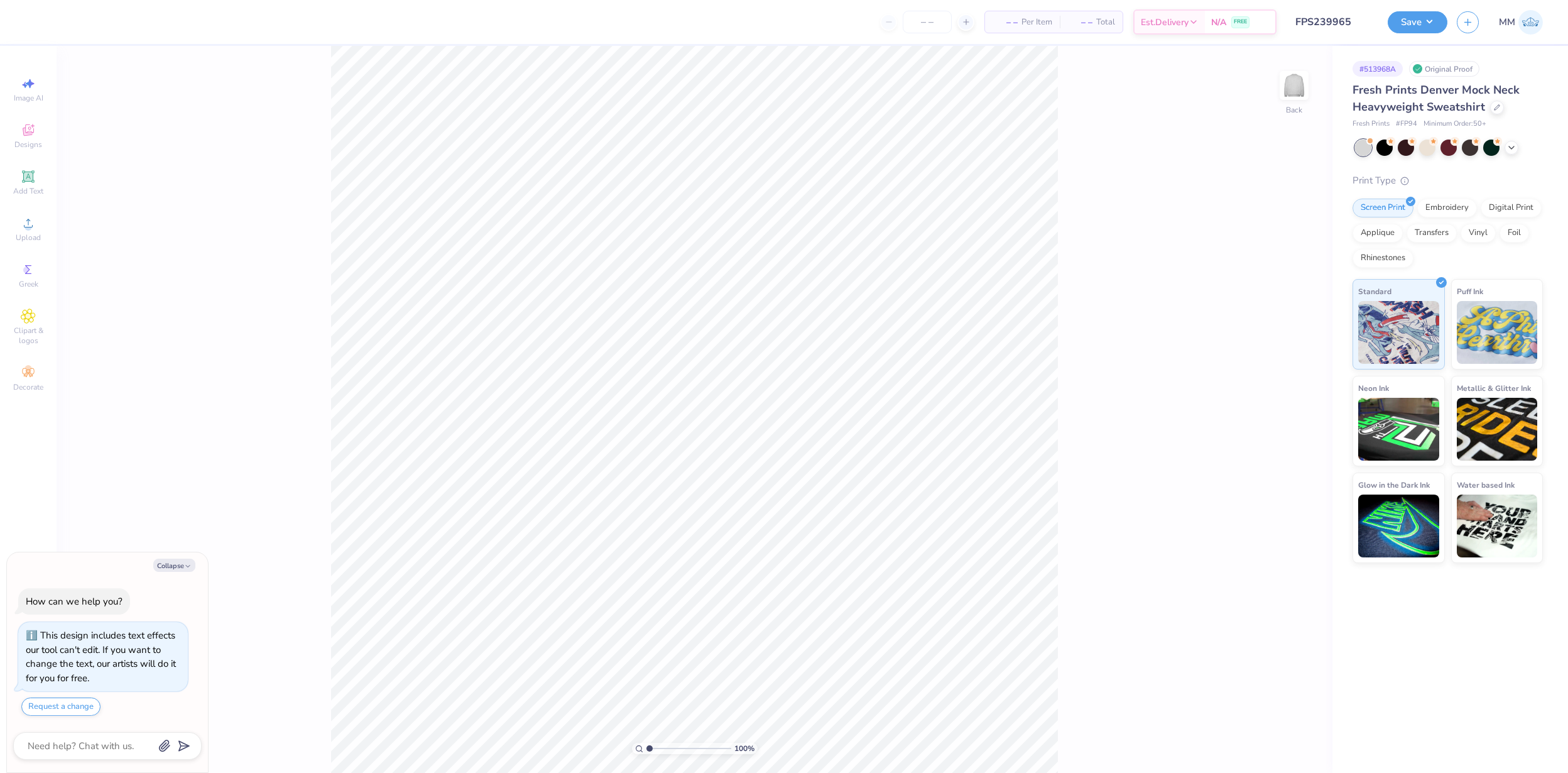
type textarea "x"
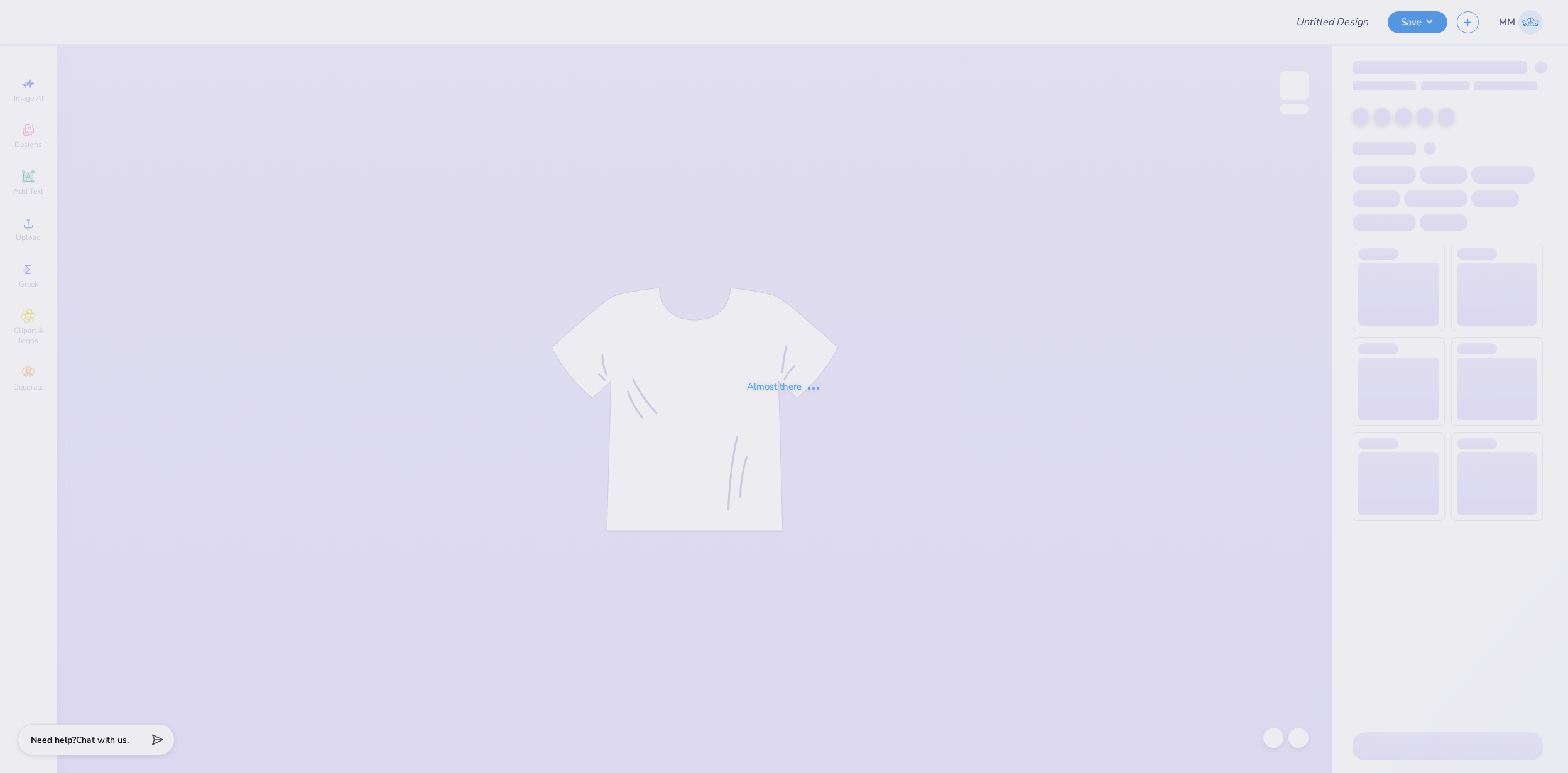
type input "FPS239967"
type input "FPS240000"
type input "FPS240002"
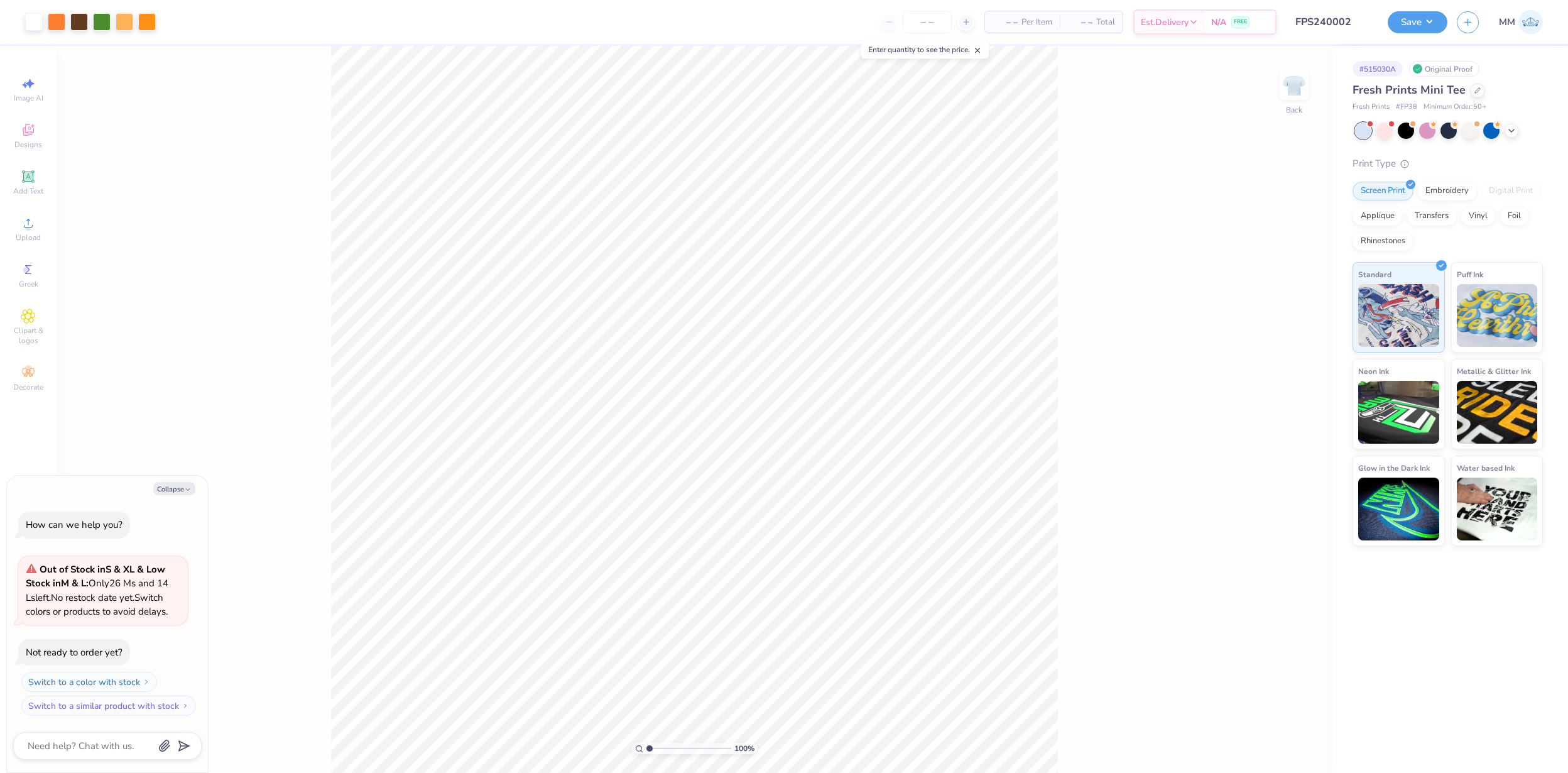
type textarea "x"
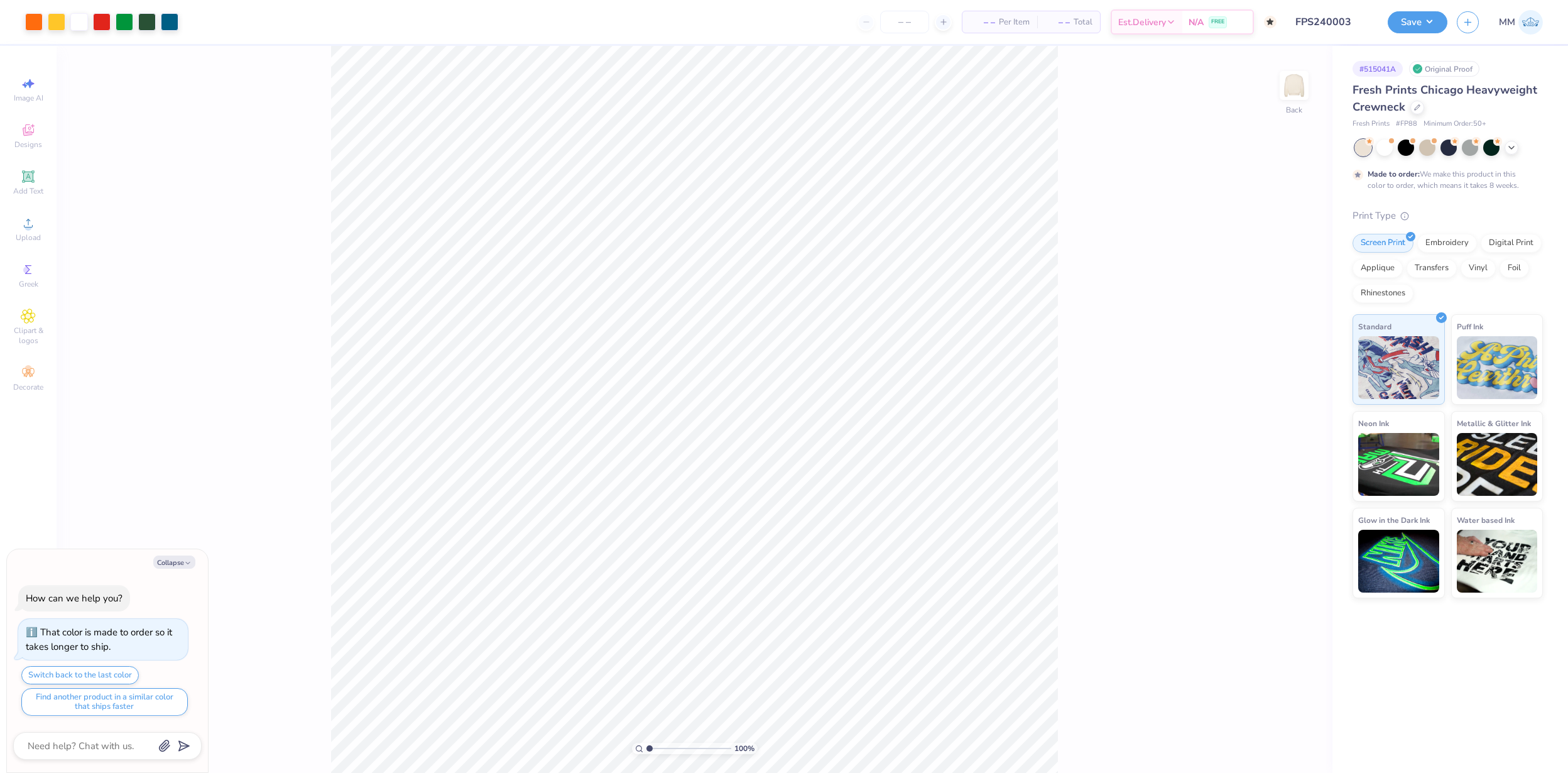
type textarea "x"
